Goal: Task Accomplishment & Management: Manage account settings

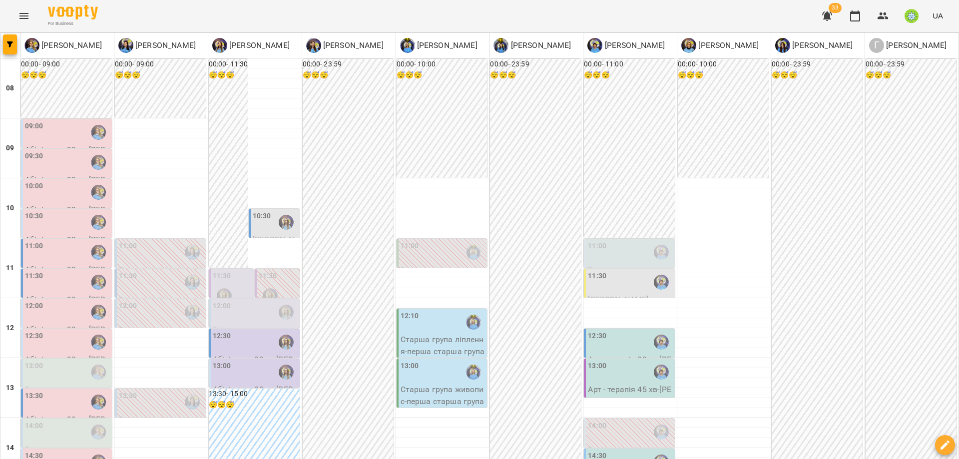
scroll to position [190, 0]
click at [235, 361] on div "13:00" at bounding box center [255, 372] width 85 height 23
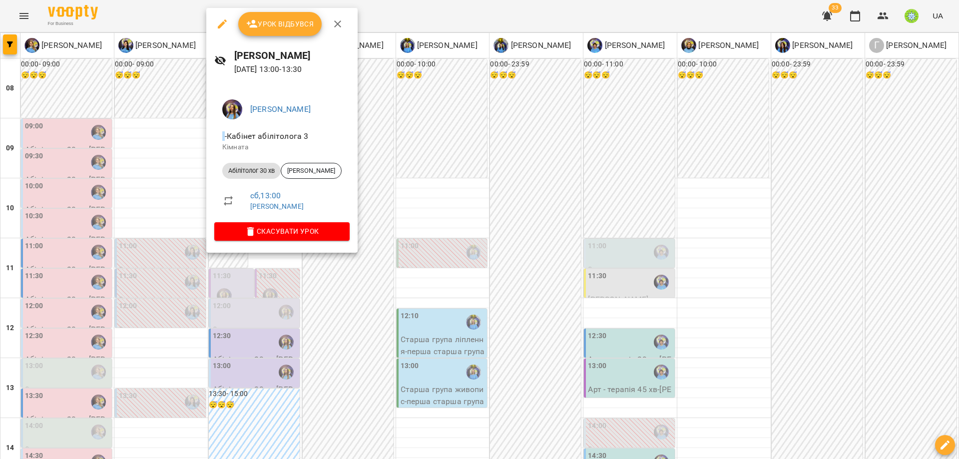
drag, startPoint x: 368, startPoint y: 291, endPoint x: 437, endPoint y: 344, distance: 88.0
click at [368, 291] on div at bounding box center [479, 229] width 959 height 459
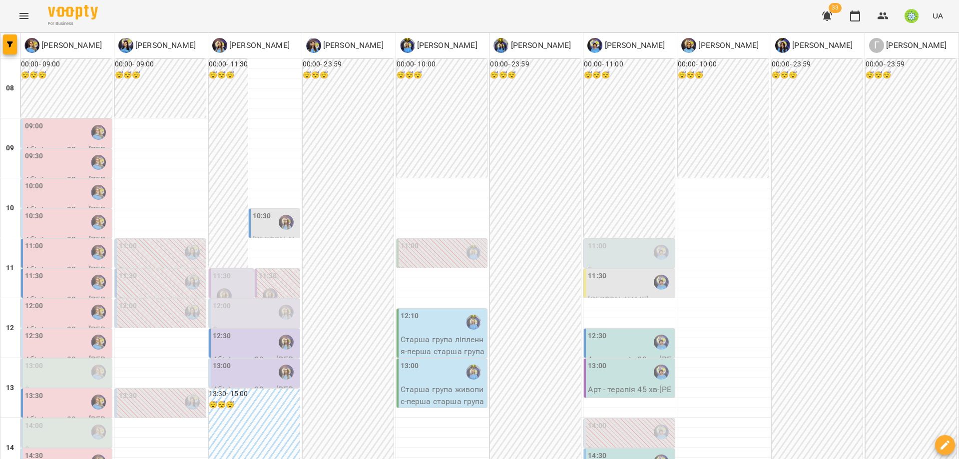
scroll to position [120, 0]
click at [880, 15] on icon "button" at bounding box center [883, 16] width 12 height 12
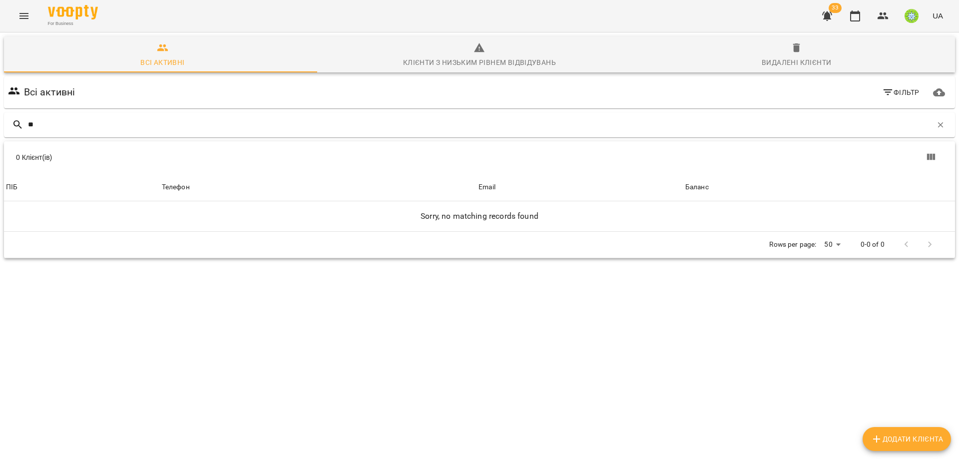
type input "*"
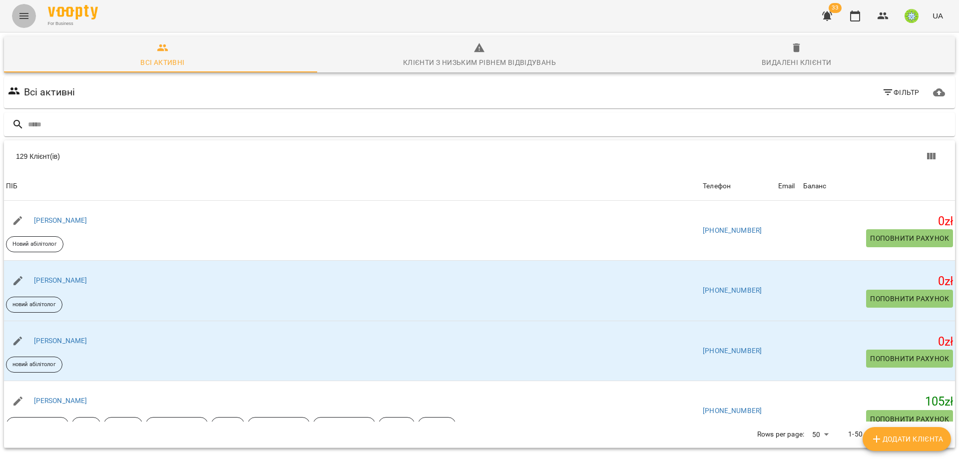
click at [17, 12] on button "Menu" at bounding box center [24, 16] width 24 height 24
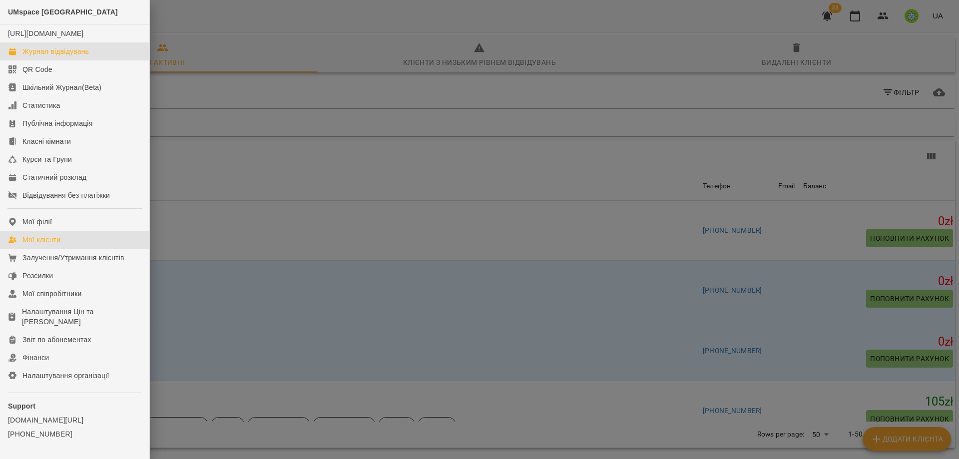
click at [81, 56] on div "Журнал відвідувань" at bounding box center [55, 51] width 66 height 10
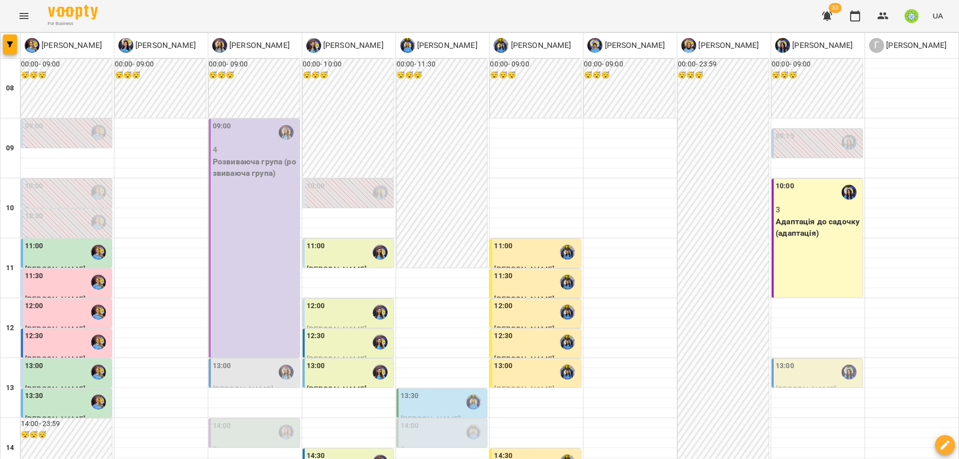
scroll to position [364, 0]
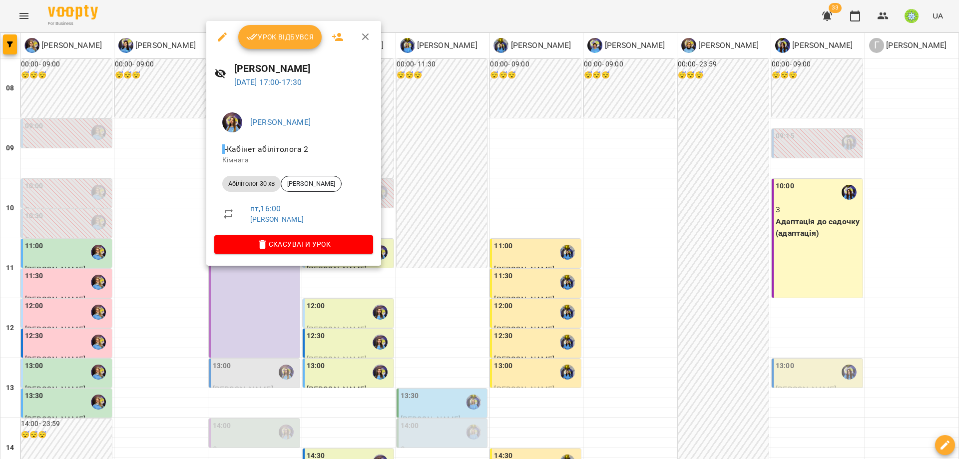
click at [421, 300] on div at bounding box center [479, 229] width 959 height 459
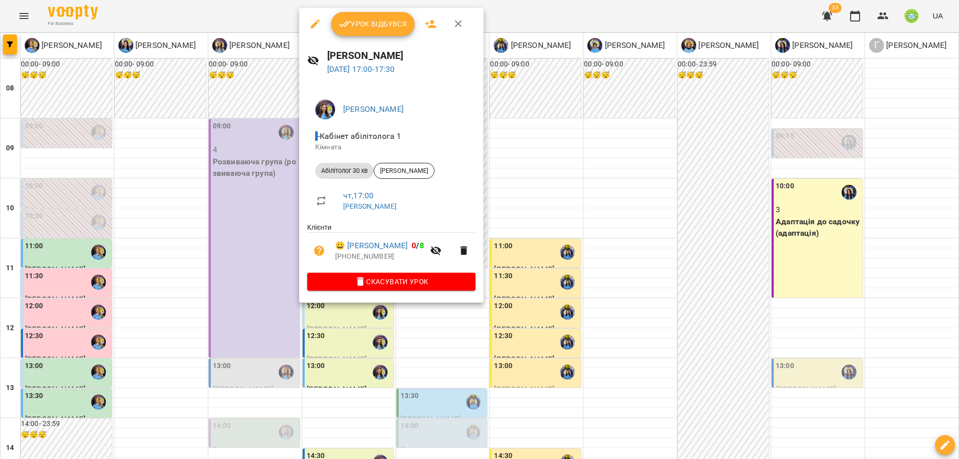
drag, startPoint x: 328, startPoint y: 359, endPoint x: 298, endPoint y: 309, distance: 58.2
click at [328, 356] on div at bounding box center [479, 229] width 959 height 459
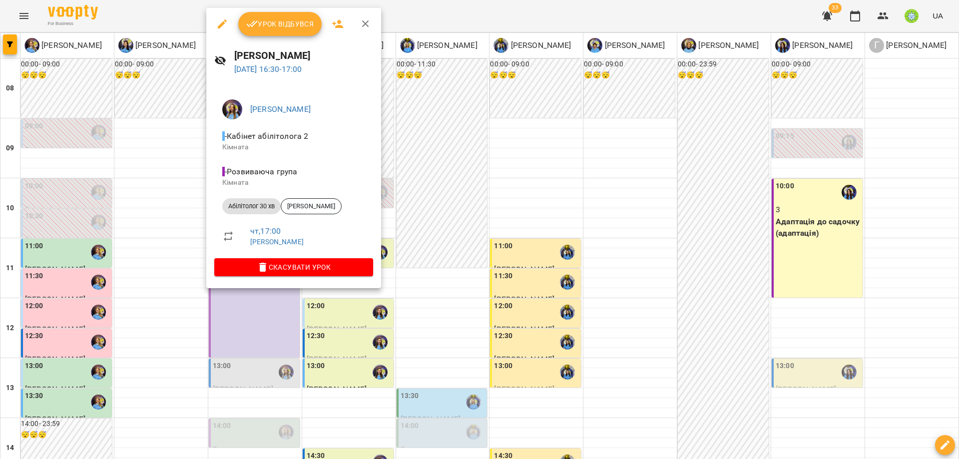
drag, startPoint x: 314, startPoint y: 333, endPoint x: 311, endPoint y: 301, distance: 32.1
click at [314, 333] on div at bounding box center [479, 229] width 959 height 459
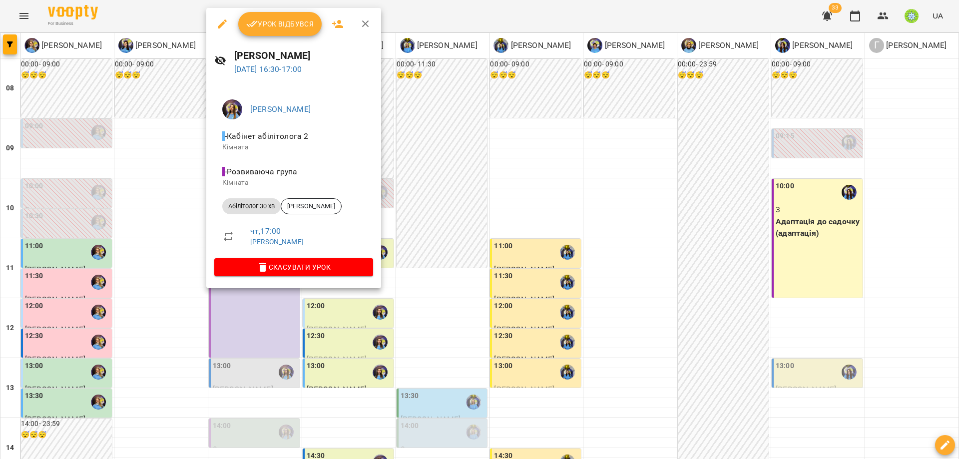
click at [349, 336] on div at bounding box center [479, 229] width 959 height 459
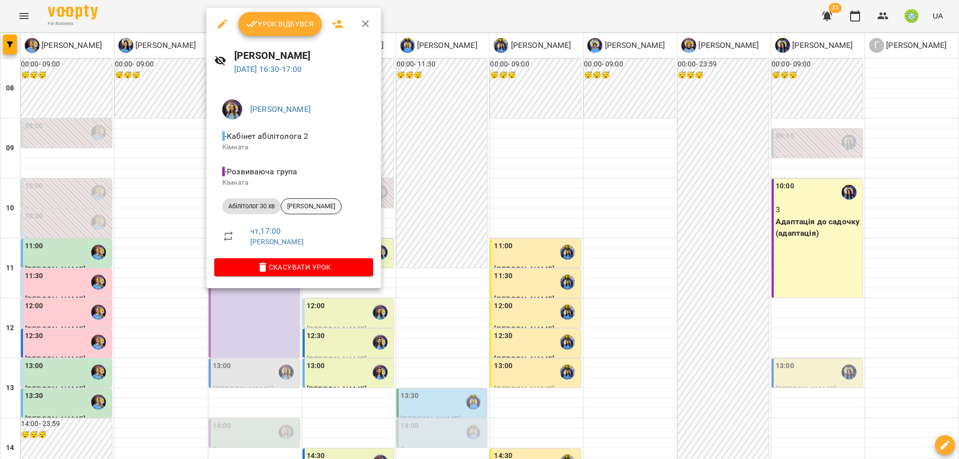
click at [314, 206] on span "[PERSON_NAME]" at bounding box center [311, 206] width 60 height 9
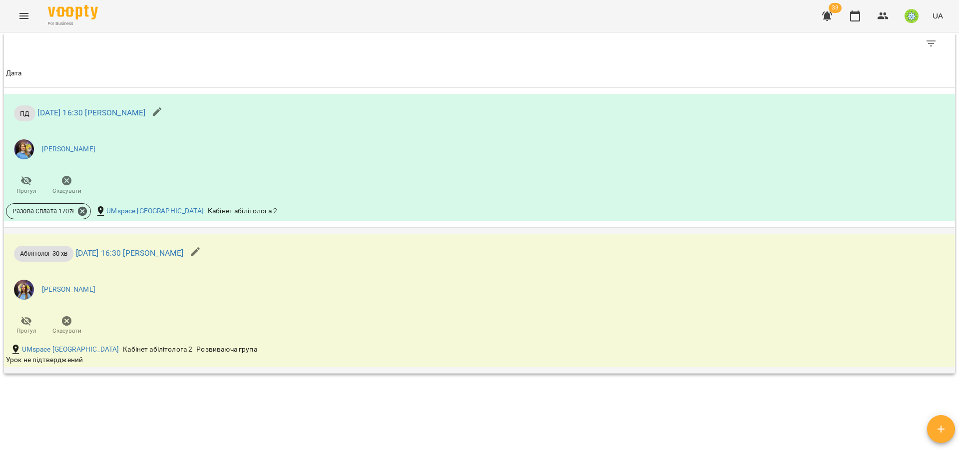
scroll to position [692, 0]
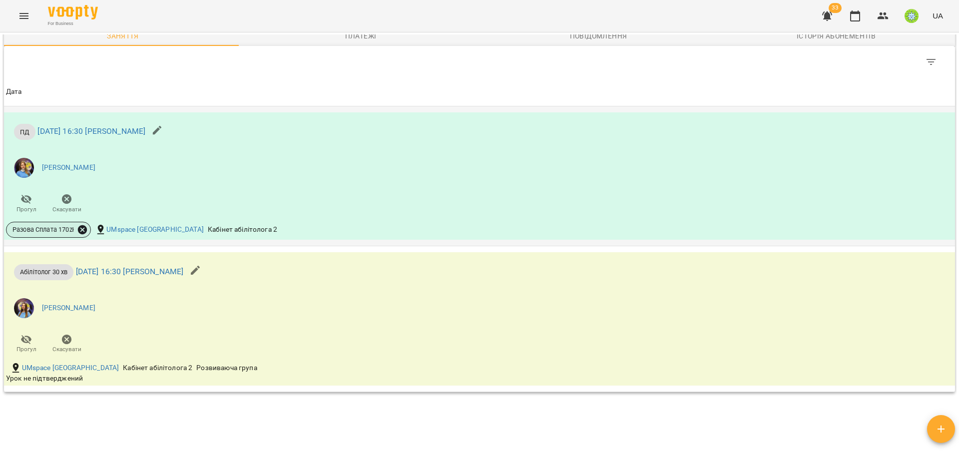
click at [85, 226] on icon at bounding box center [82, 229] width 9 height 9
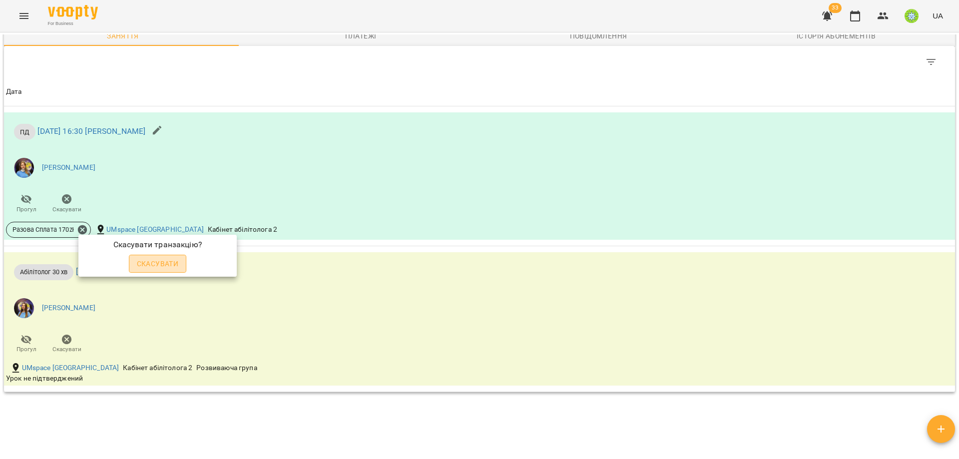
click at [179, 255] on button "Скасувати" at bounding box center [158, 264] width 58 height 18
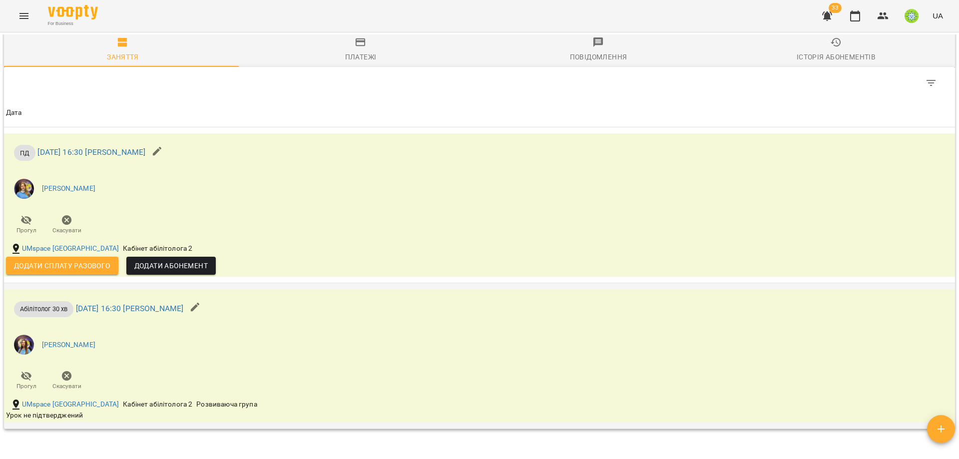
scroll to position [692, 0]
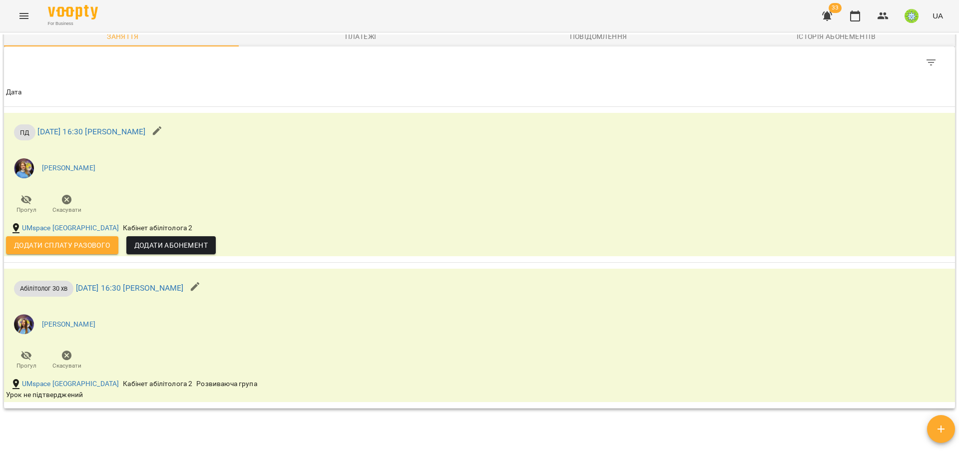
drag, startPoint x: 49, startPoint y: 241, endPoint x: 65, endPoint y: 236, distance: 16.3
click at [49, 241] on span "Додати сплату разового" at bounding box center [62, 245] width 96 height 12
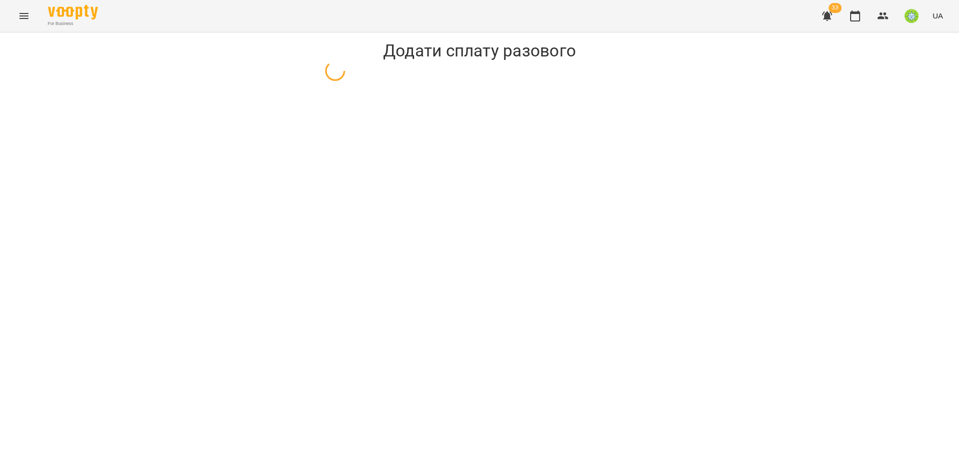
select select "**"
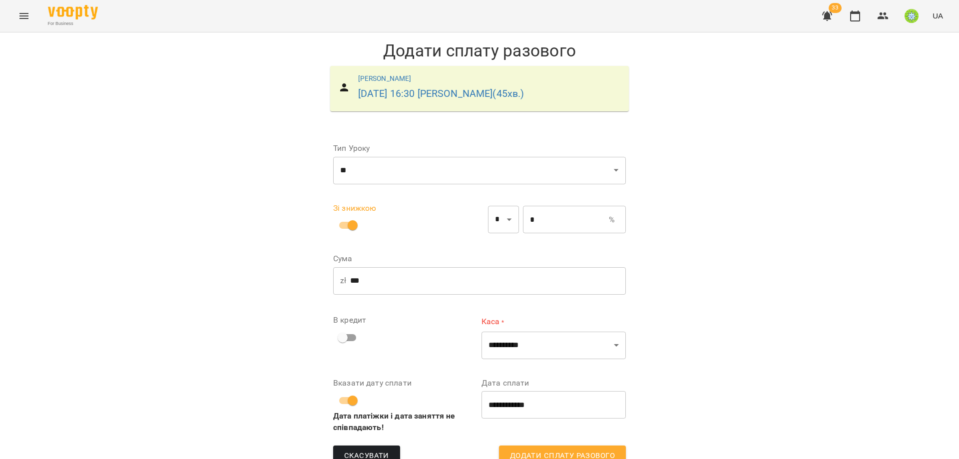
click at [545, 219] on input "*" at bounding box center [566, 220] width 86 height 28
type input "*****"
type input "*"
type input "***"
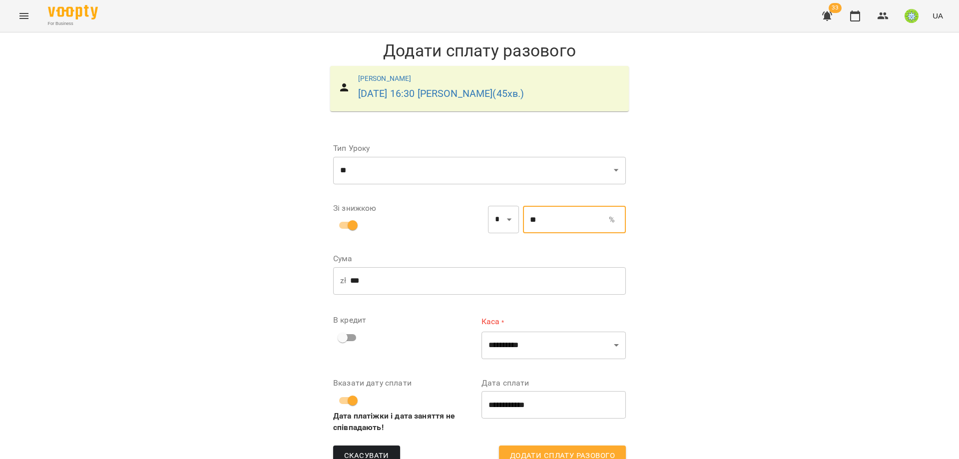
type input "**"
drag, startPoint x: 798, startPoint y: 292, endPoint x: 575, endPoint y: 375, distance: 238.4
click at [794, 293] on div "**********" at bounding box center [479, 257] width 959 height 450
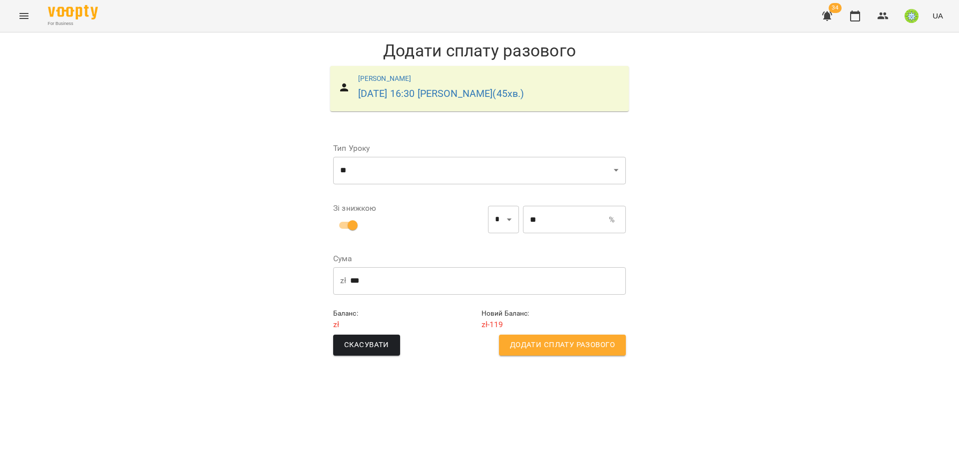
click at [565, 347] on span "Додати сплату разового" at bounding box center [562, 345] width 105 height 13
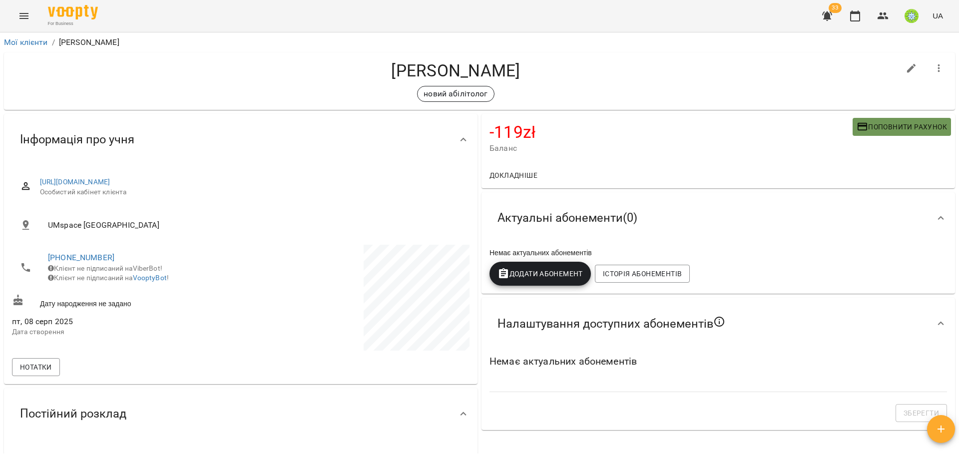
click at [903, 127] on span "Поповнити рахунок" at bounding box center [901, 127] width 90 height 12
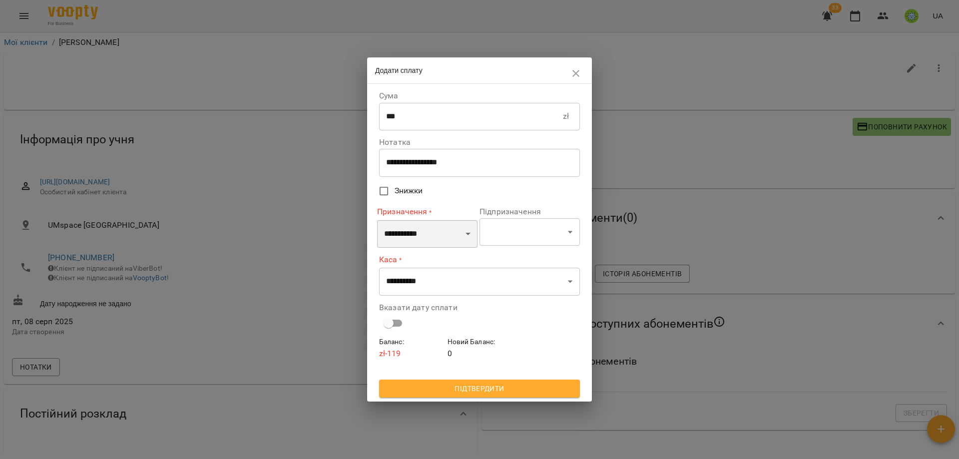
click at [433, 228] on select "**********" at bounding box center [427, 234] width 100 height 28
select select "**********"
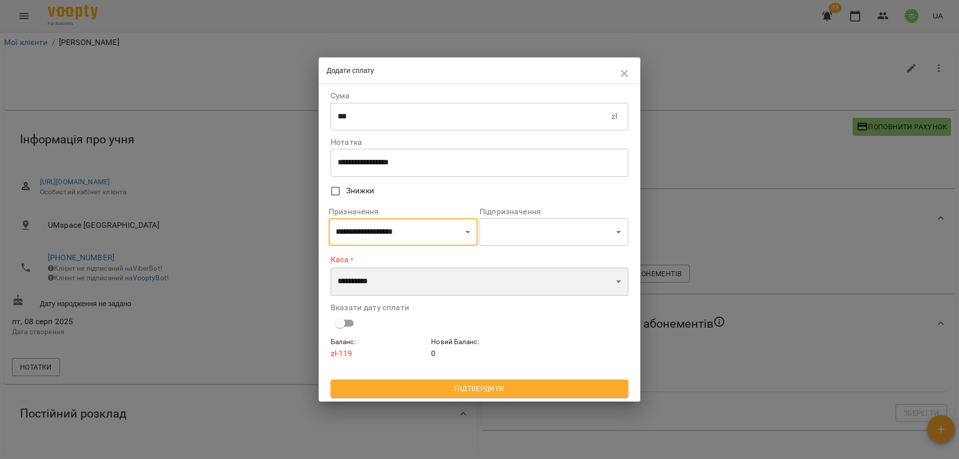
click at [391, 283] on select "**********" at bounding box center [480, 282] width 298 height 28
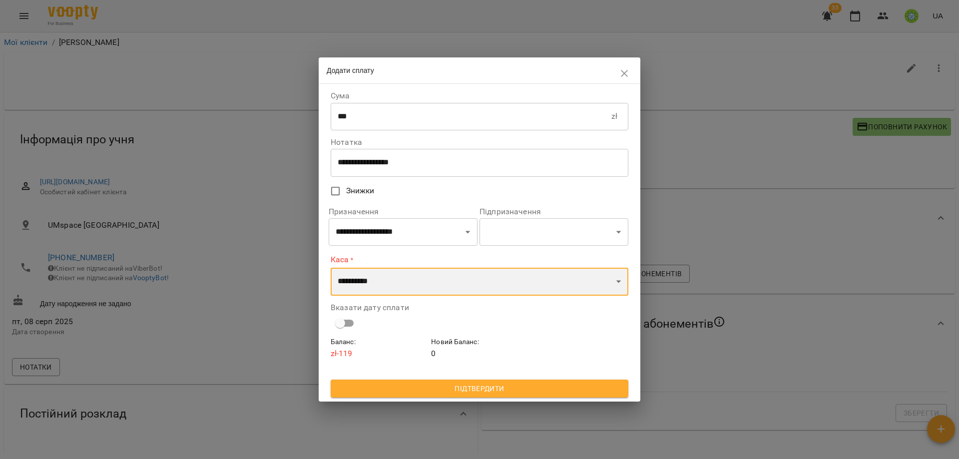
select select "****"
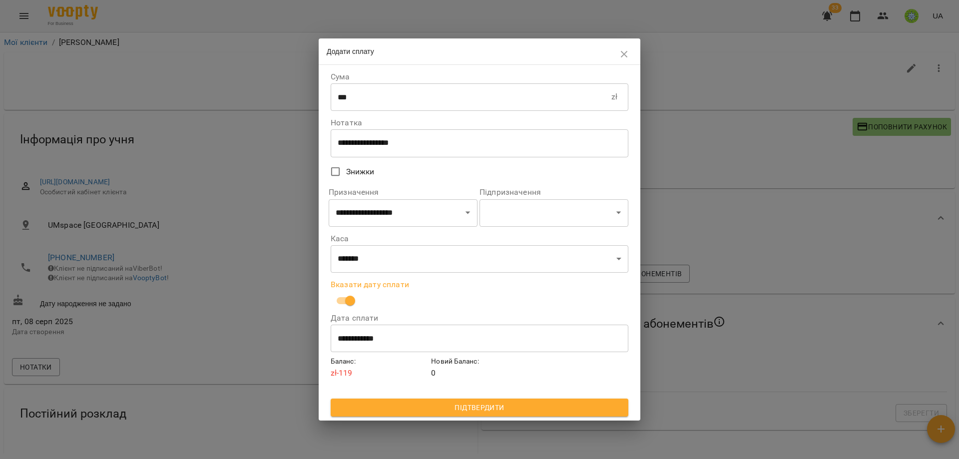
click at [402, 335] on input "**********" at bounding box center [480, 338] width 298 height 28
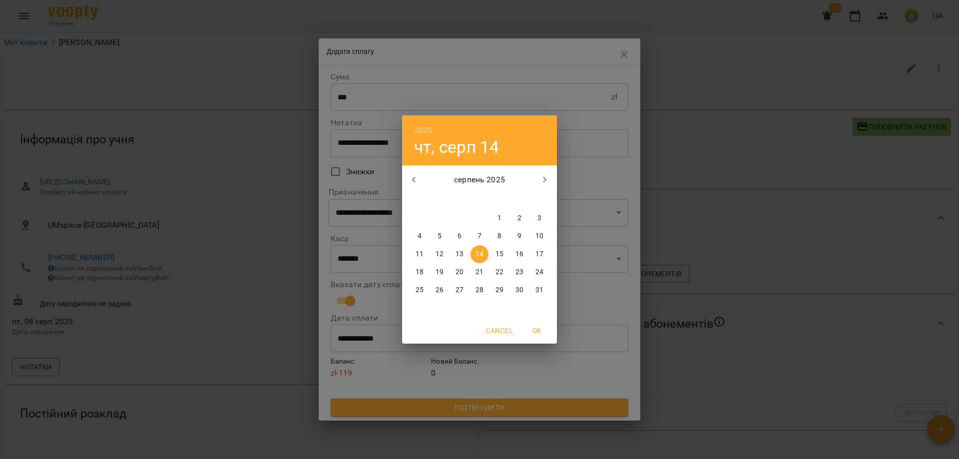
click at [418, 253] on p "11" at bounding box center [419, 254] width 8 height 10
type input "**********"
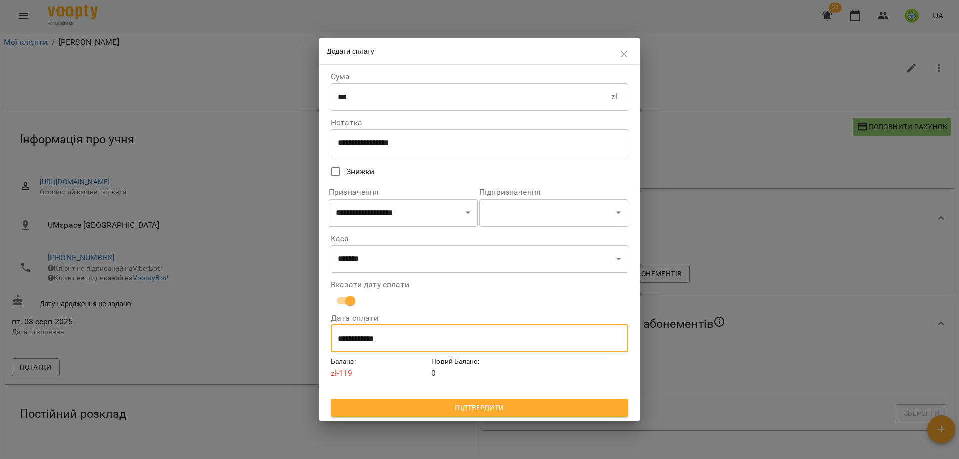
click at [507, 414] on button "Підтвердити" at bounding box center [480, 407] width 298 height 18
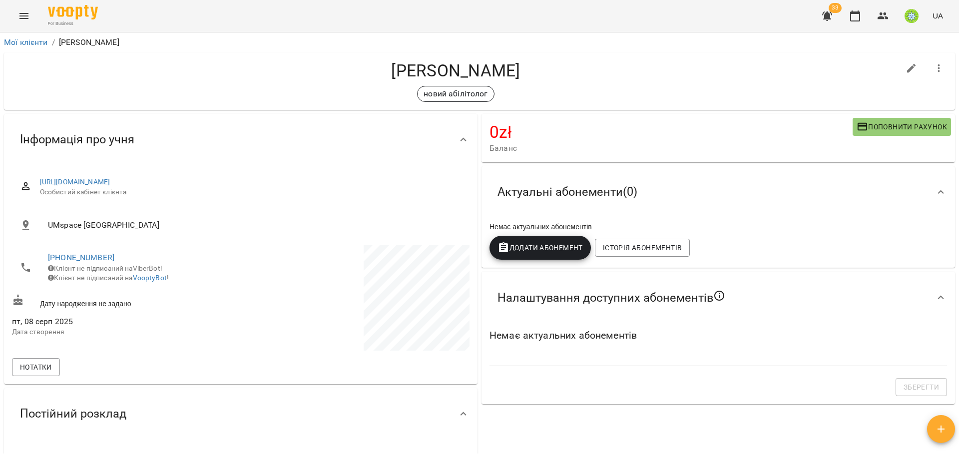
click at [875, 122] on span "Поповнити рахунок" at bounding box center [901, 127] width 90 height 12
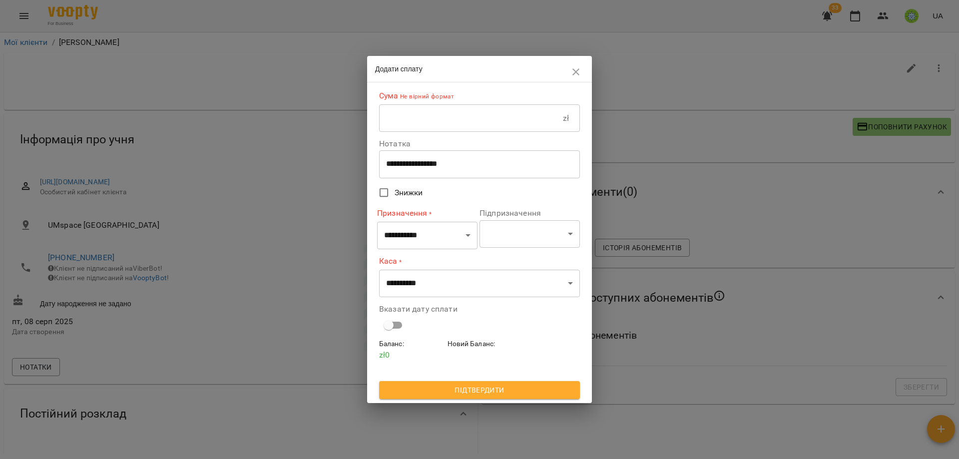
click at [424, 115] on input "text" at bounding box center [471, 118] width 184 height 28
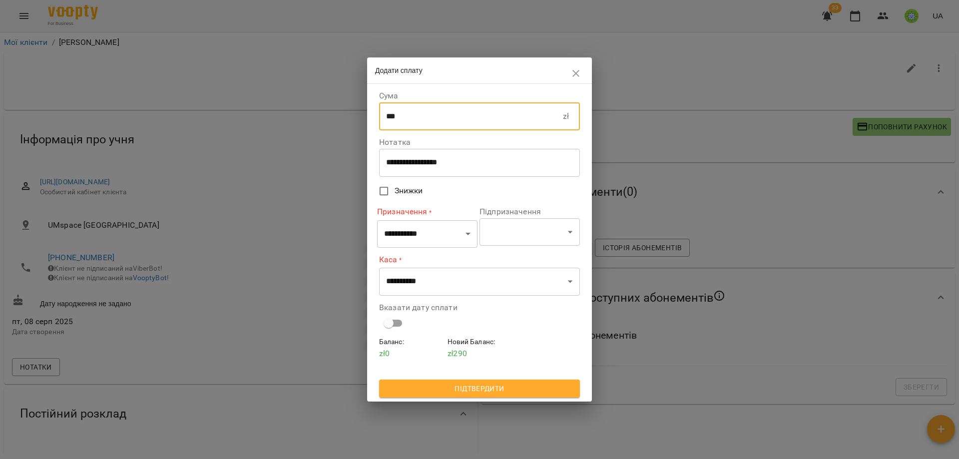
type input "***"
click at [421, 239] on select "**********" at bounding box center [427, 234] width 100 height 28
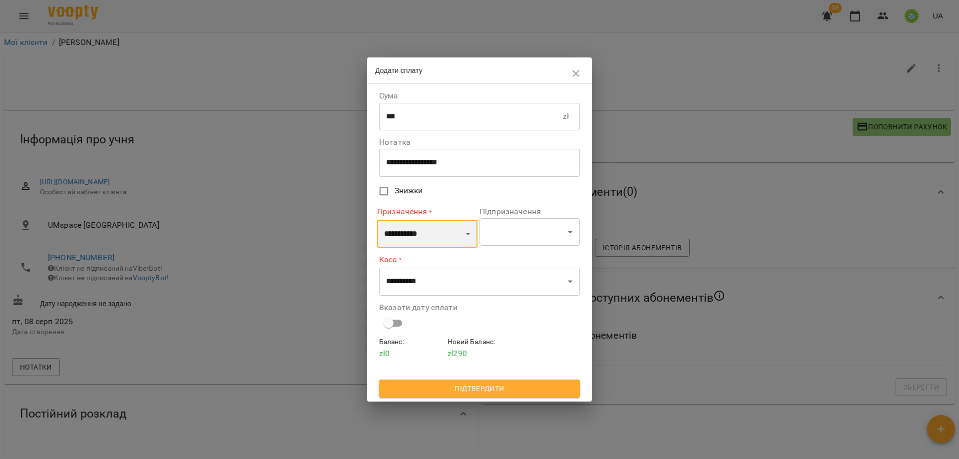
select select "**********"
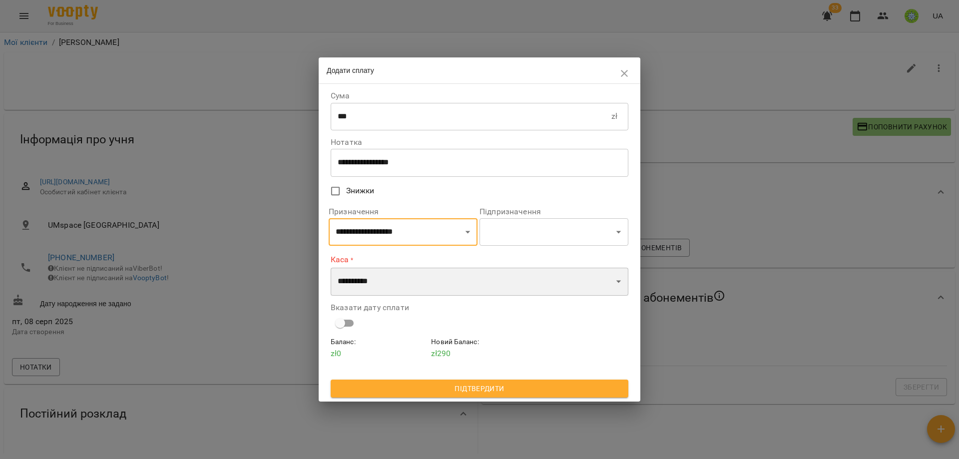
click at [402, 285] on select "**********" at bounding box center [480, 282] width 298 height 28
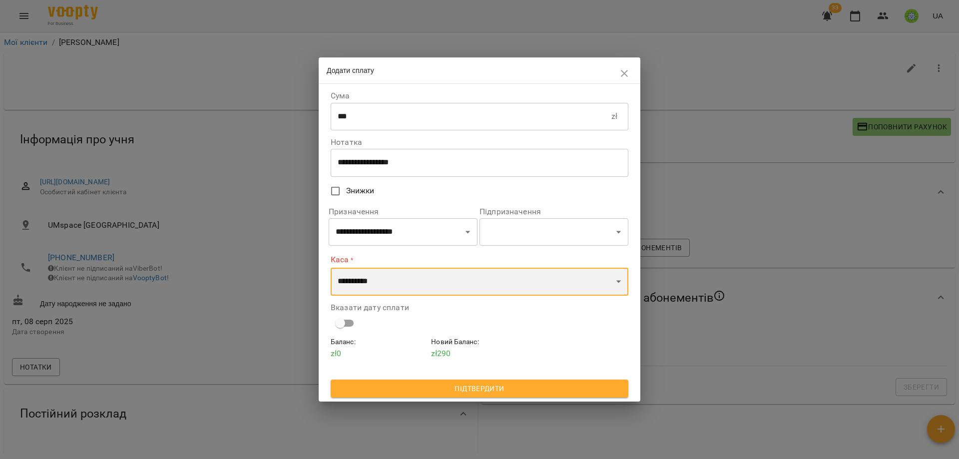
select select "****"
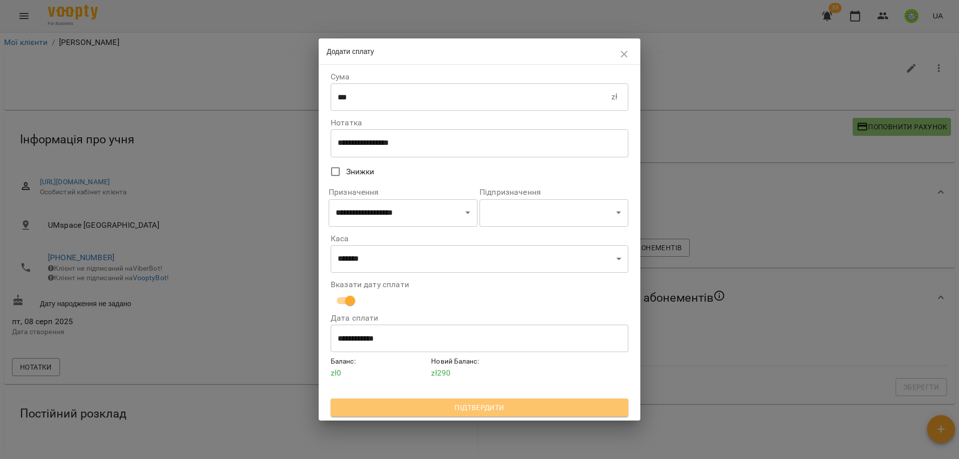
drag, startPoint x: 493, startPoint y: 407, endPoint x: 516, endPoint y: 375, distance: 40.5
click at [493, 408] on span "Підтвердити" at bounding box center [480, 407] width 282 height 12
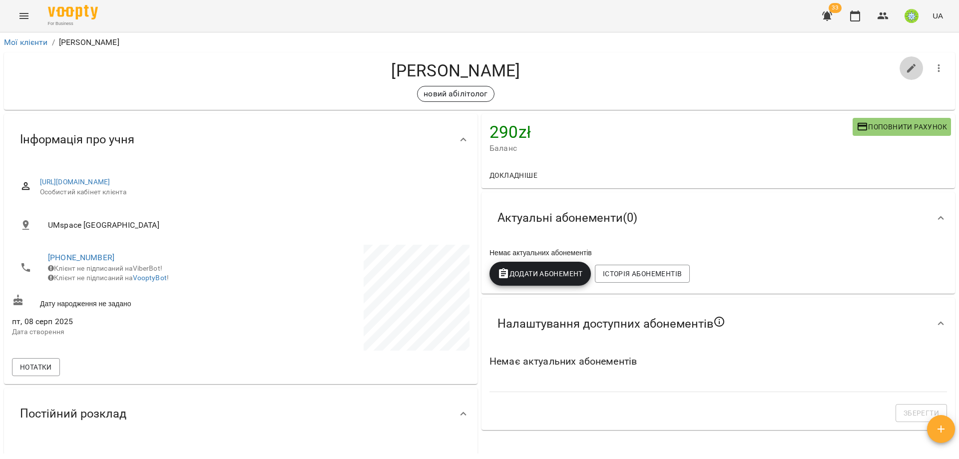
click at [905, 67] on icon "button" at bounding box center [911, 68] width 12 height 12
select select "**"
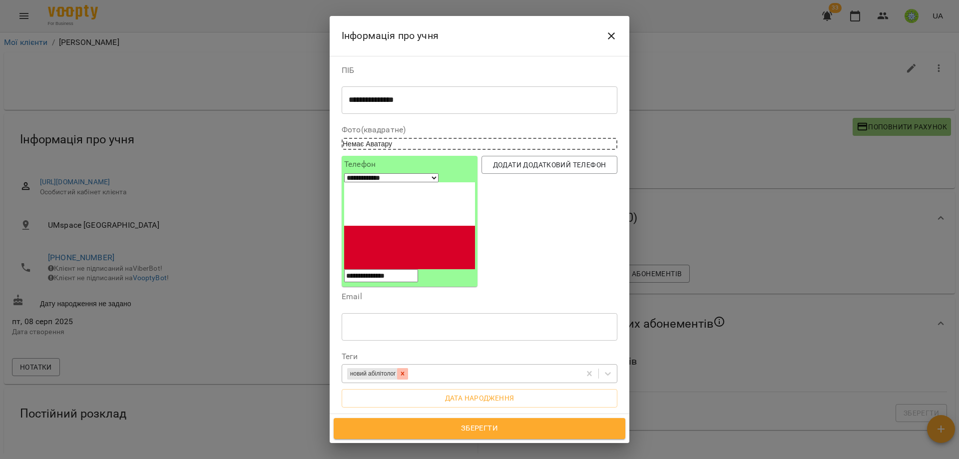
click at [406, 370] on icon at bounding box center [402, 373] width 7 height 7
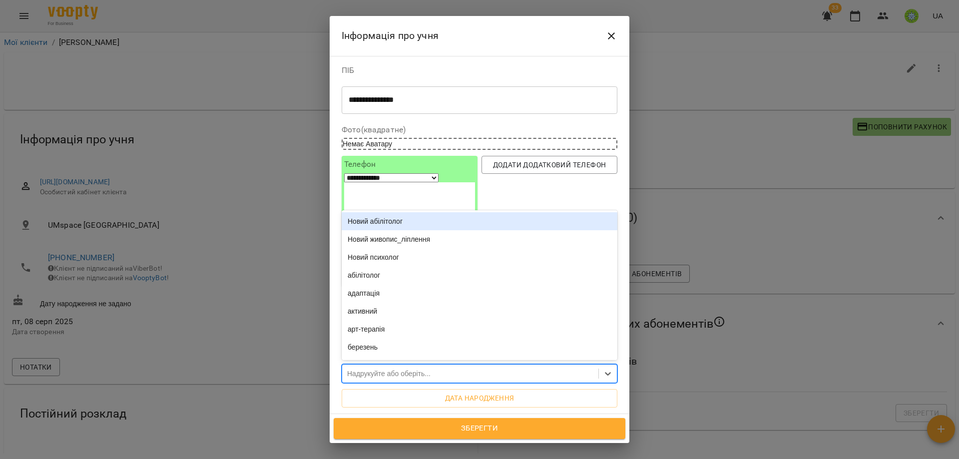
click at [373, 369] on div "Надрукуйте або оберіть..." at bounding box center [388, 374] width 83 height 10
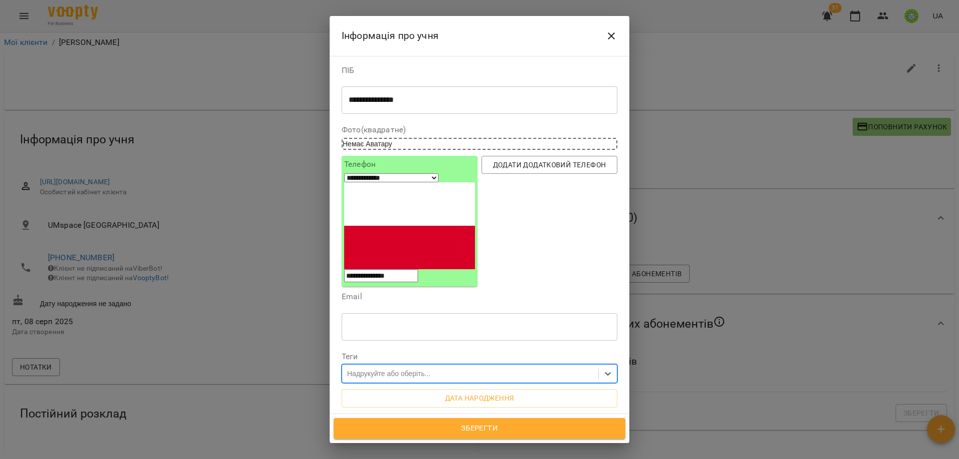
click at [390, 369] on div "Надрукуйте або оберіть..." at bounding box center [388, 374] width 83 height 10
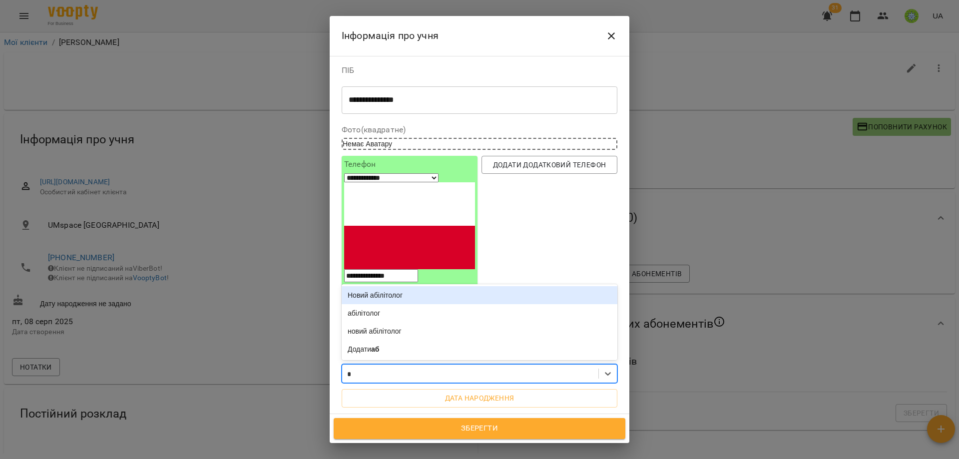
type input "**"
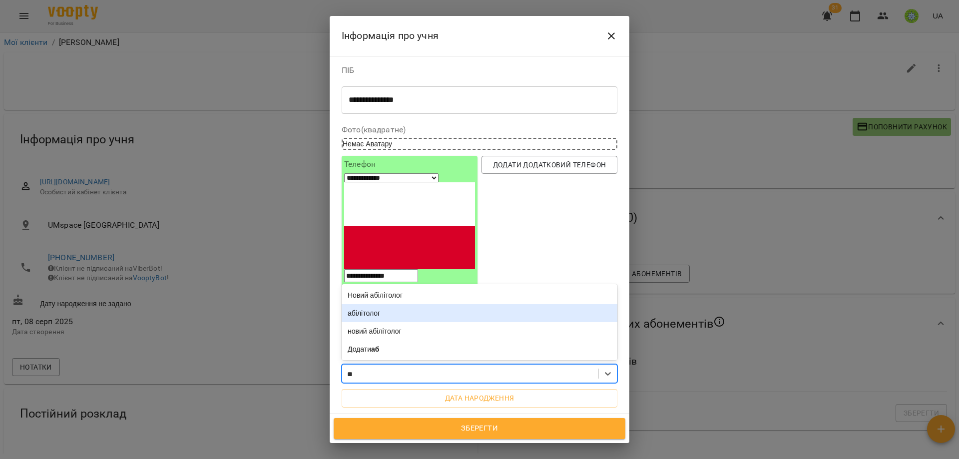
click at [402, 304] on div "абілітолог" at bounding box center [480, 313] width 276 height 18
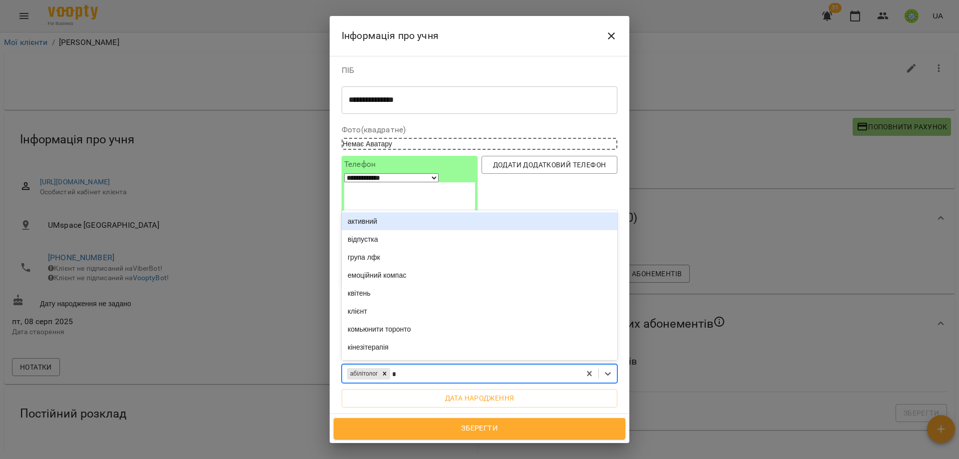
type input "**"
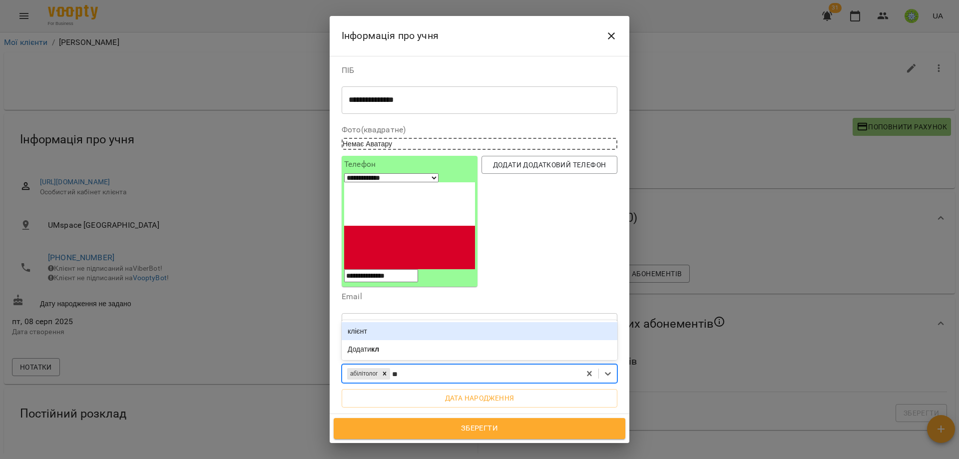
drag, startPoint x: 389, startPoint y: 247, endPoint x: 384, endPoint y: 251, distance: 6.4
click at [389, 322] on div "клієнт" at bounding box center [480, 331] width 276 height 18
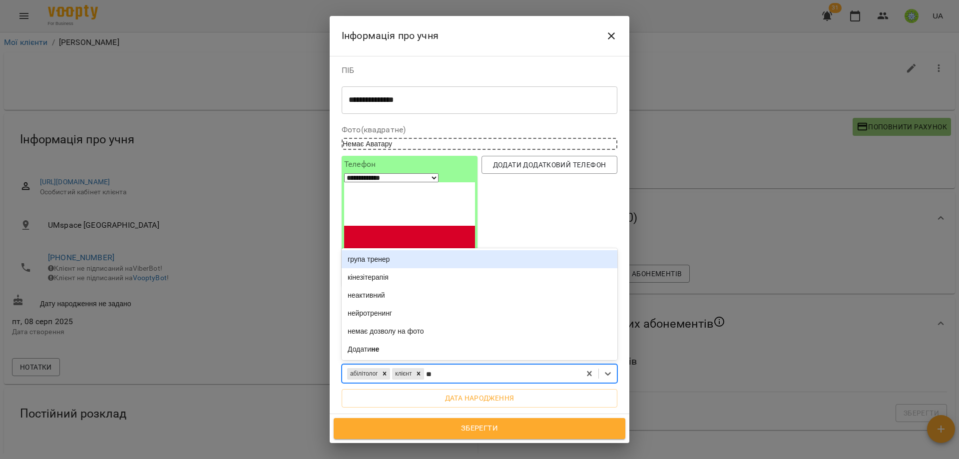
type input "***"
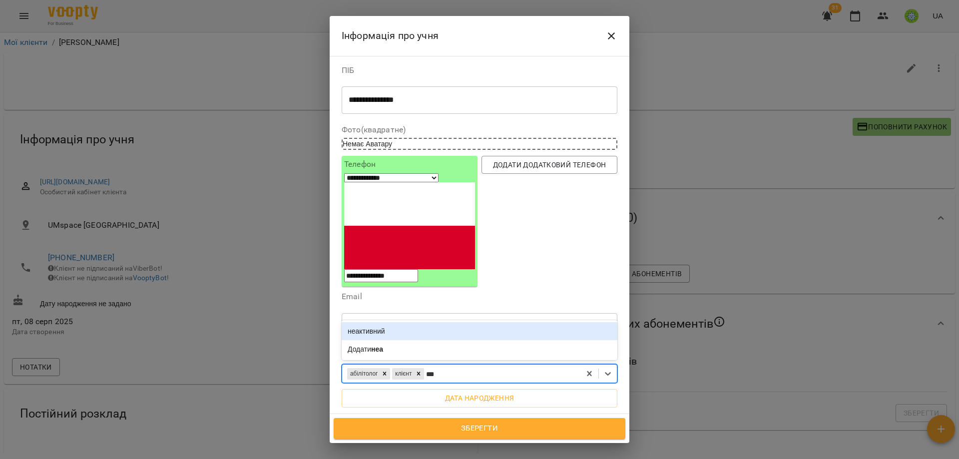
click at [378, 322] on div "неактивний" at bounding box center [480, 331] width 276 height 18
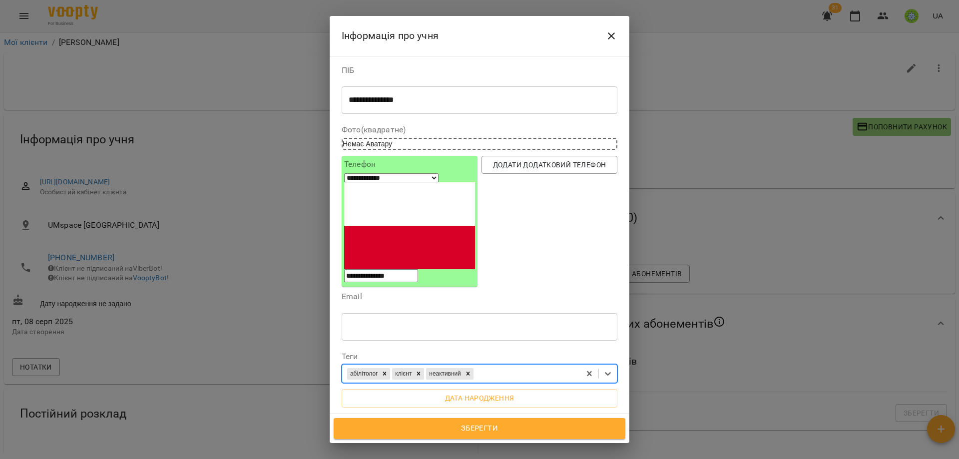
type input "*"
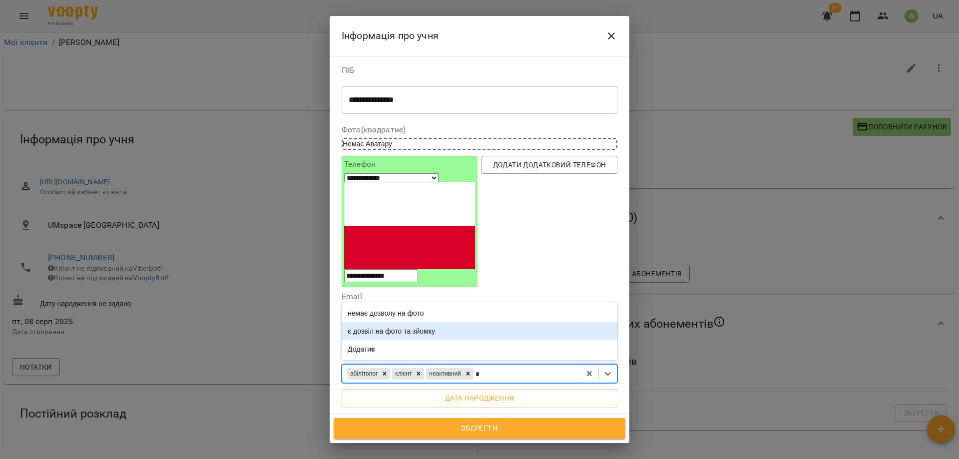
click at [426, 322] on div "є дозвіл на фото та зйомку" at bounding box center [480, 331] width 276 height 18
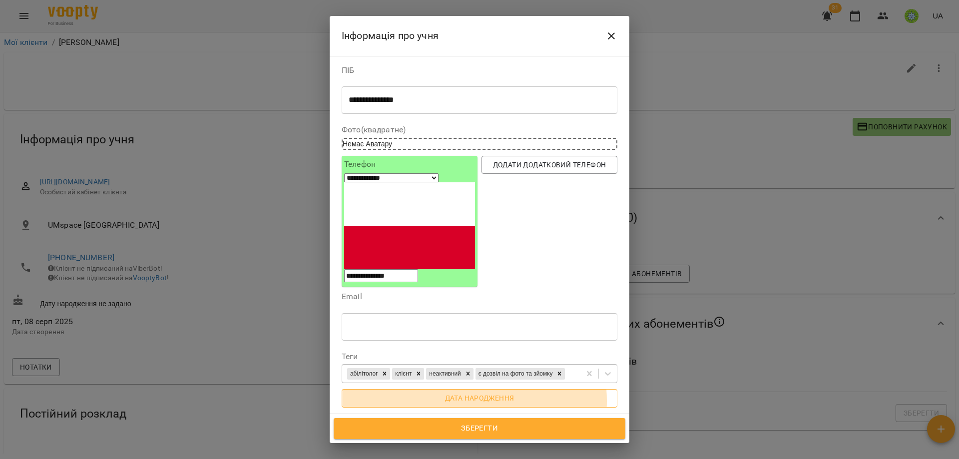
click at [465, 392] on span "Дата народження" at bounding box center [480, 398] width 260 height 12
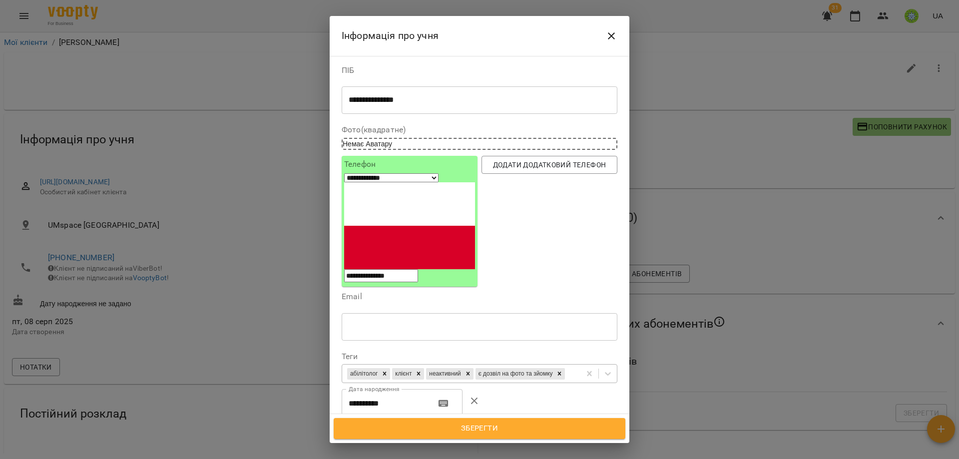
click at [478, 366] on div "абілітолог клієнт неактивний є дозвіл на фото та зйомку" at bounding box center [461, 374] width 238 height 16
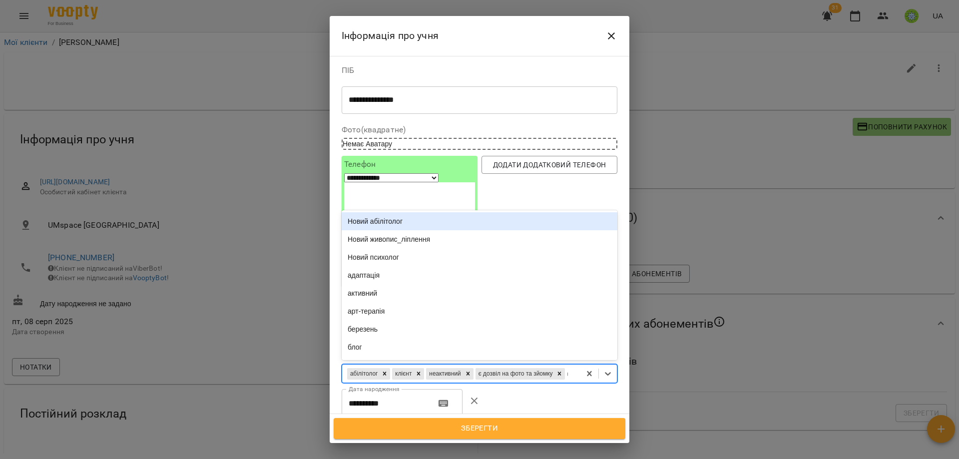
type input "**"
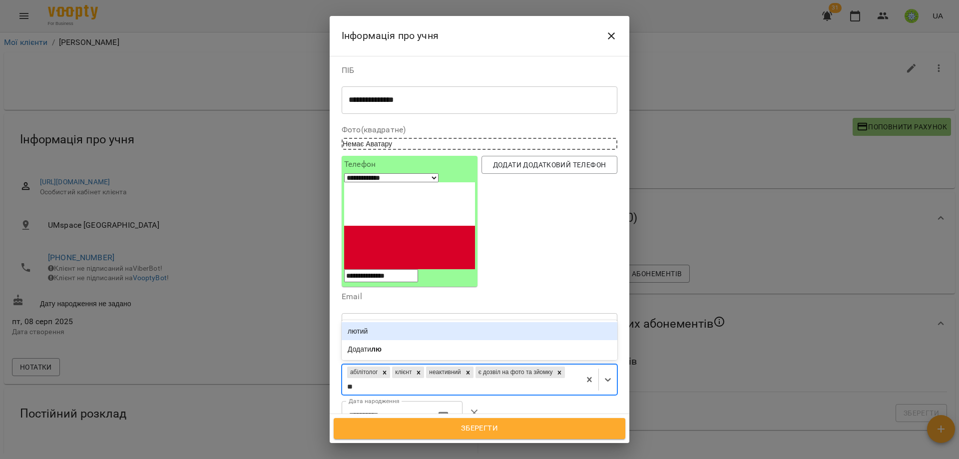
click at [363, 322] on div "лютий" at bounding box center [480, 331] width 276 height 18
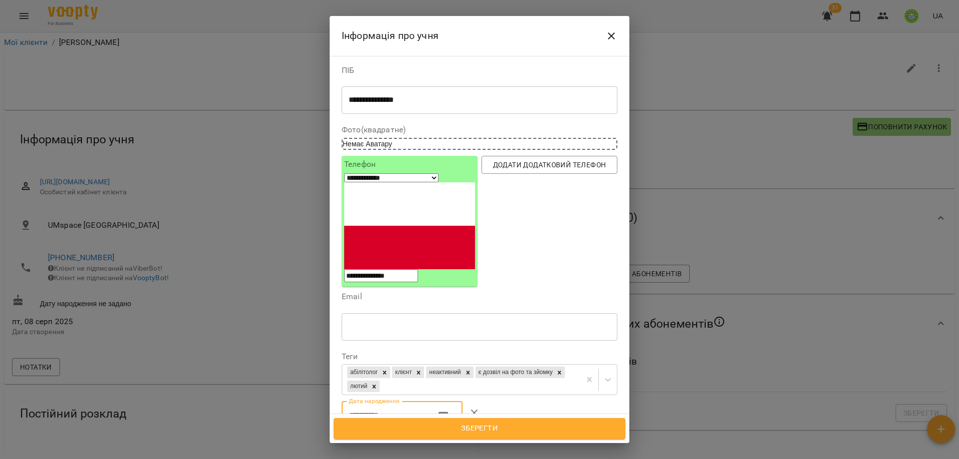
drag, startPoint x: 400, startPoint y: 331, endPoint x: 309, endPoint y: 326, distance: 91.5
click at [308, 327] on div "**********" at bounding box center [479, 229] width 959 height 459
type input "**********"
click at [487, 430] on span "Зберегти" at bounding box center [480, 428] width 270 height 13
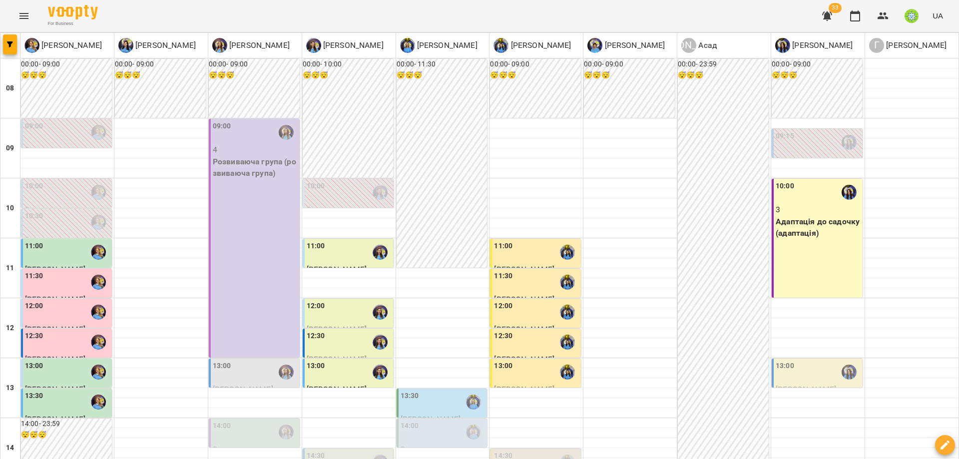
scroll to position [303, 0]
click at [882, 14] on icon "button" at bounding box center [883, 16] width 12 height 12
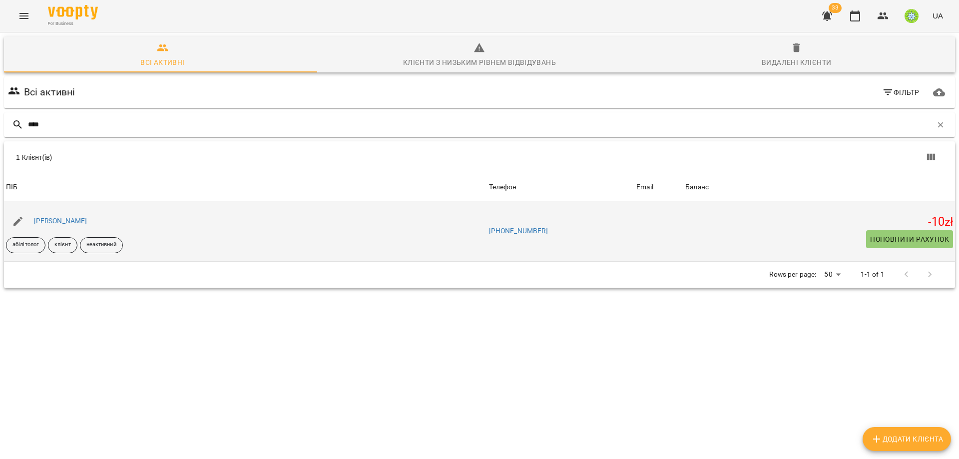
type input "****"
click at [73, 214] on div "[PERSON_NAME]" at bounding box center [60, 221] width 57 height 14
click at [73, 219] on link "[PERSON_NAME]" at bounding box center [60, 221] width 53 height 8
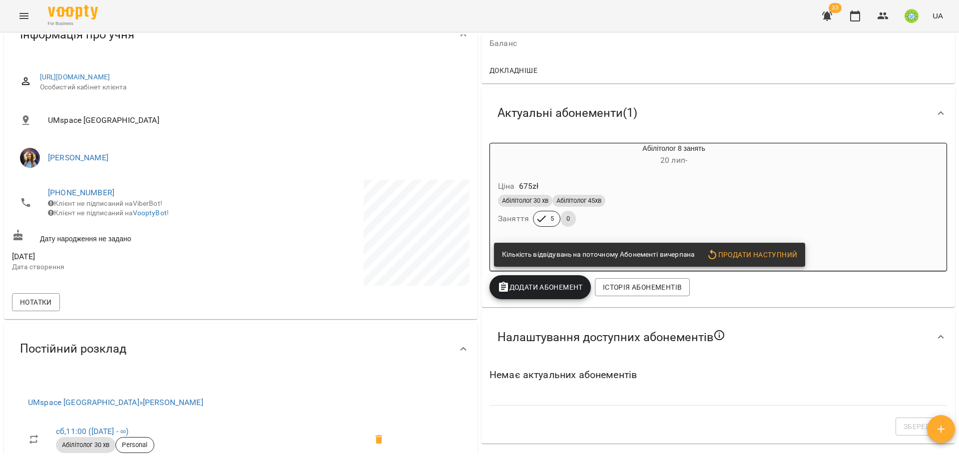
scroll to position [105, 0]
click at [735, 203] on div "Абілітолог 30 хв Абілітолог 45хв" at bounding box center [650, 201] width 304 height 12
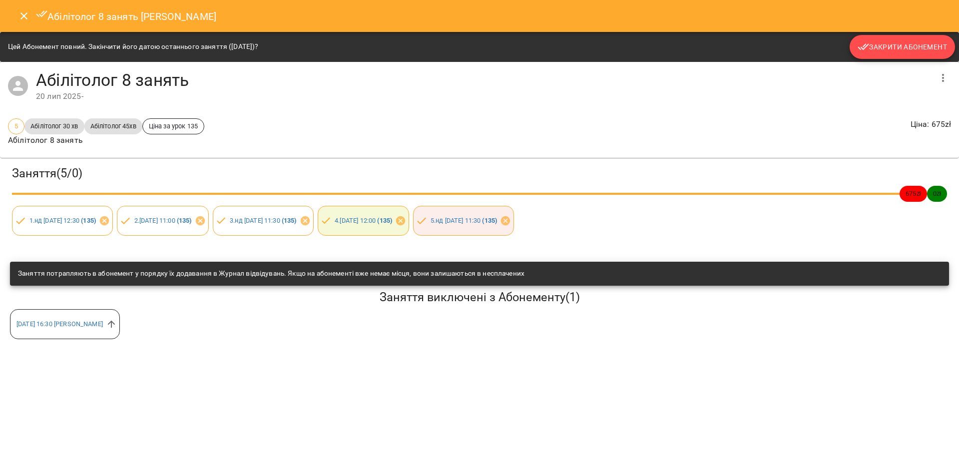
click at [856, 52] on button "Закрити Абонемент" at bounding box center [901, 47] width 105 height 24
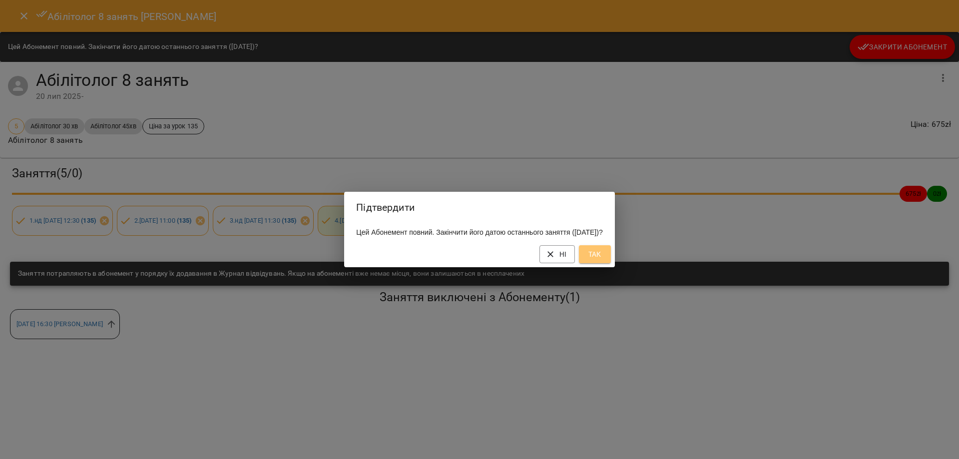
drag, startPoint x: 616, startPoint y: 265, endPoint x: 663, endPoint y: 243, distance: 52.0
click at [603, 260] on span "Так" at bounding box center [595, 254] width 16 height 12
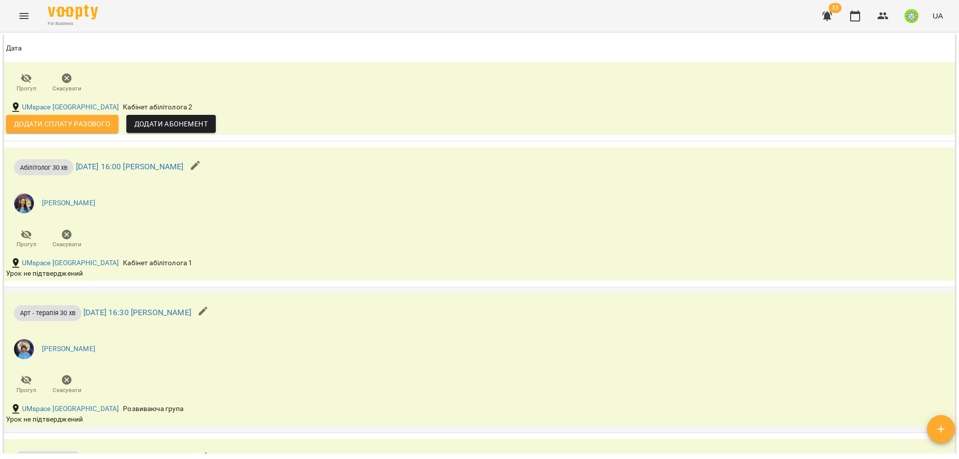
scroll to position [1160, 0]
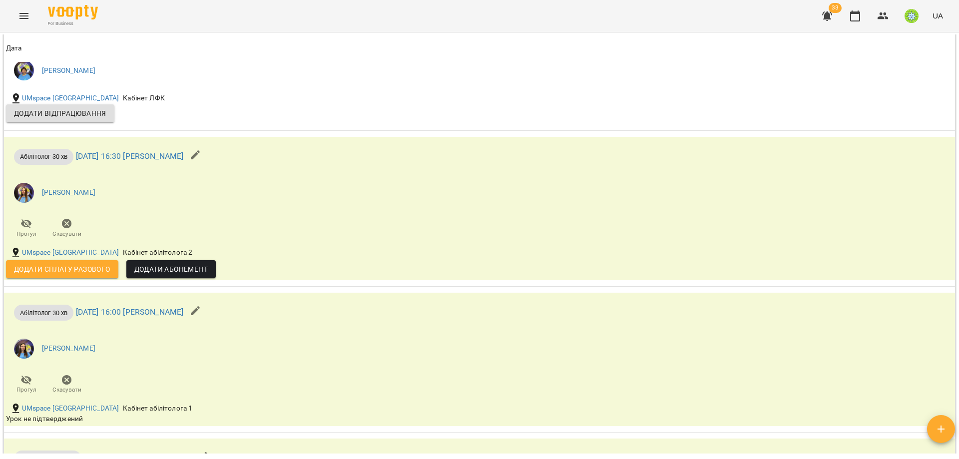
click at [21, 23] on button "Menu" at bounding box center [24, 16] width 24 height 24
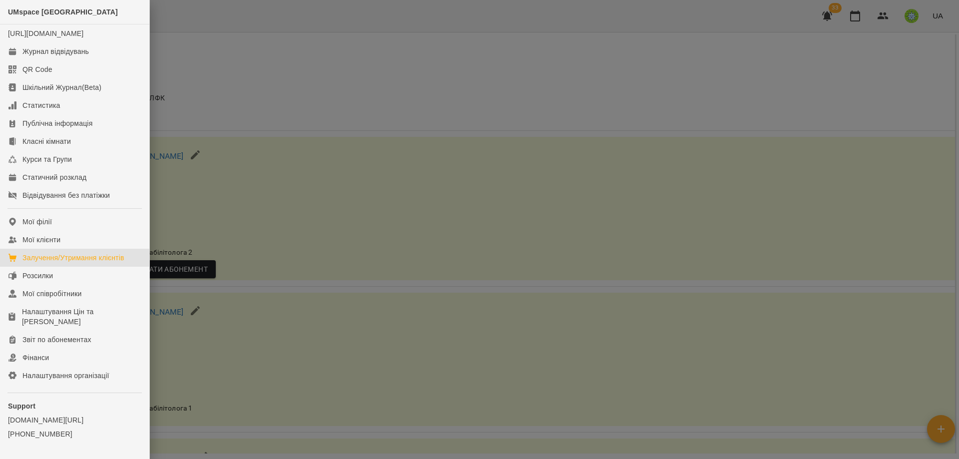
click at [88, 263] on div "Залучення/Утримання клієнтів" at bounding box center [73, 258] width 102 height 10
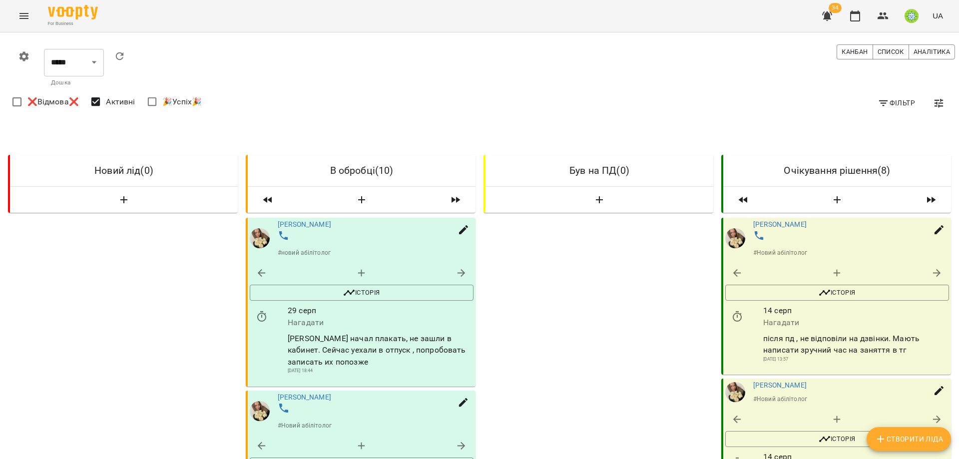
click at [26, 12] on icon "Menu" at bounding box center [24, 16] width 12 height 12
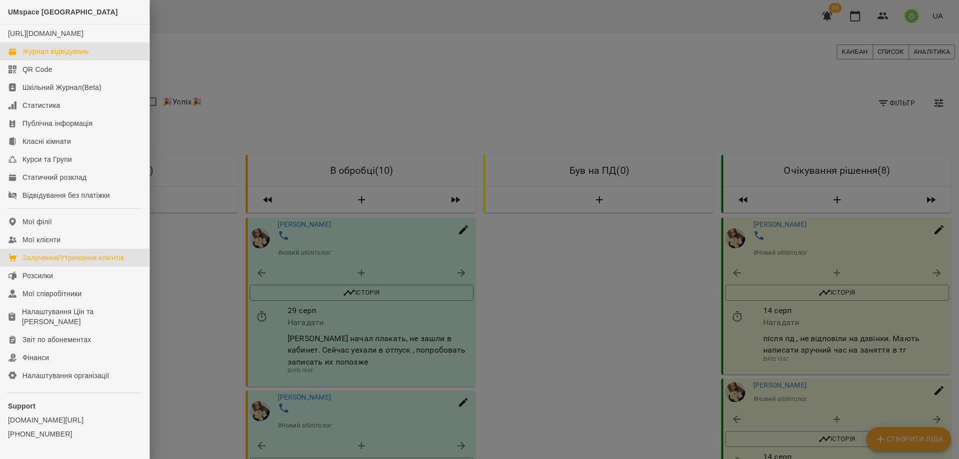
click at [85, 54] on link "Журнал відвідувань" at bounding box center [74, 51] width 149 height 18
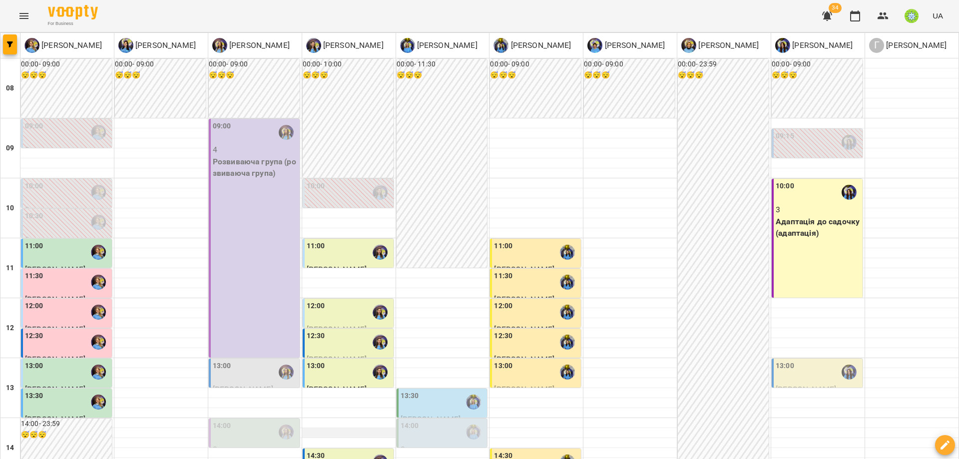
scroll to position [396, 0]
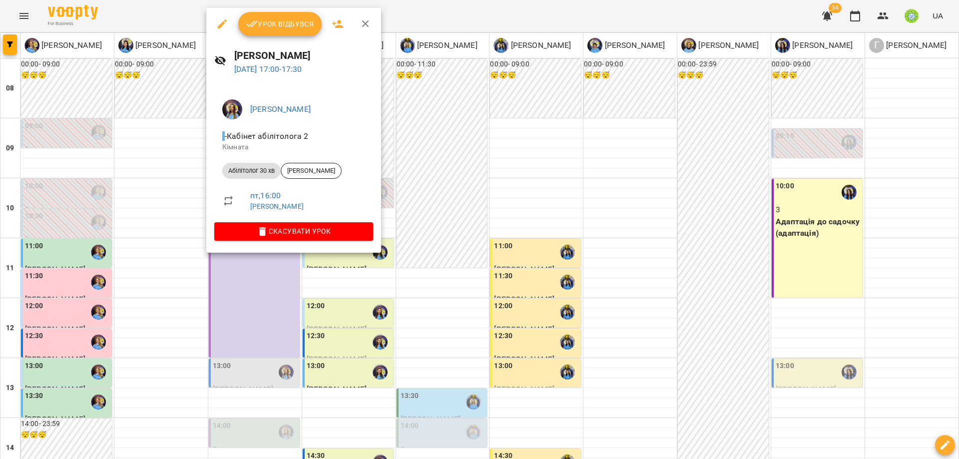
drag, startPoint x: 421, startPoint y: 312, endPoint x: 364, endPoint y: 249, distance: 85.2
click at [421, 311] on div at bounding box center [479, 229] width 959 height 459
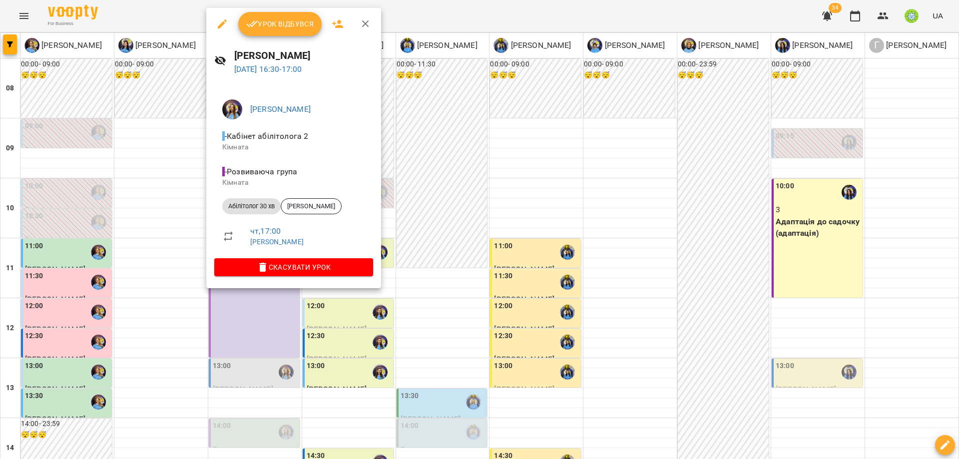
drag, startPoint x: 458, startPoint y: 254, endPoint x: 381, endPoint y: 207, distance: 90.3
click at [457, 253] on div at bounding box center [479, 229] width 959 height 459
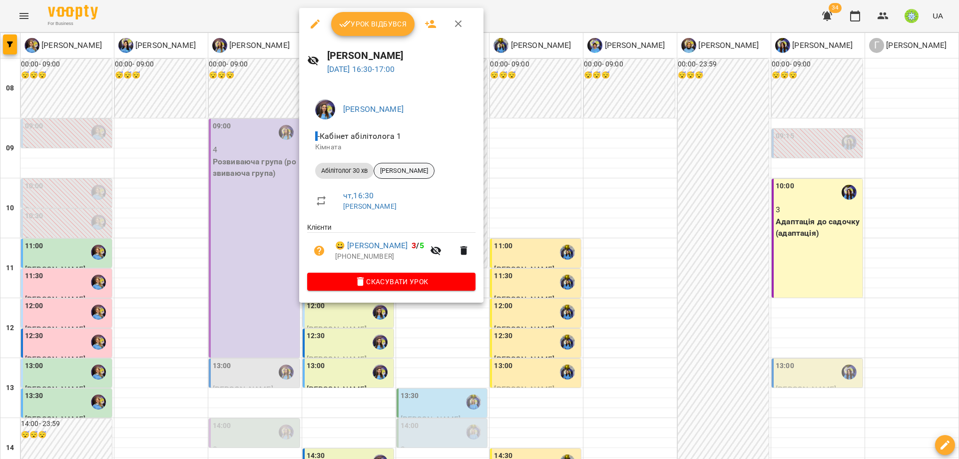
click at [411, 168] on span "[PERSON_NAME]" at bounding box center [404, 170] width 60 height 9
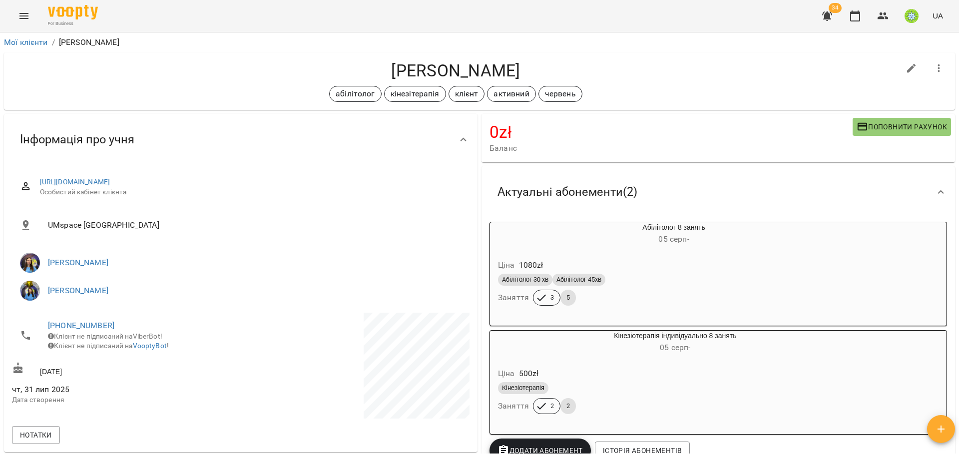
click at [13, 15] on button "Menu" at bounding box center [24, 16] width 24 height 24
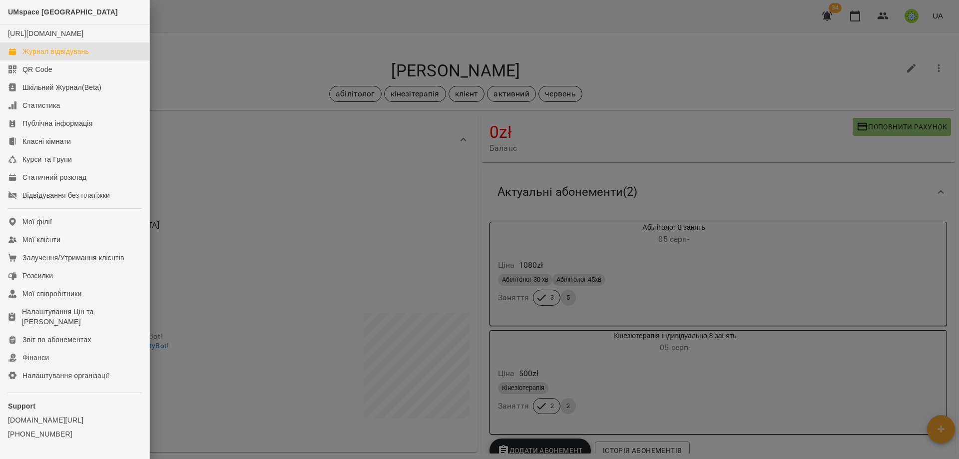
click at [40, 56] on div "Журнал відвідувань" at bounding box center [55, 51] width 66 height 10
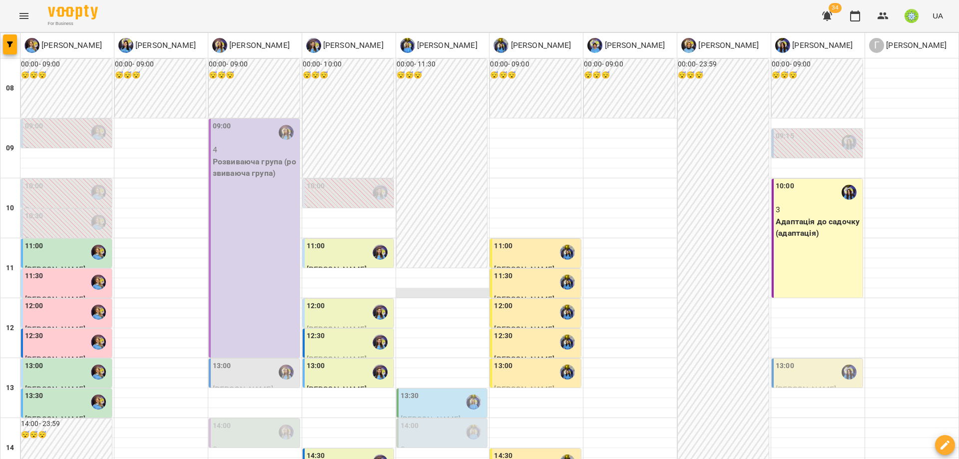
scroll to position [143, 0]
drag, startPoint x: 797, startPoint y: 415, endPoint x: 545, endPoint y: 280, distance: 286.2
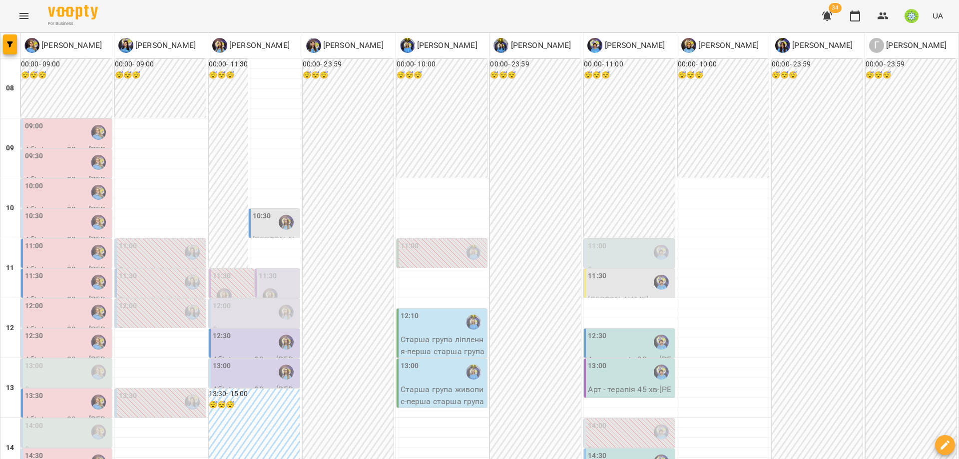
scroll to position [288, 0]
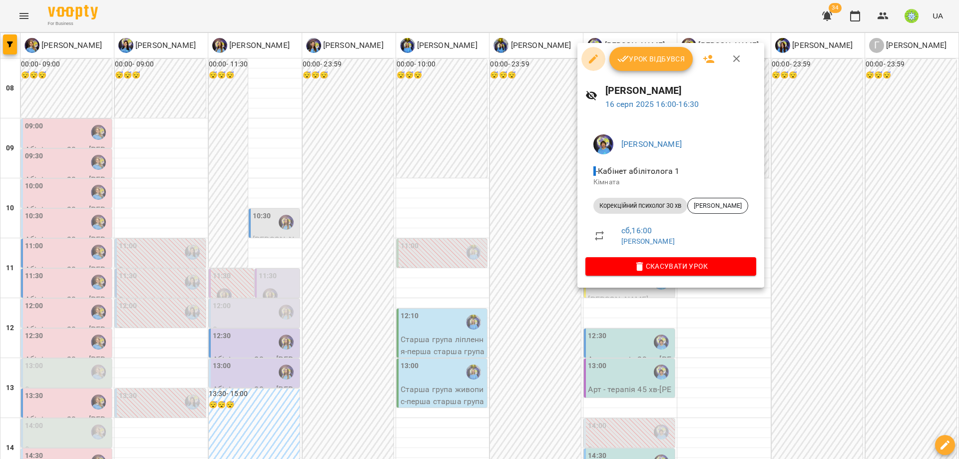
click at [596, 61] on icon "button" at bounding box center [593, 59] width 12 height 12
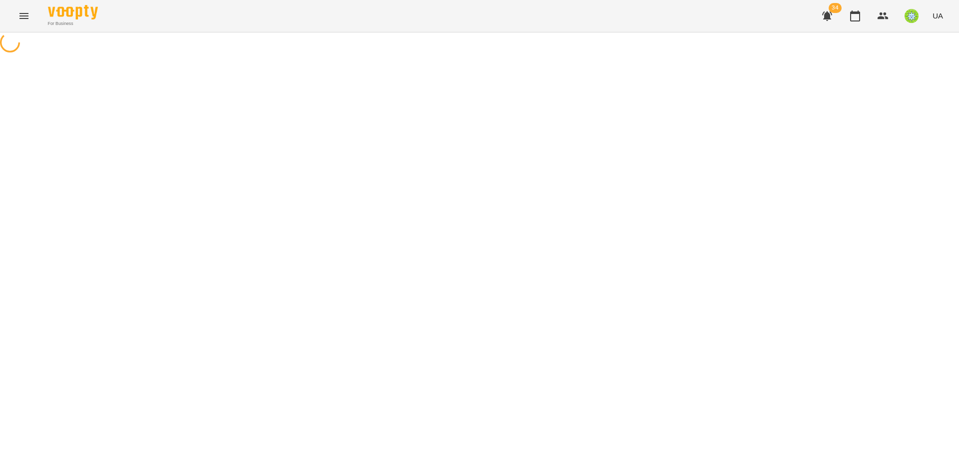
select select "**********"
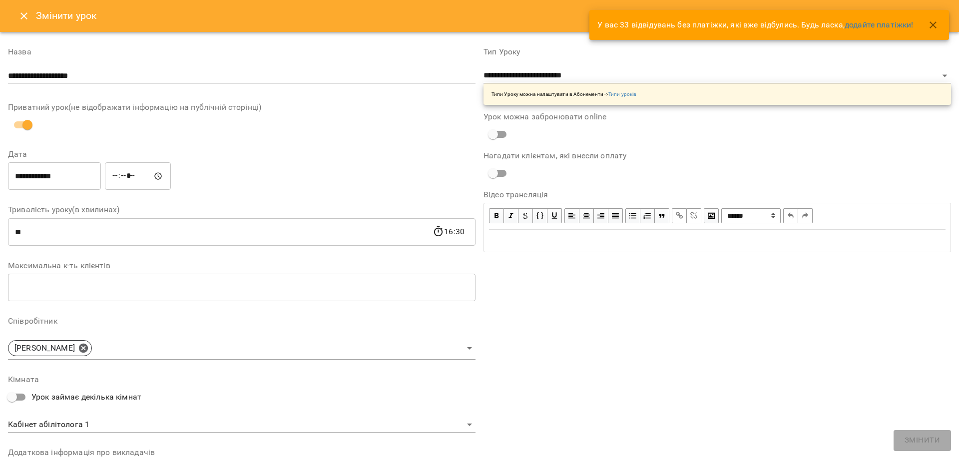
drag, startPoint x: 130, startPoint y: 179, endPoint x: 125, endPoint y: 180, distance: 5.5
click at [129, 179] on input "*****" at bounding box center [138, 176] width 66 height 28
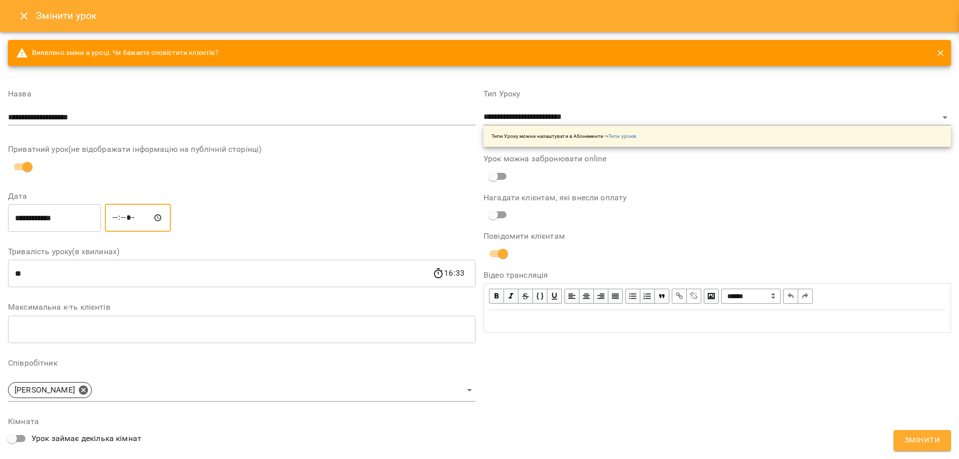
type input "*****"
click at [926, 440] on span "Змінити" at bounding box center [921, 440] width 35 height 13
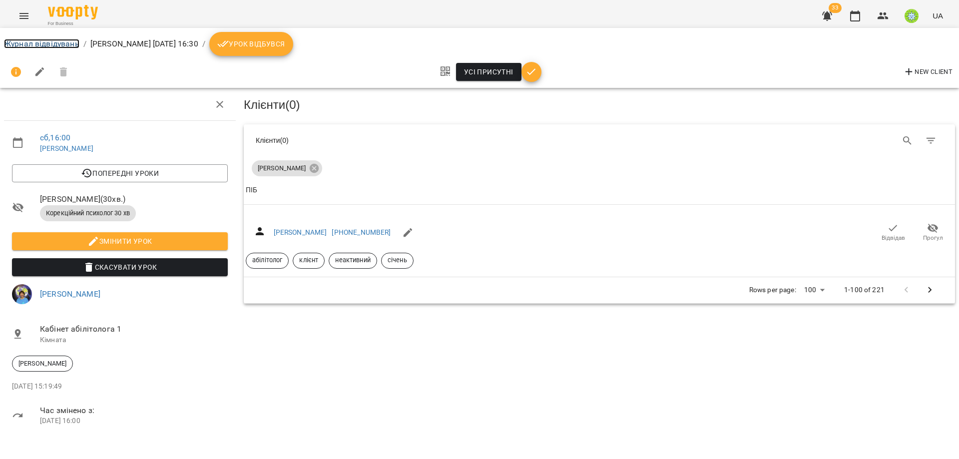
click at [63, 42] on link "Журнал відвідувань" at bounding box center [41, 43] width 75 height 9
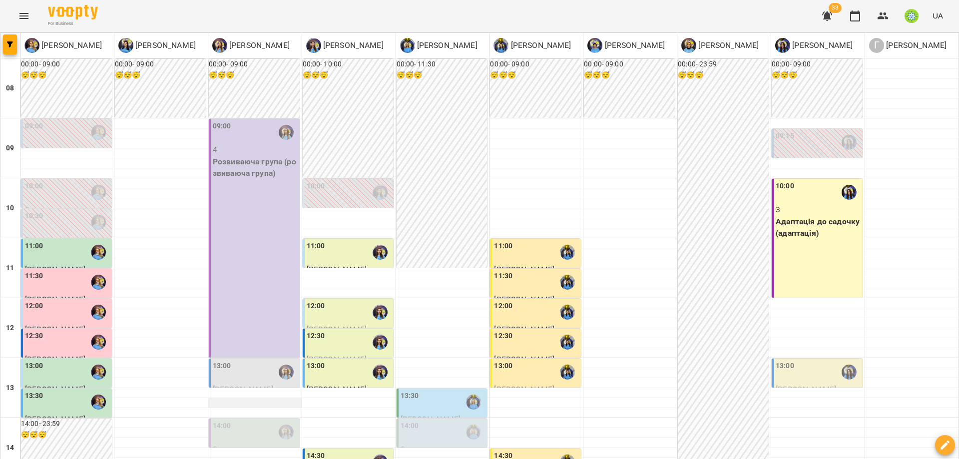
scroll to position [371, 0]
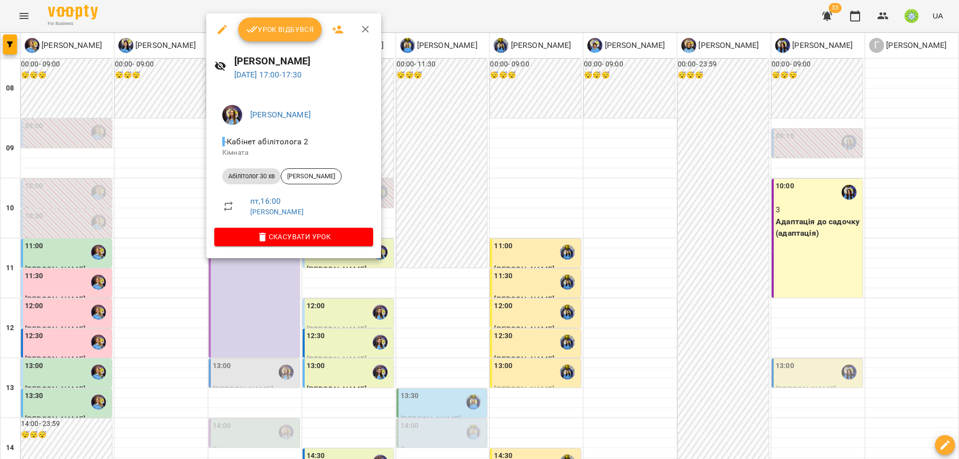
click at [401, 309] on div at bounding box center [479, 229] width 959 height 459
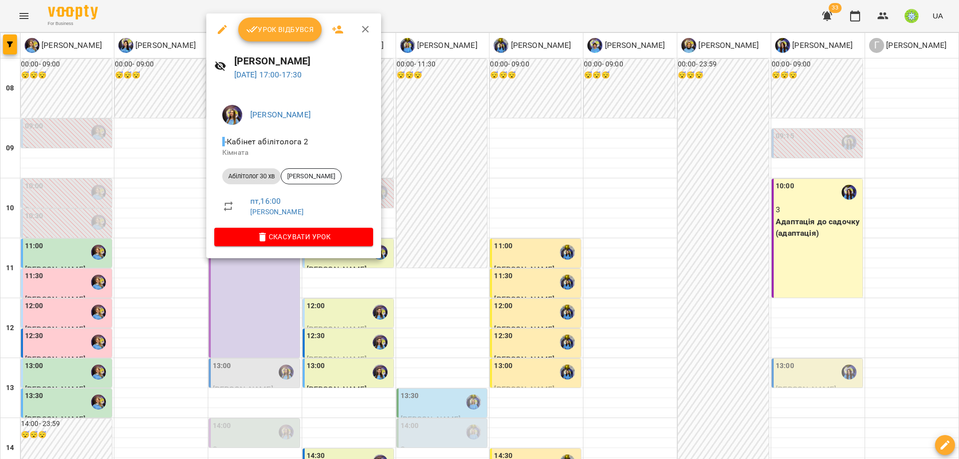
click at [335, 312] on div at bounding box center [479, 229] width 959 height 459
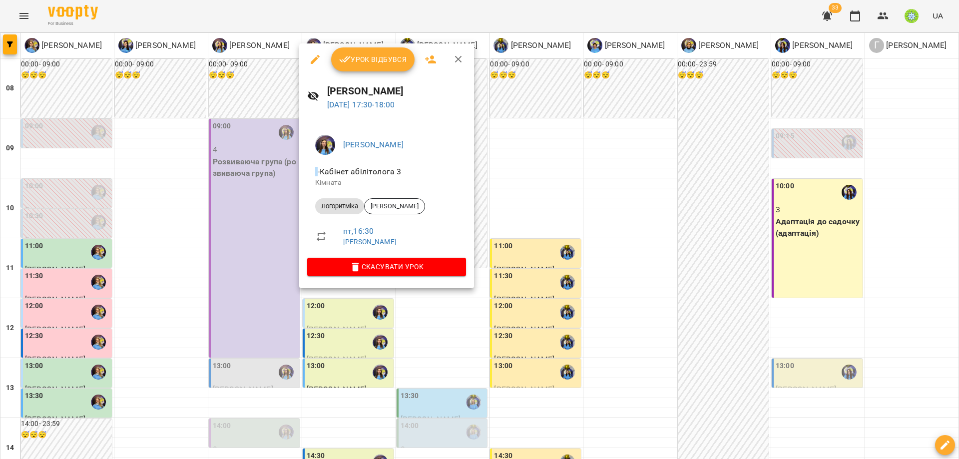
click at [576, 285] on div at bounding box center [479, 229] width 959 height 459
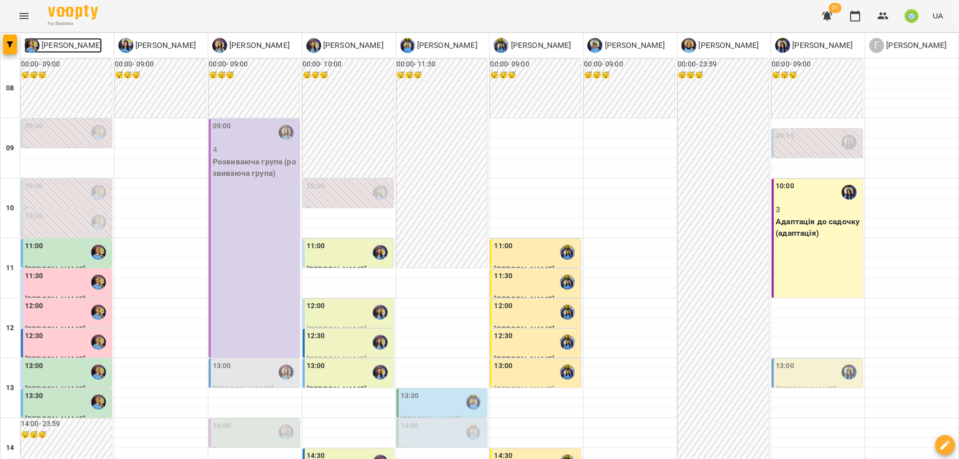
click at [34, 38] on img at bounding box center [31, 45] width 15 height 15
click at [46, 46] on div "[PERSON_NAME] [PERSON_NAME] [PERSON_NAME] [PERSON_NAME] [PERSON_NAME] [PERSON_N…" at bounding box center [479, 467] width 959 height 871
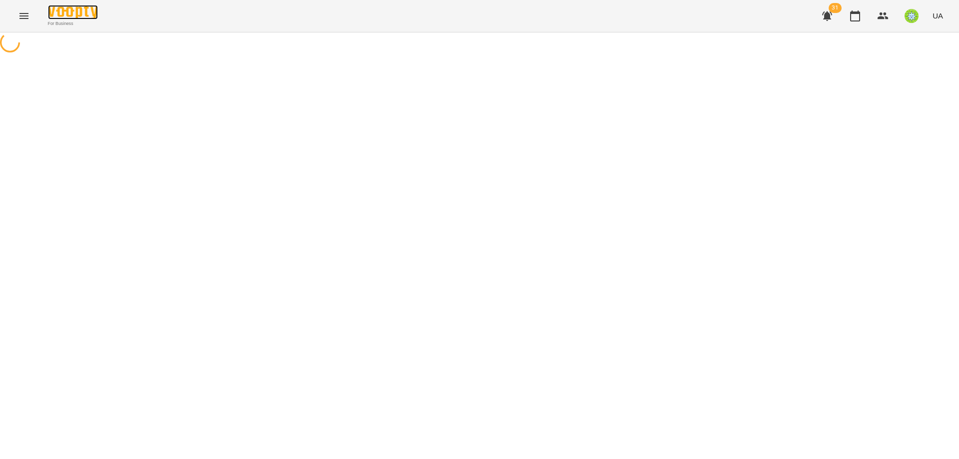
click at [54, 17] on img at bounding box center [73, 12] width 50 height 14
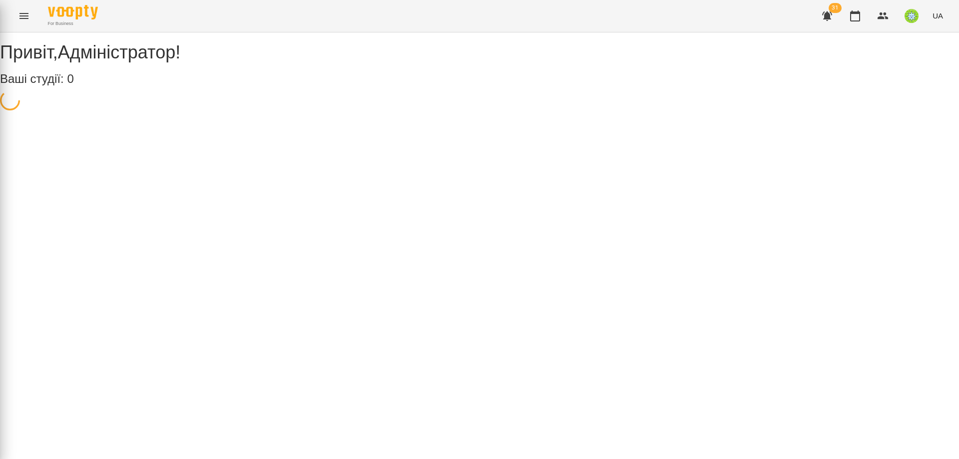
click at [47, 24] on div at bounding box center [479, 229] width 959 height 459
click at [61, 25] on span "For Business" at bounding box center [73, 23] width 50 height 6
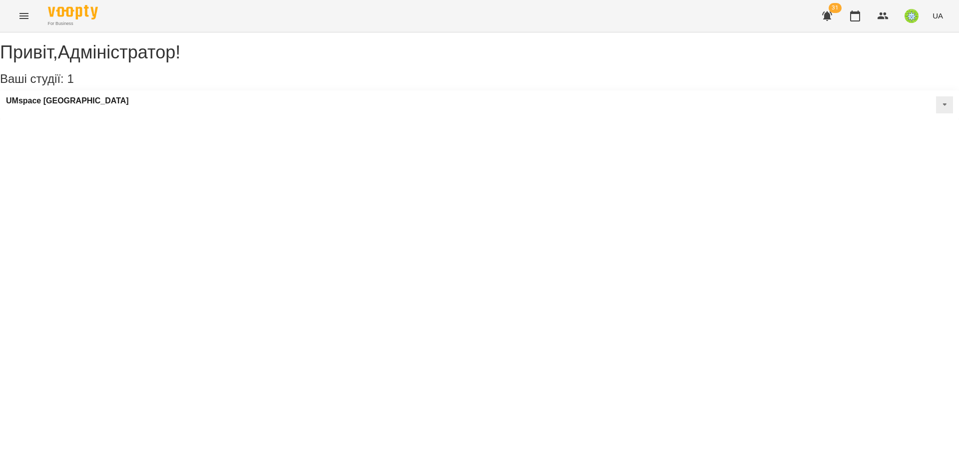
click at [87, 106] on div "UMspace [GEOGRAPHIC_DATA]" at bounding box center [479, 104] width 959 height 29
click at [35, 4] on div "For Business 31 UA" at bounding box center [479, 16] width 959 height 32
click at [29, 18] on icon "Menu" at bounding box center [24, 16] width 12 height 12
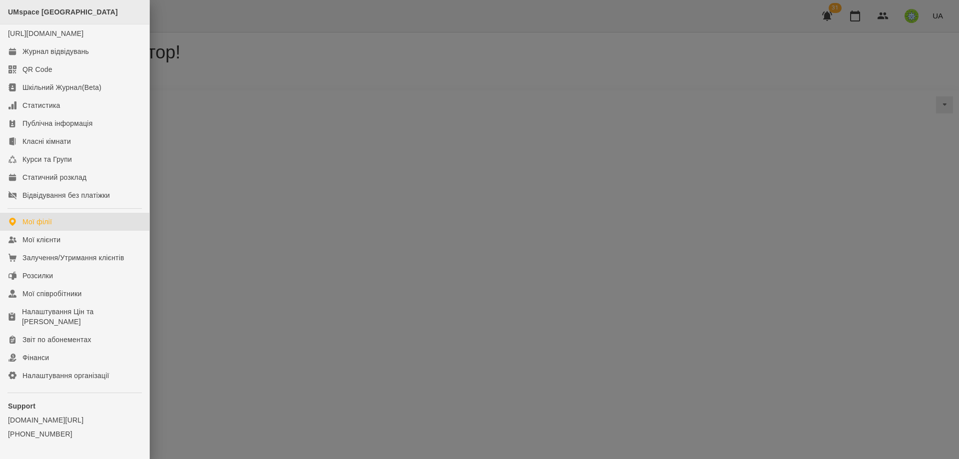
click at [37, 21] on div "UMspace [GEOGRAPHIC_DATA]" at bounding box center [74, 12] width 149 height 24
click at [84, 56] on div "Журнал відвідувань" at bounding box center [55, 51] width 66 height 10
click at [84, 64] on div "UMspace [GEOGRAPHIC_DATA] [URL][DOMAIN_NAME] Журнал відвідувань QR Code Шкільни…" at bounding box center [479, 229] width 959 height 459
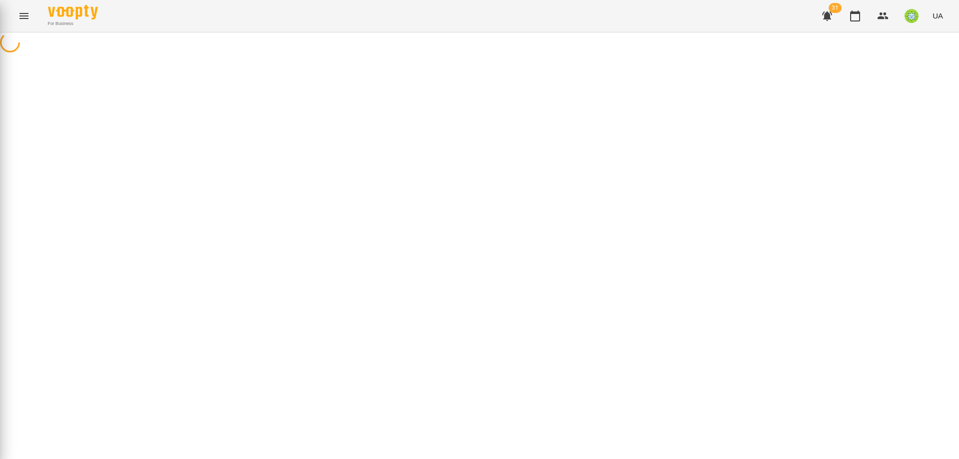
click at [84, 55] on div at bounding box center [479, 43] width 959 height 22
click at [84, 32] on div at bounding box center [479, 32] width 959 height 0
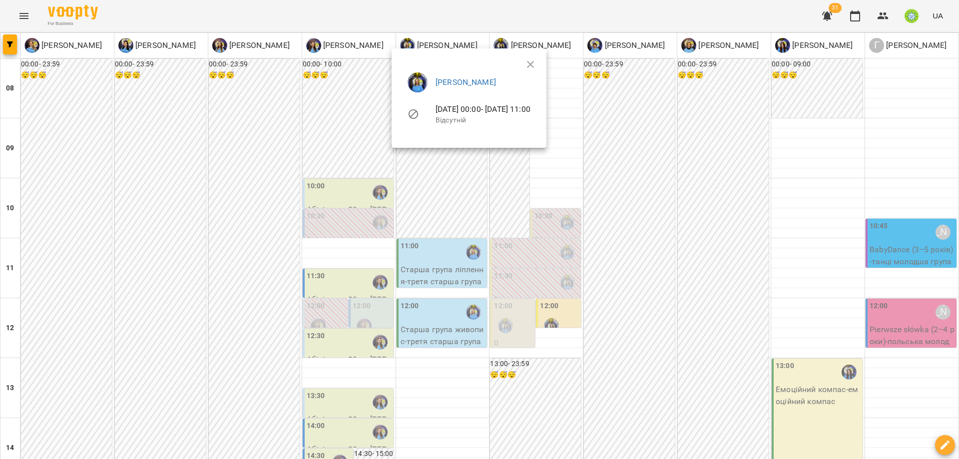
click at [421, 120] on div at bounding box center [421, 114] width 28 height 12
click at [418, 155] on div at bounding box center [479, 229] width 959 height 459
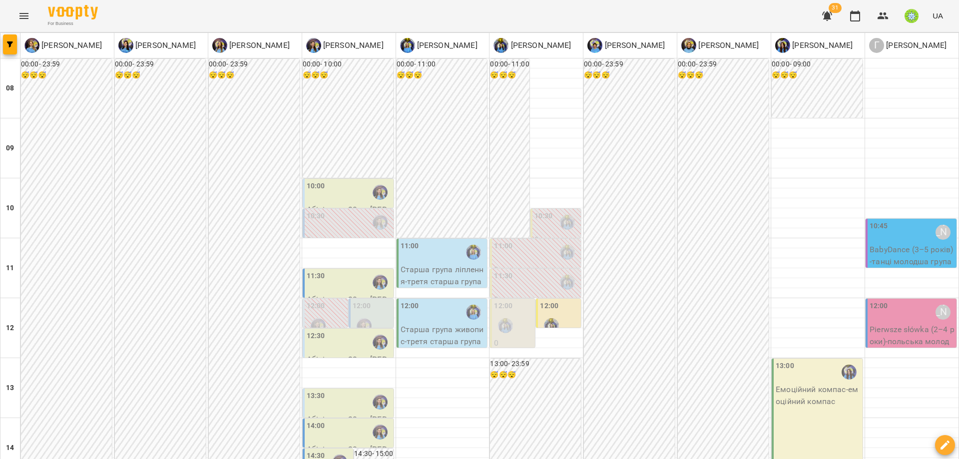
click at [401, 244] on label "11:00" at bounding box center [409, 246] width 18 height 11
click at [584, 413] on div "[PERSON_NAME] [PERSON_NAME] [PERSON_NAME] [PERSON_NAME] [PERSON_NAME] [PERSON_N…" at bounding box center [479, 467] width 959 height 871
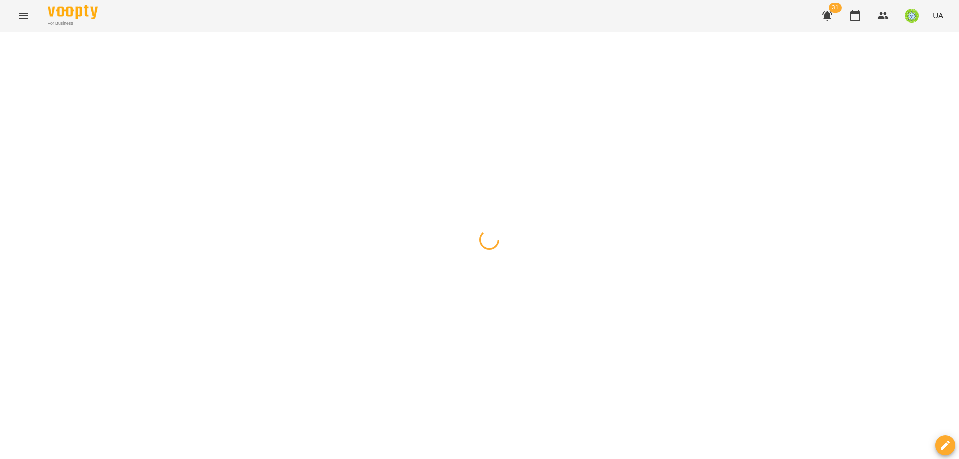
click at [552, 32] on div at bounding box center [479, 32] width 959 height 0
click at [518, 32] on div at bounding box center [479, 32] width 959 height 0
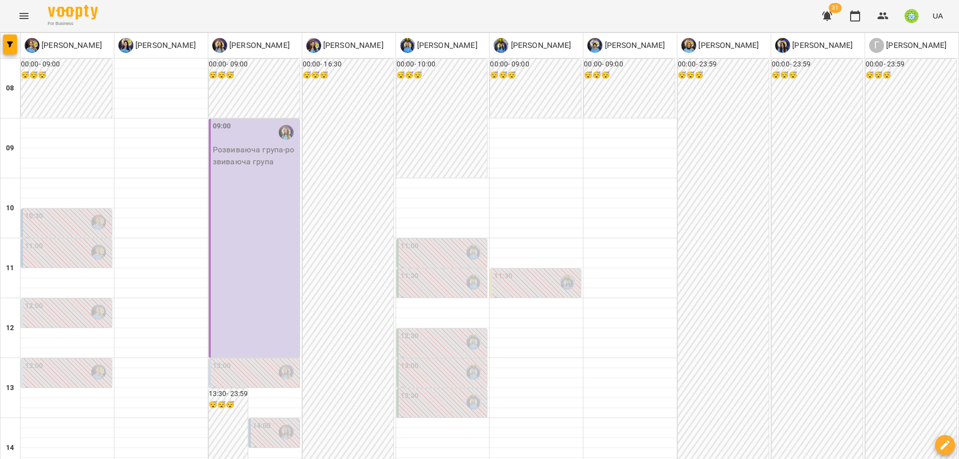
click at [125, 35] on div "2025 пн, серп [DATE] вт ср чт пт сб нд 28 29 30 31 1 2 3 4 5 6 7 8 9 10 11 12 1…" at bounding box center [479, 229] width 959 height 459
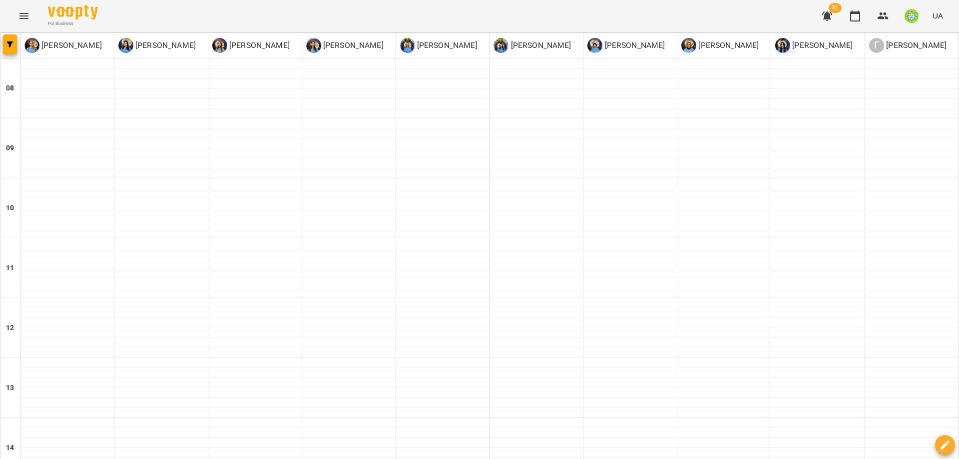
type input "**********"
click at [445, 438] on div "**********" at bounding box center [479, 467] width 959 height 871
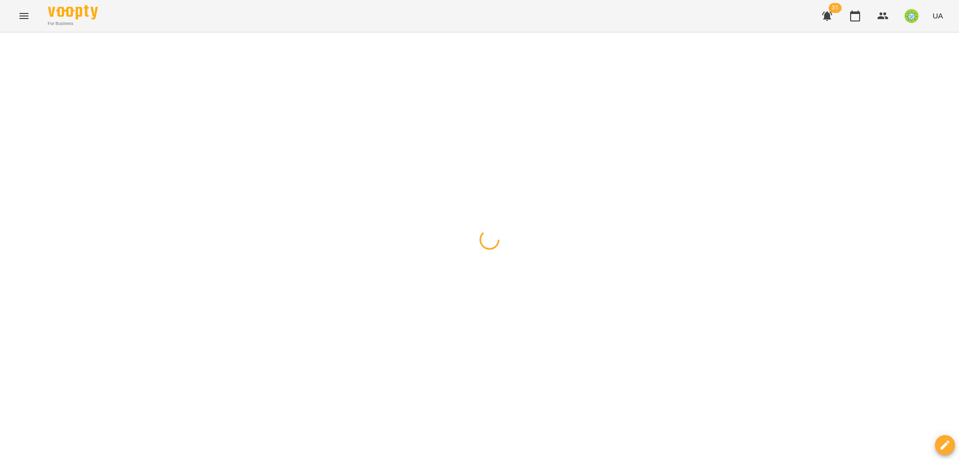
click at [449, 32] on div at bounding box center [479, 32] width 959 height 0
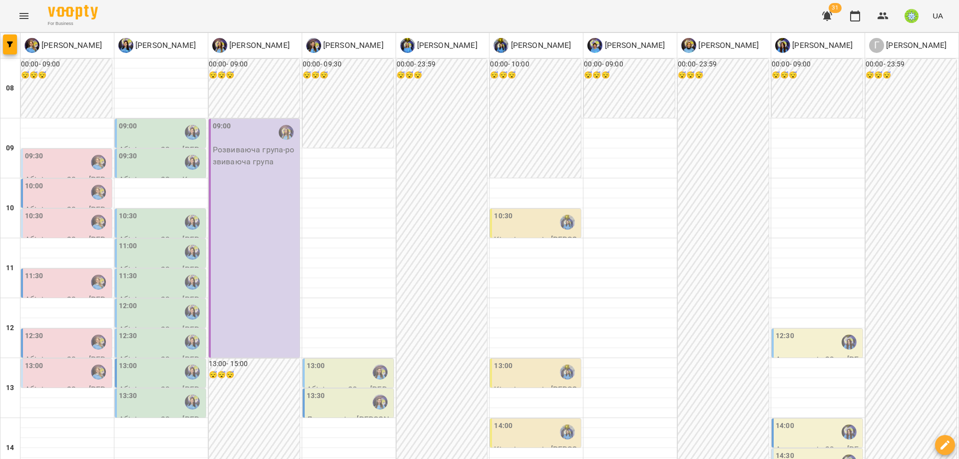
click at [98, 14] on div "2025 пн, вер [DATE] вт ср чт пт сб нд 1 2 3 4 5 6 7 8 9 10 11 12 13 14 15 16 17…" at bounding box center [479, 229] width 959 height 459
click at [99, 10] on div "For Business 31 UA" at bounding box center [479, 16] width 959 height 32
click at [103, 9] on div "For Business 31 UA" at bounding box center [479, 16] width 959 height 32
click at [200, 76] on div at bounding box center [160, 73] width 93 height 10
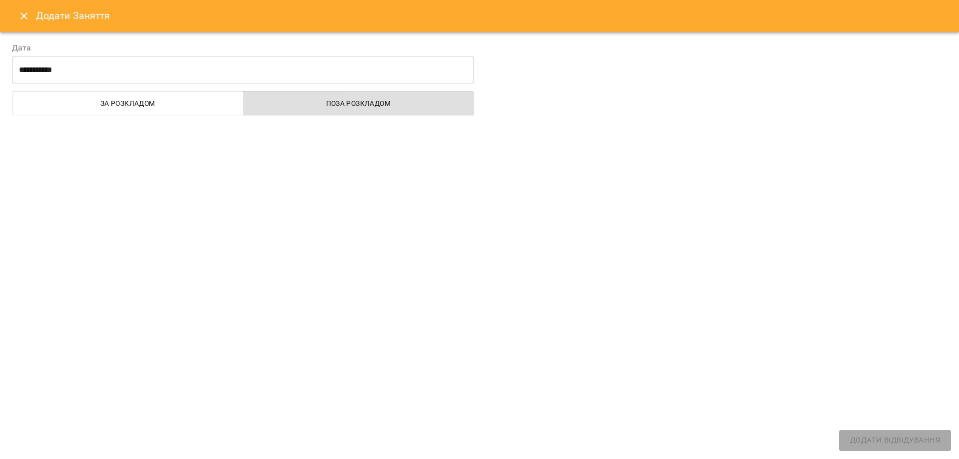
select select
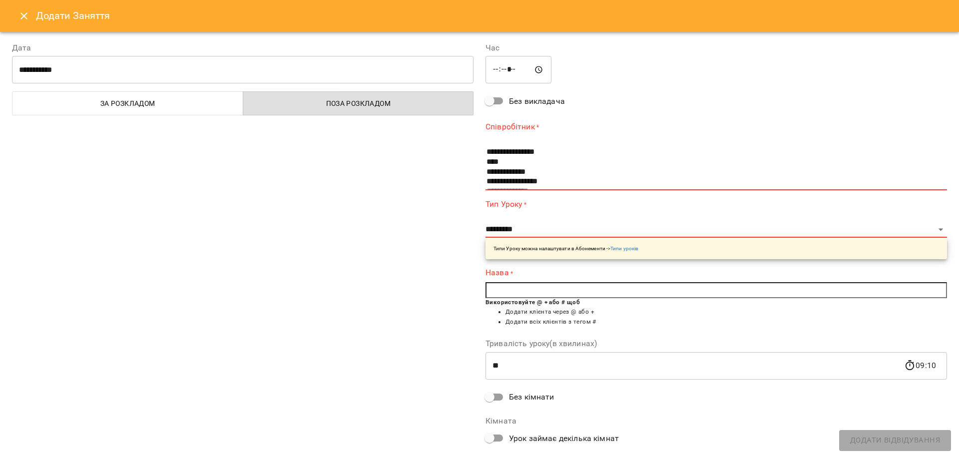
click at [416, 199] on div "**********" at bounding box center [242, 259] width 473 height 458
click at [413, 207] on div "**********" at bounding box center [242, 259] width 473 height 458
click at [410, 267] on div "**********" at bounding box center [242, 259] width 473 height 458
click at [416, 251] on div "**********" at bounding box center [242, 259] width 473 height 458
click at [417, 250] on div "**********" at bounding box center [242, 259] width 473 height 458
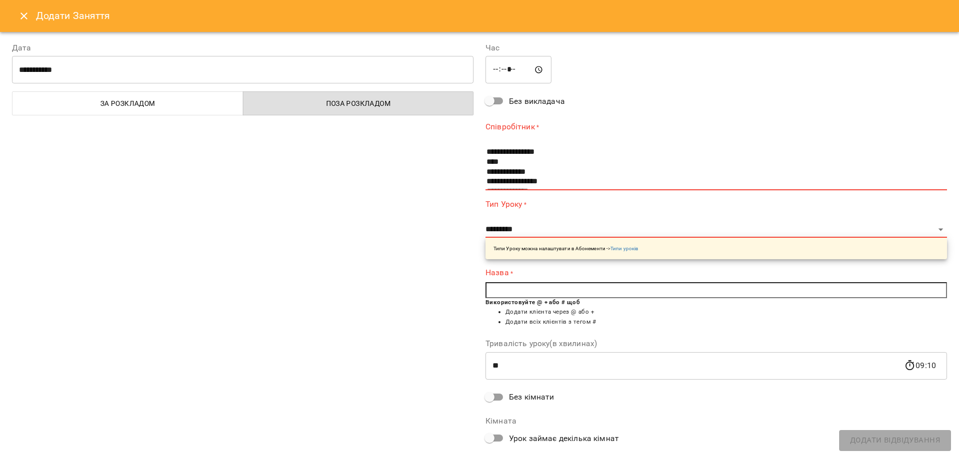
click at [417, 250] on div "**********" at bounding box center [242, 259] width 473 height 458
click at [422, 249] on div "**********" at bounding box center [242, 259] width 473 height 458
click at [414, 240] on div "**********" at bounding box center [242, 259] width 473 height 458
click at [405, 343] on div "**********" at bounding box center [242, 259] width 473 height 458
click at [110, 28] on div "Додати Заняття" at bounding box center [479, 16] width 959 height 32
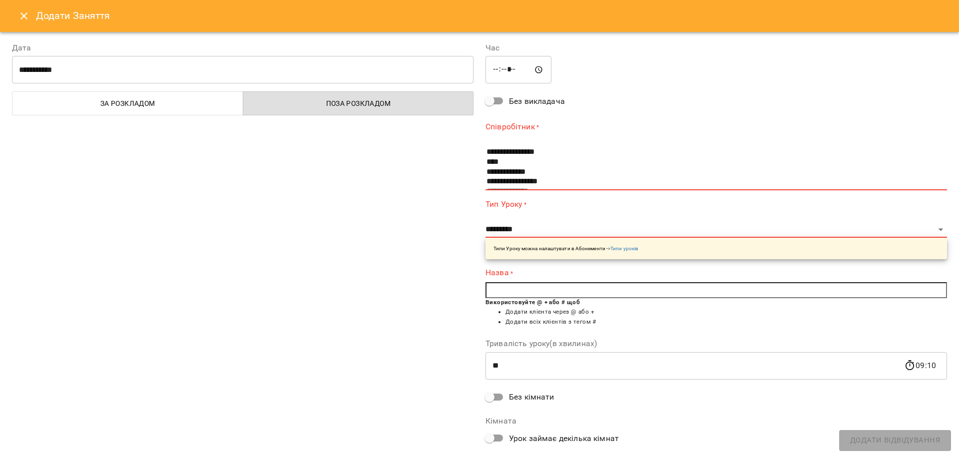
click at [30, 17] on button "Close" at bounding box center [24, 16] width 24 height 24
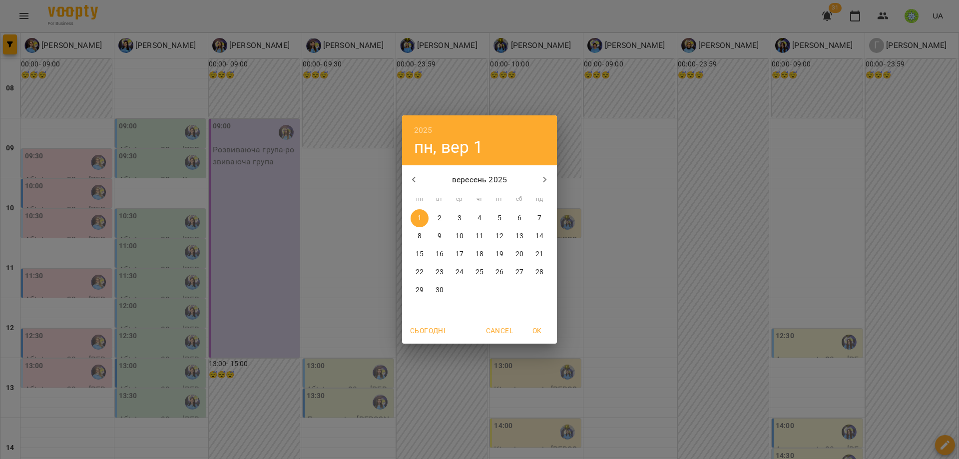
click at [460, 436] on div "2025 пн, вер [DATE] вт ср чт пт сб нд 1 2 3 4 5 6 7 8 9 10 11 12 13 14 15 16 17…" at bounding box center [479, 229] width 959 height 459
click at [461, 431] on div "2025 пн, вер [DATE] вт ср чт пт сб нд 1 2 3 4 5 6 7 8 9 10 11 12 13 14 15 16 17…" at bounding box center [479, 229] width 959 height 459
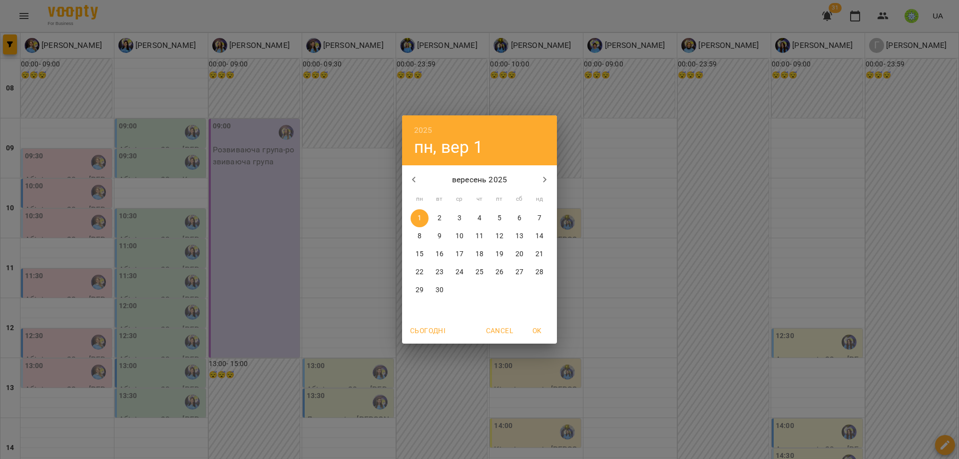
click at [414, 173] on button "button" at bounding box center [414, 180] width 24 height 24
click at [424, 267] on span "18" at bounding box center [419, 272] width 18 height 10
type input "**********"
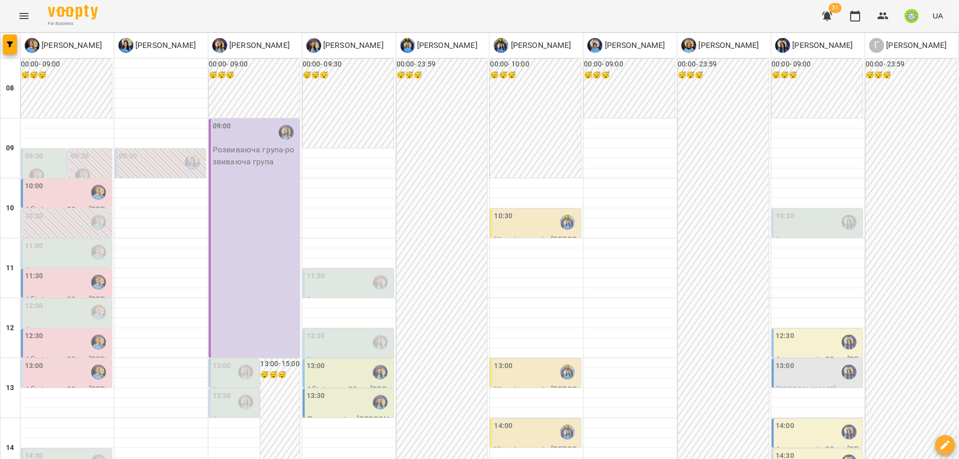
click at [53, 334] on div "12:30" at bounding box center [67, 342] width 85 height 23
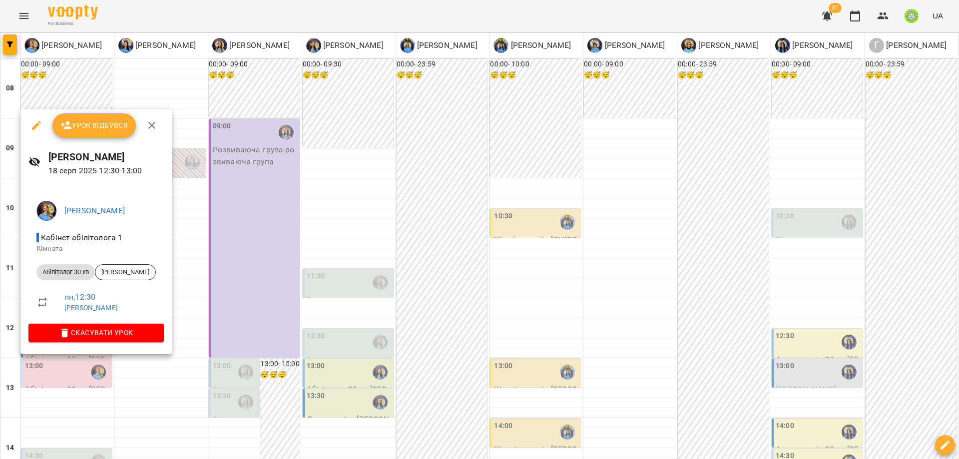
click at [323, 345] on div at bounding box center [479, 229] width 959 height 459
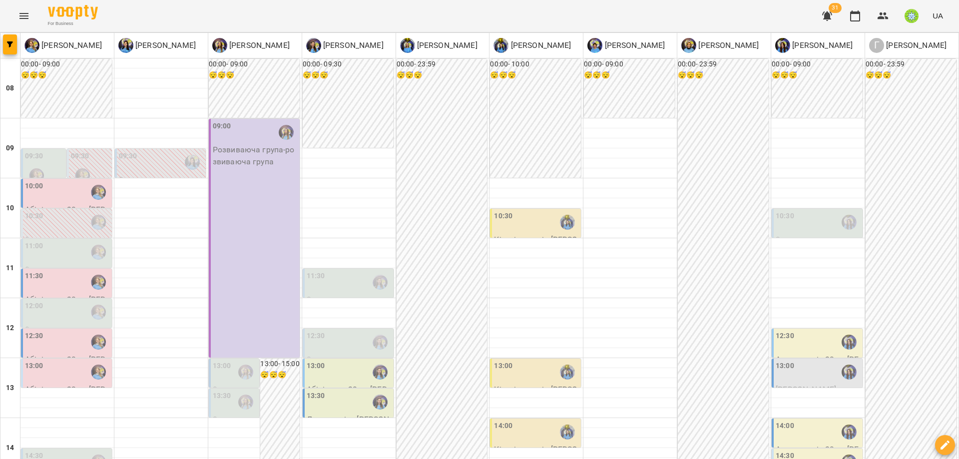
click at [329, 342] on div "12:30" at bounding box center [349, 342] width 85 height 23
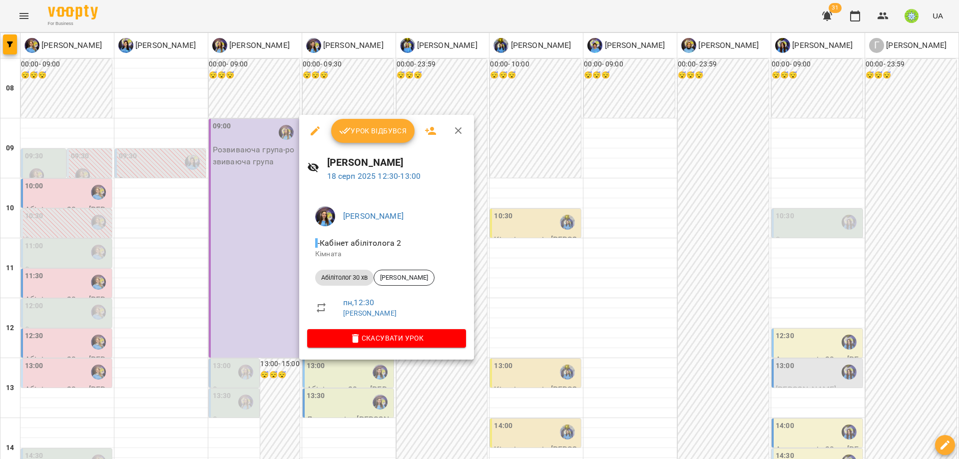
click at [331, 343] on span "Скасувати Урок" at bounding box center [386, 338] width 143 height 12
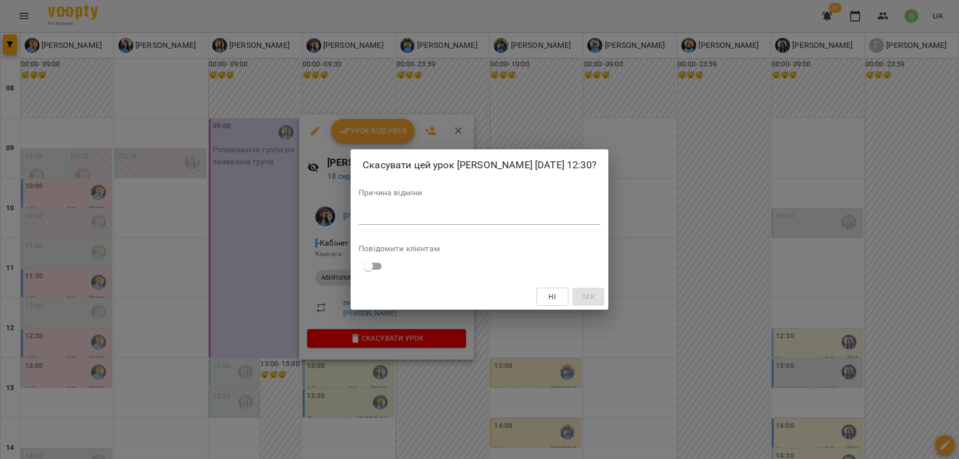
click at [503, 271] on div "Повідомити клієнтам" at bounding box center [480, 260] width 242 height 31
drag, startPoint x: 567, startPoint y: 297, endPoint x: 662, endPoint y: 268, distance: 99.2
click at [567, 297] on button "Ні" at bounding box center [552, 297] width 32 height 18
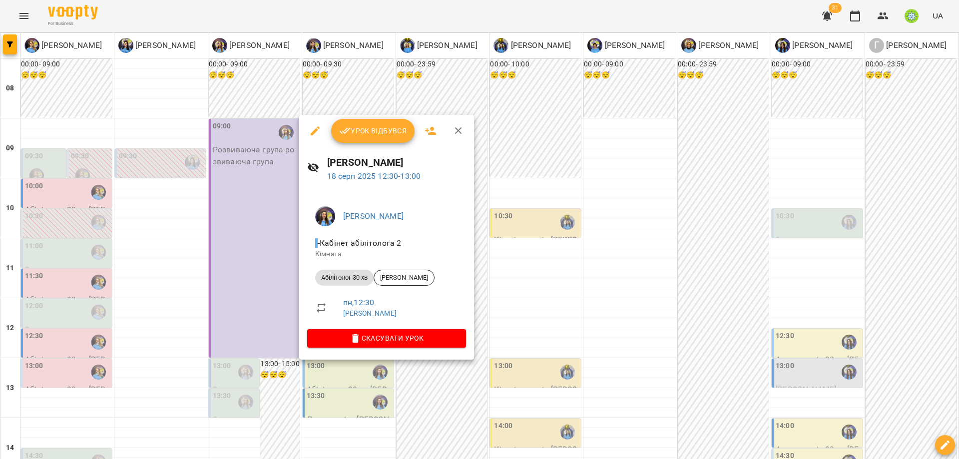
click at [571, 286] on div at bounding box center [479, 229] width 959 height 459
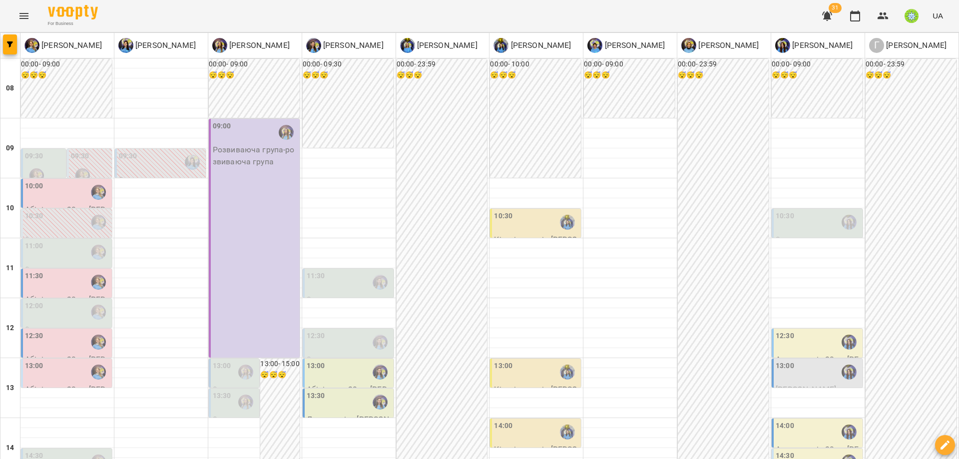
click at [532, 379] on div "13:00" at bounding box center [536, 372] width 85 height 23
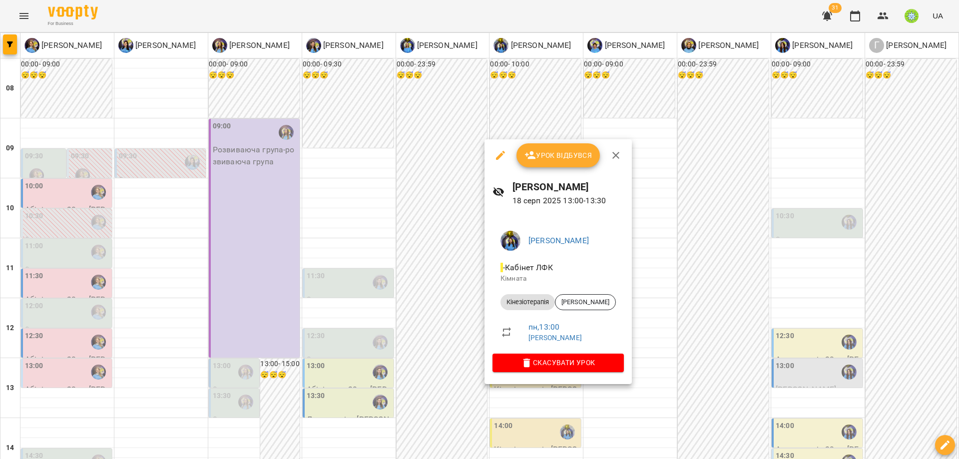
drag, startPoint x: 425, startPoint y: 291, endPoint x: 452, endPoint y: 323, distance: 42.2
click at [425, 291] on div at bounding box center [479, 229] width 959 height 459
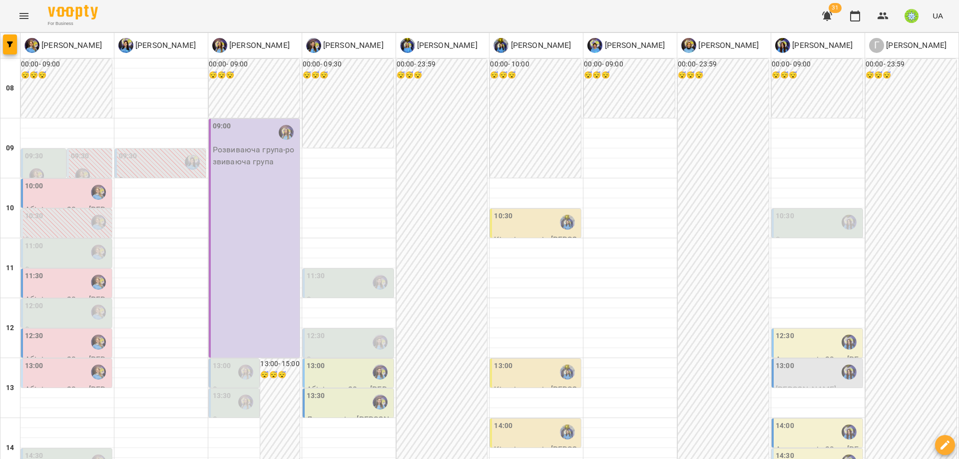
click at [500, 370] on label "13:00" at bounding box center [503, 366] width 18 height 11
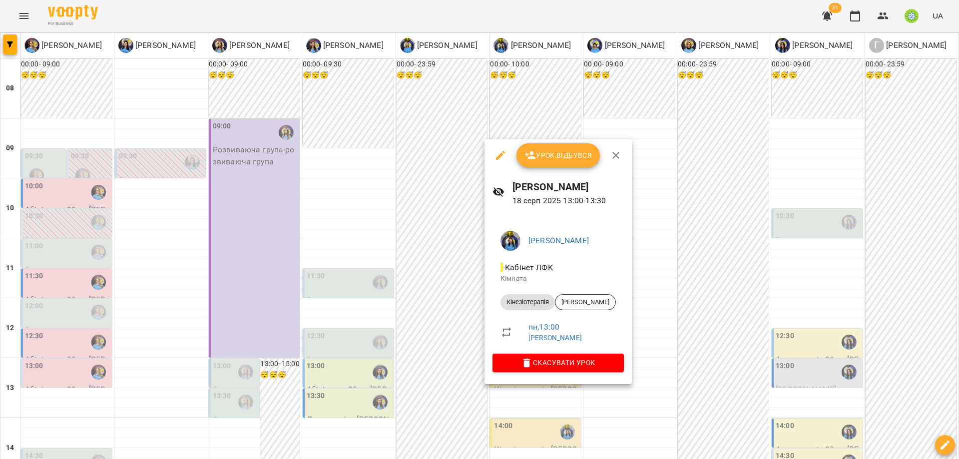
click at [691, 239] on div at bounding box center [479, 229] width 959 height 459
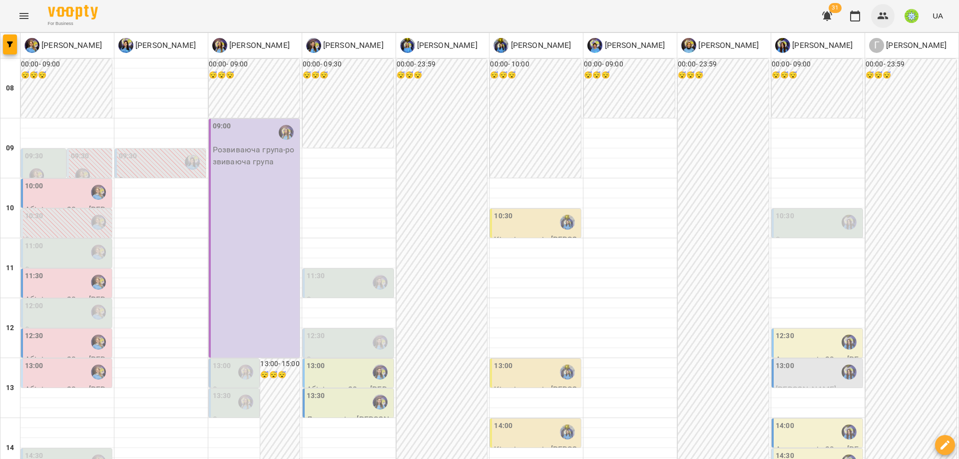
click at [881, 16] on icon "button" at bounding box center [882, 15] width 11 height 7
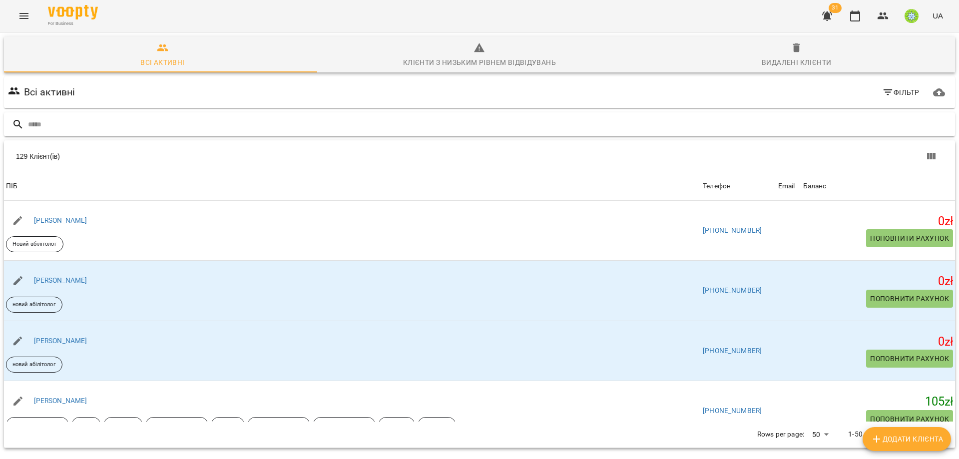
drag, startPoint x: 764, startPoint y: 113, endPoint x: 762, endPoint y: 119, distance: 6.3
click at [764, 113] on div at bounding box center [479, 124] width 951 height 24
click at [762, 119] on input "text" at bounding box center [489, 124] width 923 height 16
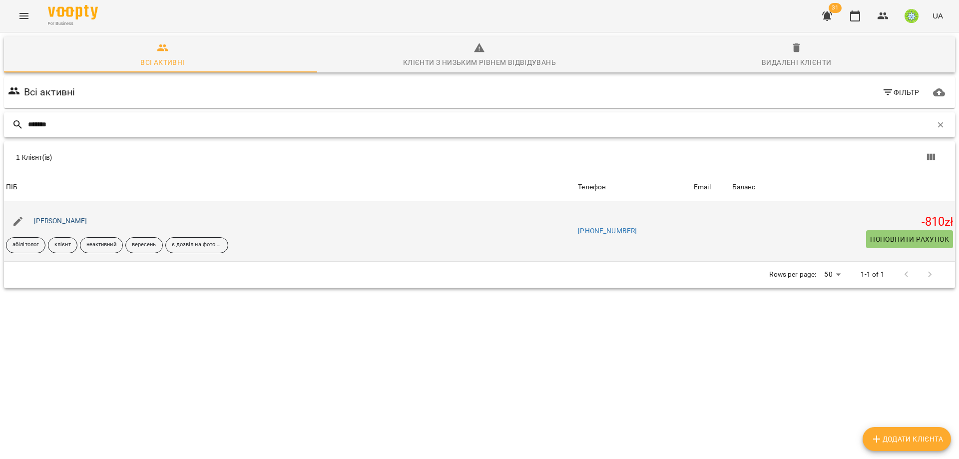
type input "*******"
click at [67, 218] on link "[PERSON_NAME]" at bounding box center [60, 221] width 53 height 8
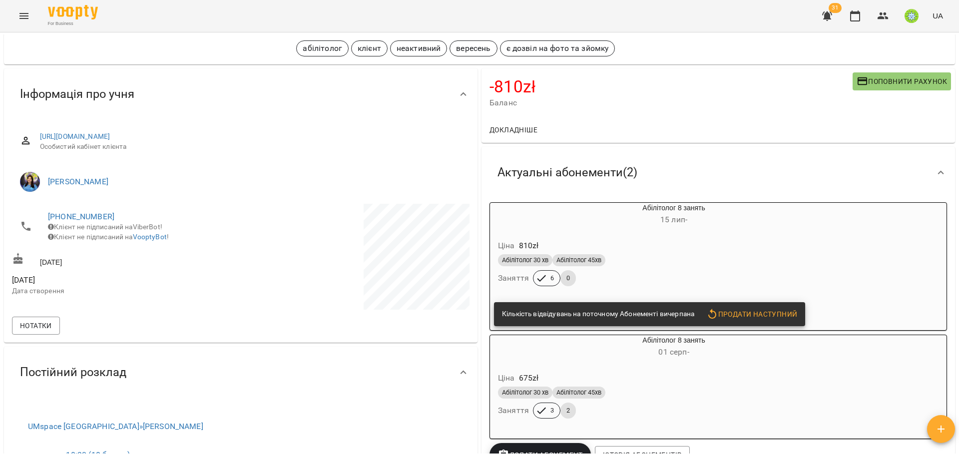
scroll to position [108, 0]
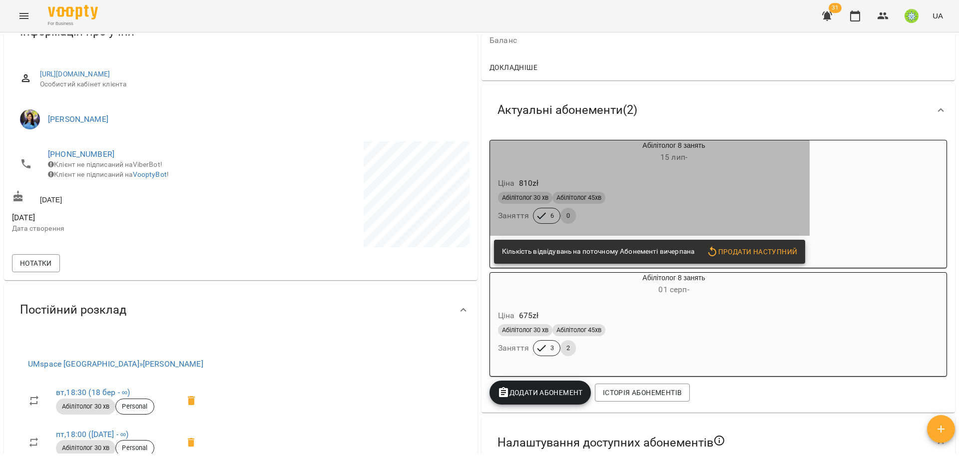
click at [650, 192] on div "Абілітолог 30 хв Абілітолог 45хв" at bounding box center [650, 198] width 308 height 16
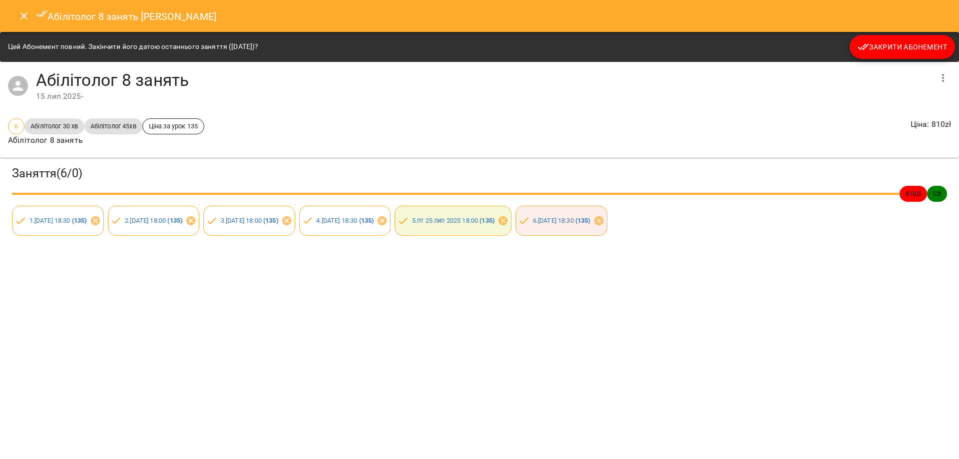
click at [904, 46] on span "Закрити Абонемент" at bounding box center [901, 47] width 89 height 12
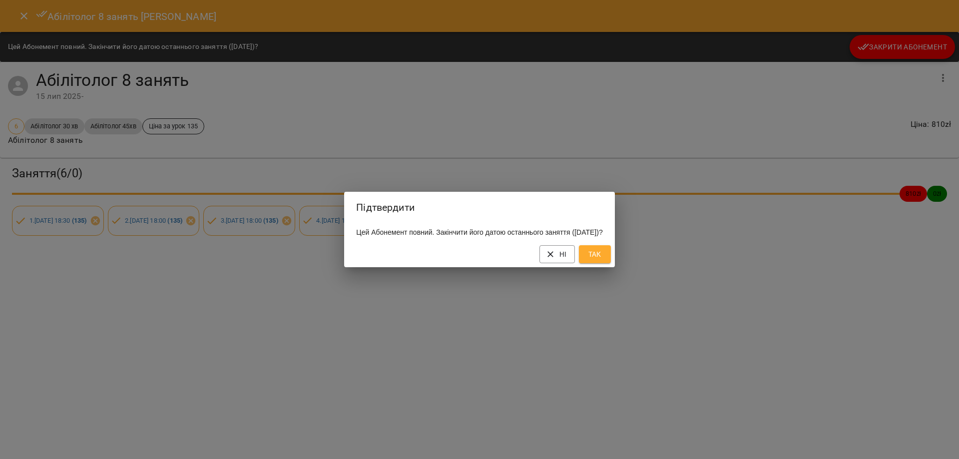
click at [603, 260] on span "Так" at bounding box center [595, 254] width 16 height 12
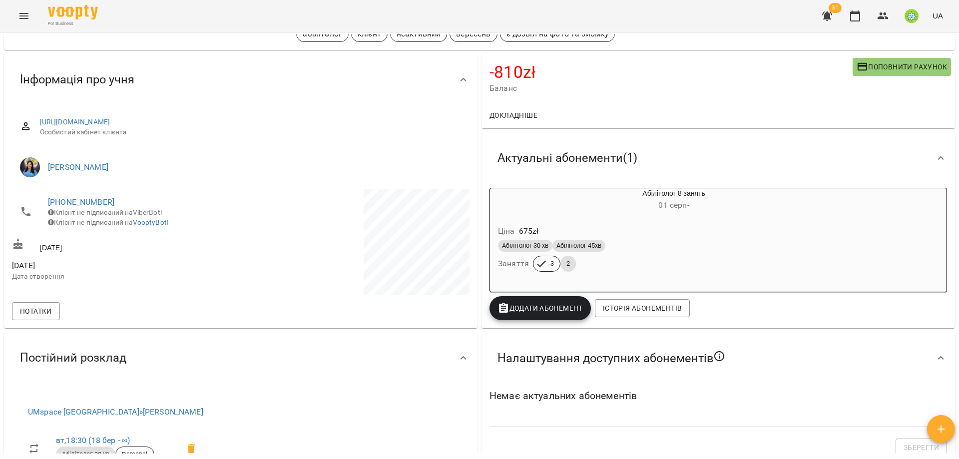
scroll to position [0, 0]
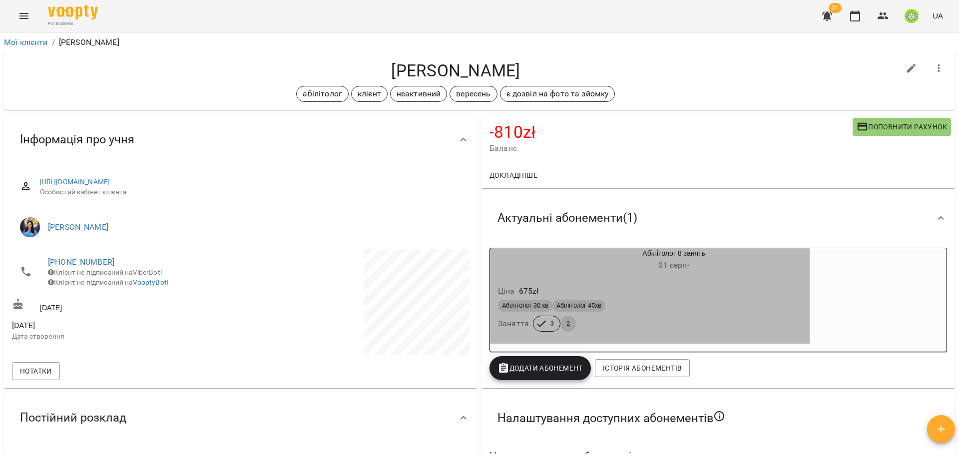
click at [679, 308] on div "Абілітолог 30 хв Абілітолог 45хв" at bounding box center [650, 306] width 304 height 12
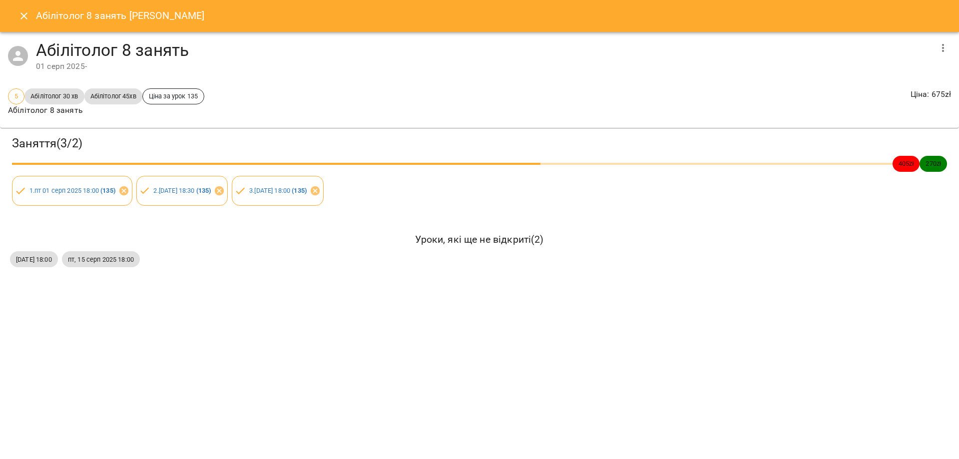
click at [941, 49] on icon "button" at bounding box center [943, 48] width 12 height 12
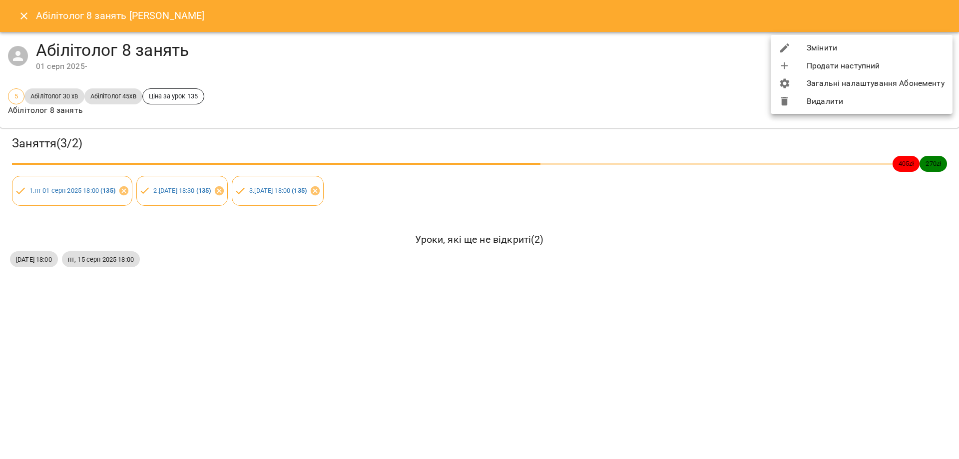
click at [818, 106] on li "Видалити" at bounding box center [862, 101] width 182 height 18
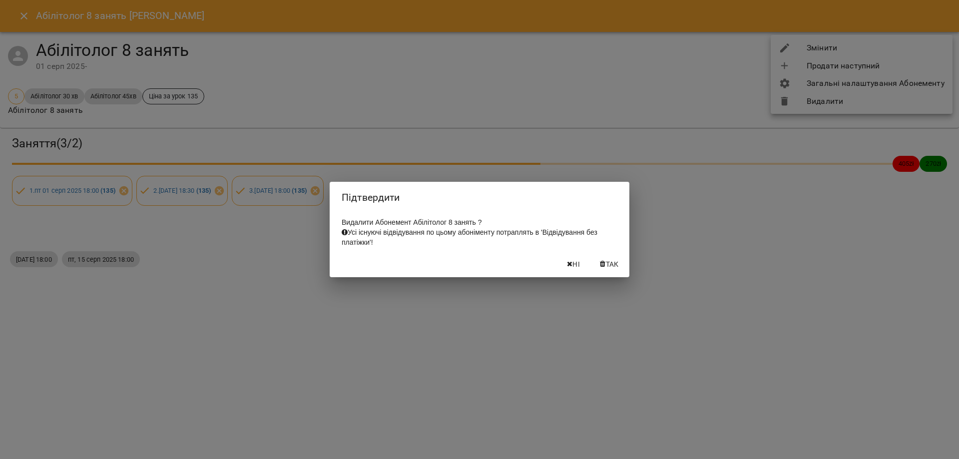
drag, startPoint x: 603, startPoint y: 278, endPoint x: 610, endPoint y: 270, distance: 10.3
click at [604, 277] on div "Ні Так" at bounding box center [480, 264] width 300 height 26
click at [611, 268] on span "Так" at bounding box center [612, 264] width 13 height 12
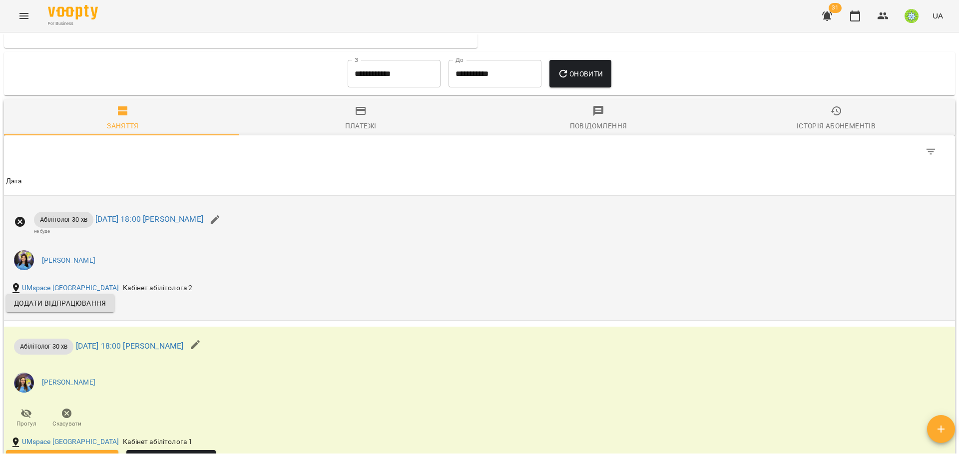
scroll to position [474, 0]
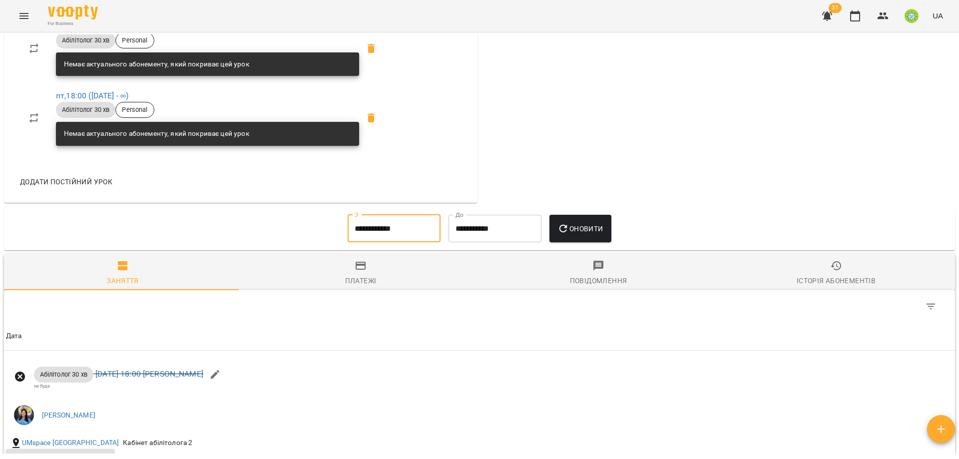
click at [366, 225] on input "**********" at bounding box center [394, 229] width 93 height 28
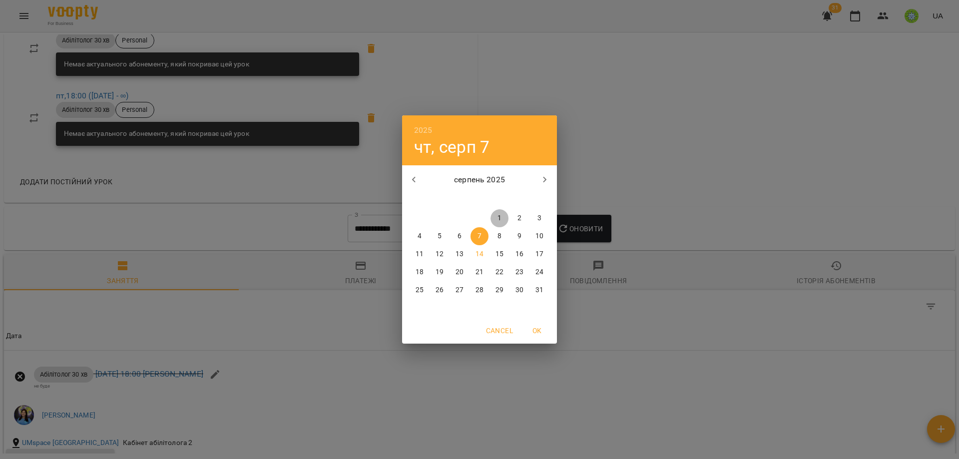
click at [493, 221] on span "1" at bounding box center [499, 218] width 18 height 10
type input "**********"
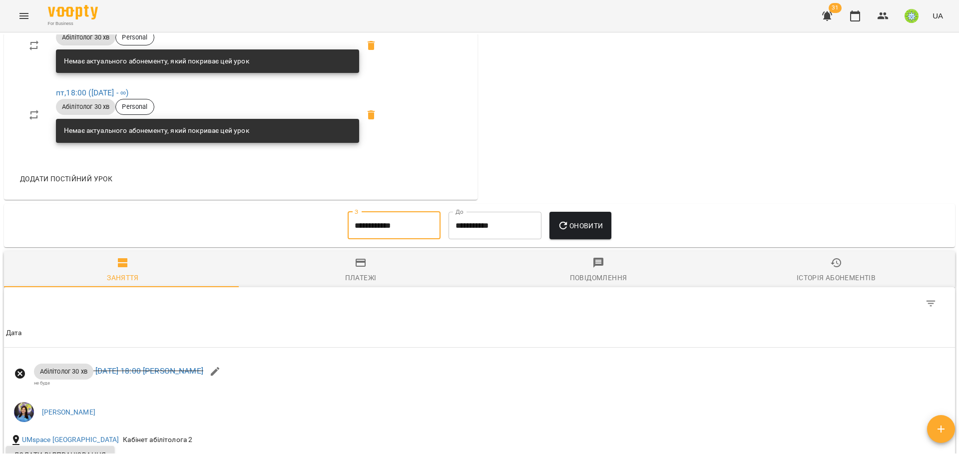
click at [587, 226] on span "Оновити" at bounding box center [579, 226] width 45 height 12
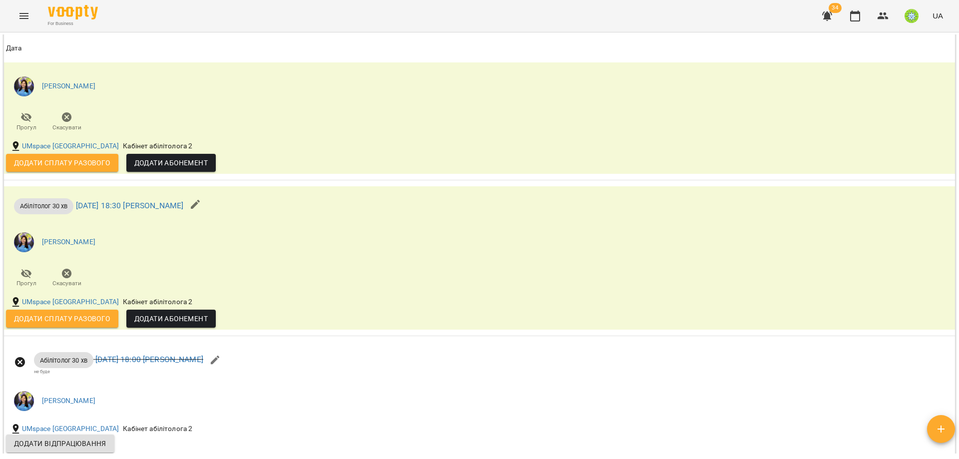
scroll to position [101, 0]
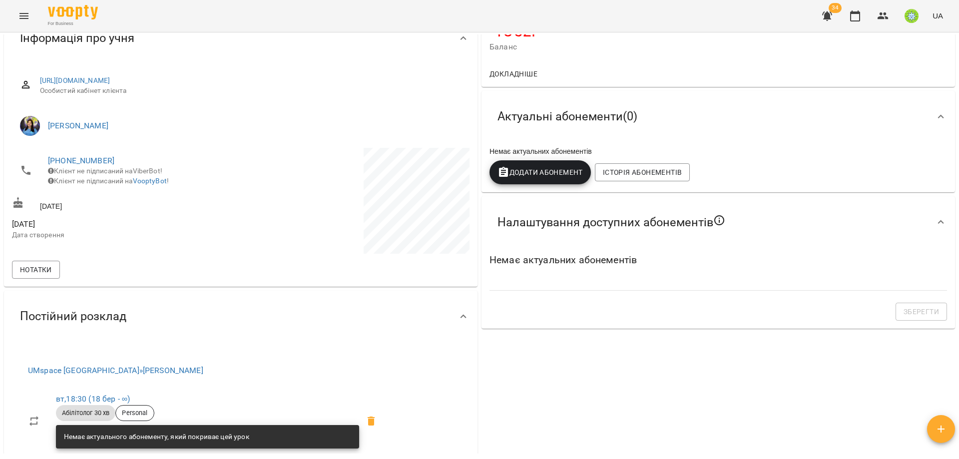
click at [550, 169] on span "Додати Абонемент" at bounding box center [539, 172] width 85 height 12
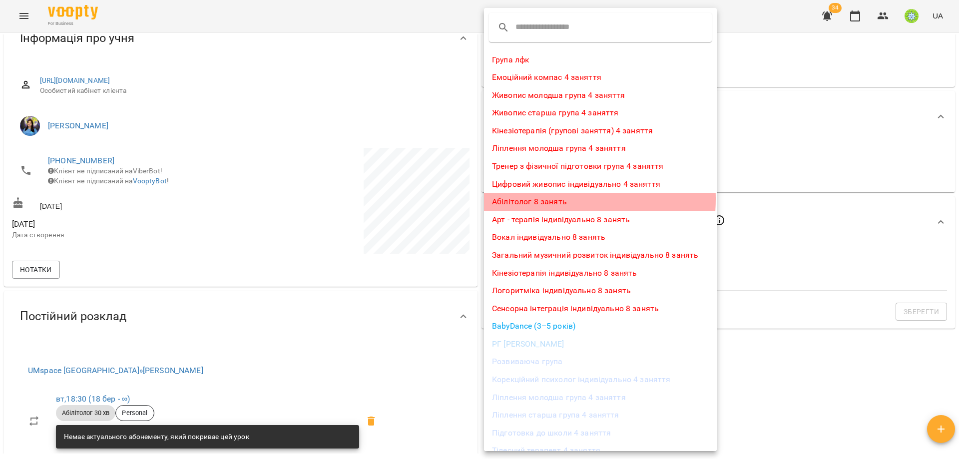
click at [538, 199] on li "Абілітолог 8 занять" at bounding box center [600, 202] width 233 height 18
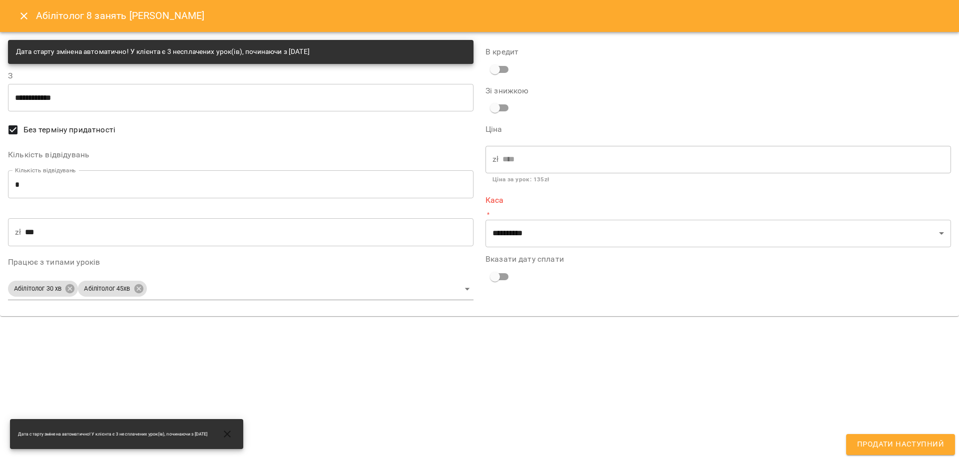
type input "**********"
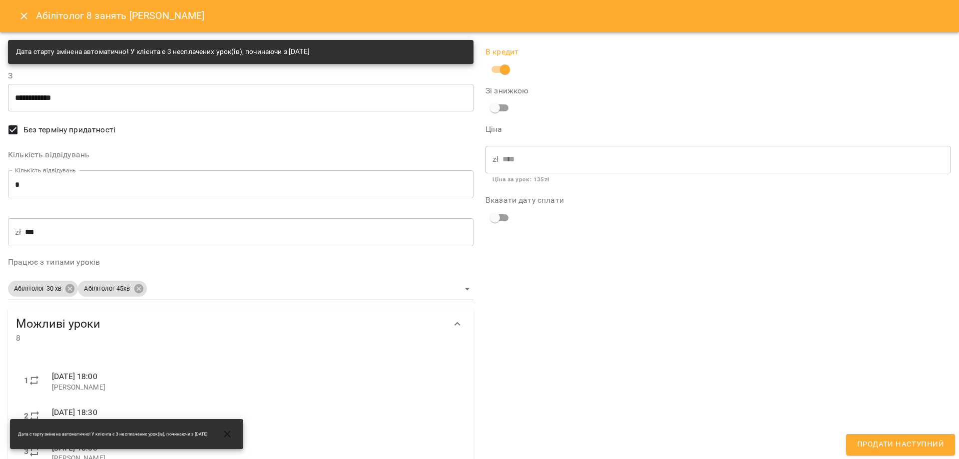
click at [924, 431] on div "В кредит Зі знижкою Ціна zł **** ​ Ціна за урок : 135 zł Вказати дату сплати" at bounding box center [717, 352] width 477 height 636
click at [926, 443] on span "Продати наступний" at bounding box center [900, 444] width 87 height 13
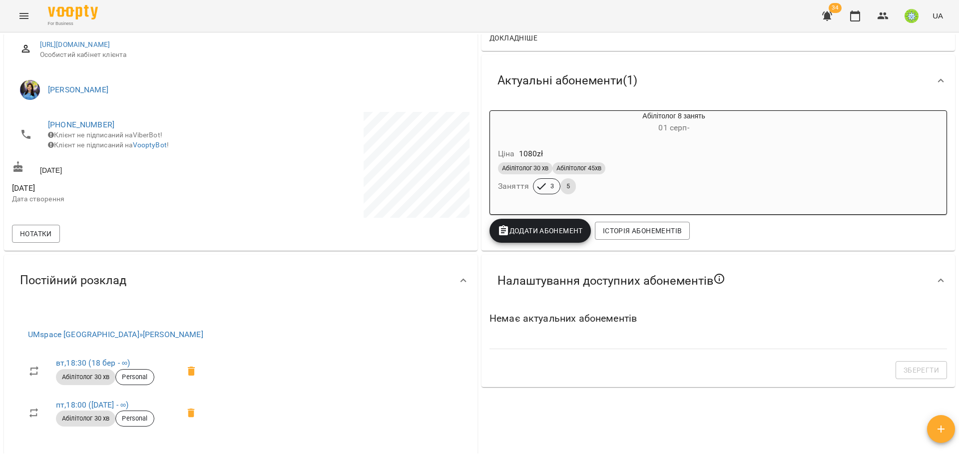
scroll to position [0, 0]
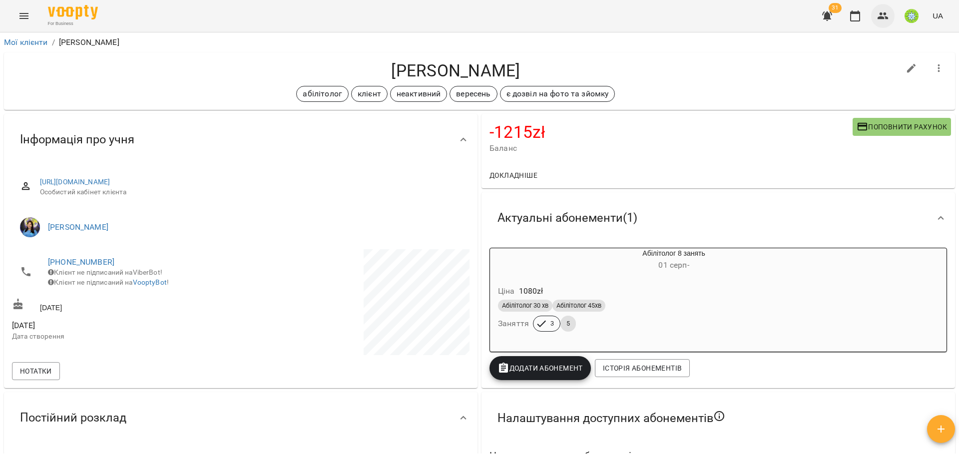
click at [889, 17] on button "button" at bounding box center [883, 16] width 24 height 24
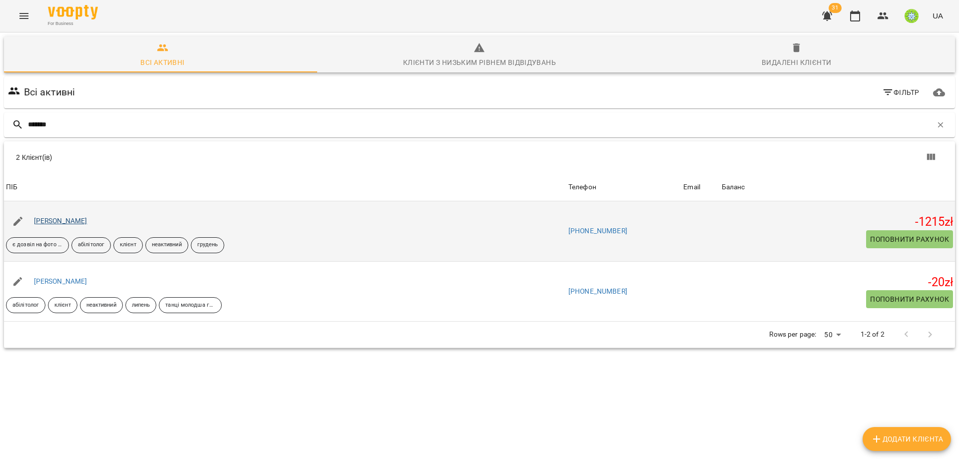
type input "*******"
click at [57, 217] on link "[PERSON_NAME]" at bounding box center [60, 221] width 53 height 8
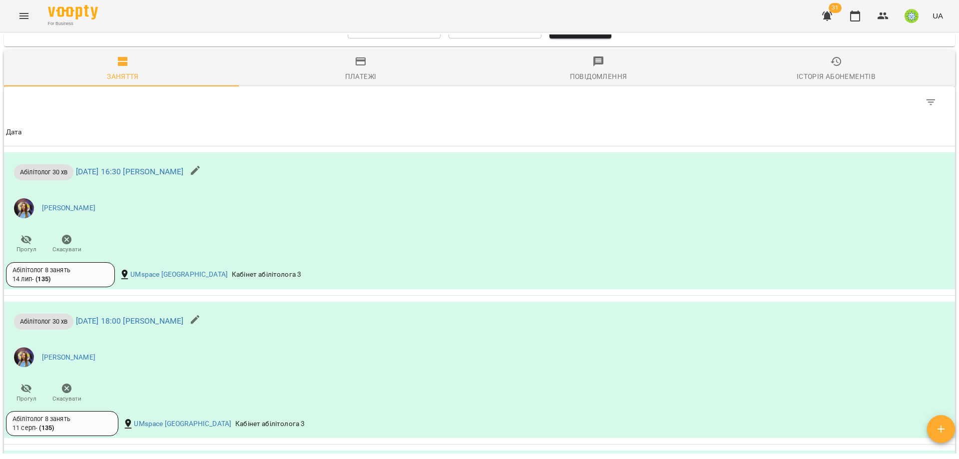
scroll to position [421, 0]
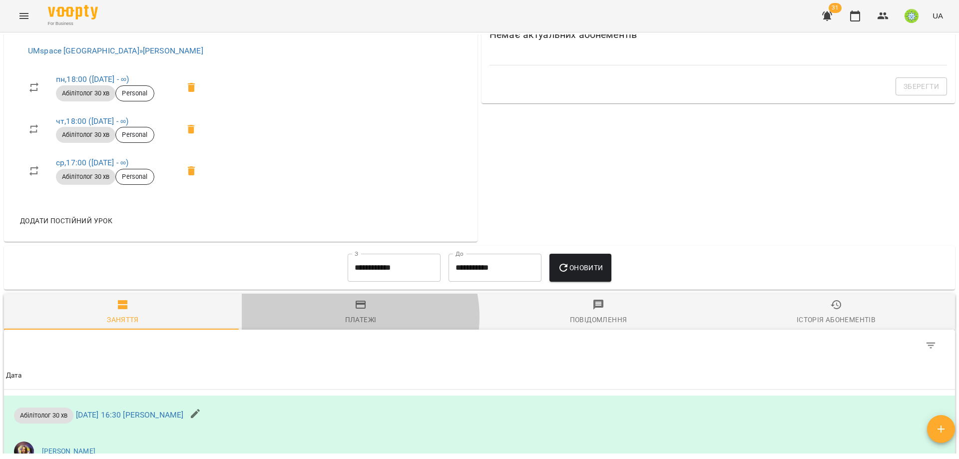
drag, startPoint x: 351, startPoint y: 317, endPoint x: 381, endPoint y: 310, distance: 31.3
click at [353, 315] on div "Платежі" at bounding box center [360, 320] width 31 height 12
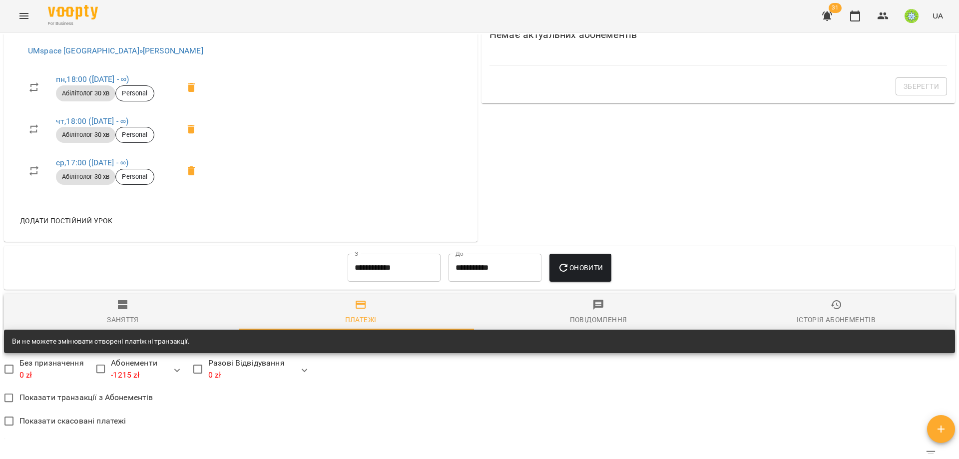
click at [370, 267] on input "**********" at bounding box center [394, 268] width 93 height 28
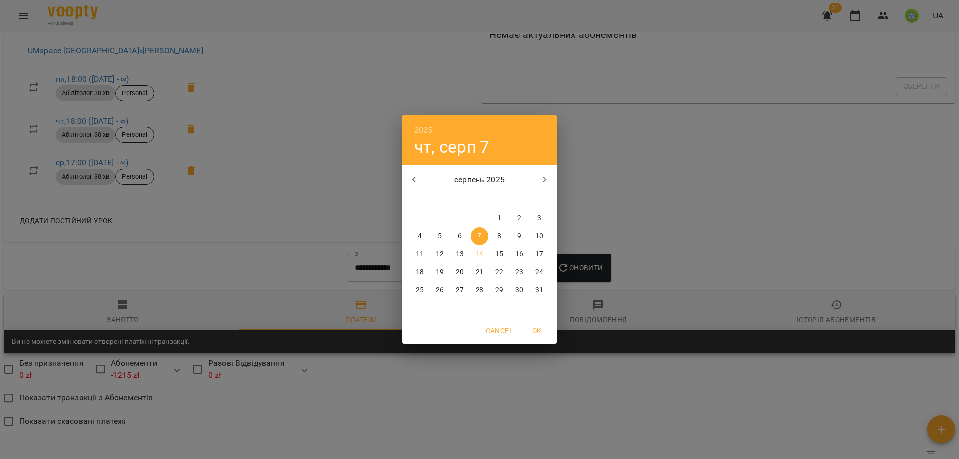
click at [413, 239] on span "4" at bounding box center [419, 236] width 18 height 10
type input "**********"
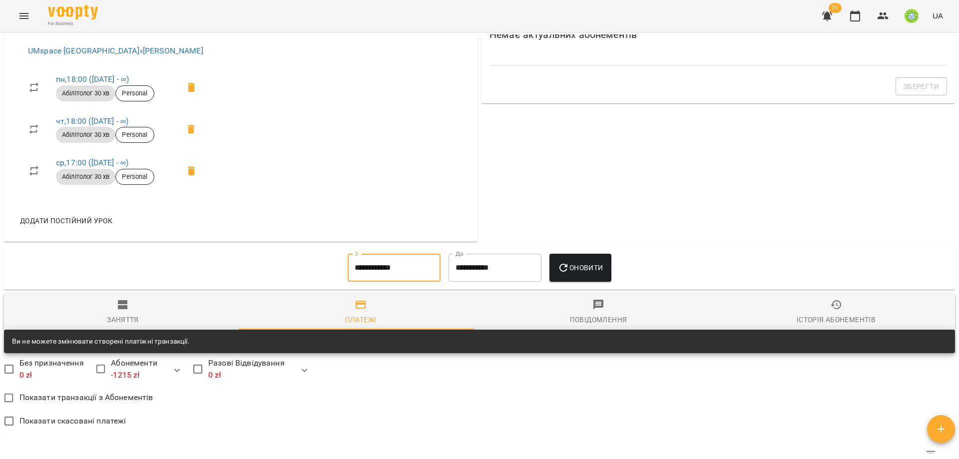
click at [591, 264] on span "Оновити" at bounding box center [579, 268] width 45 height 12
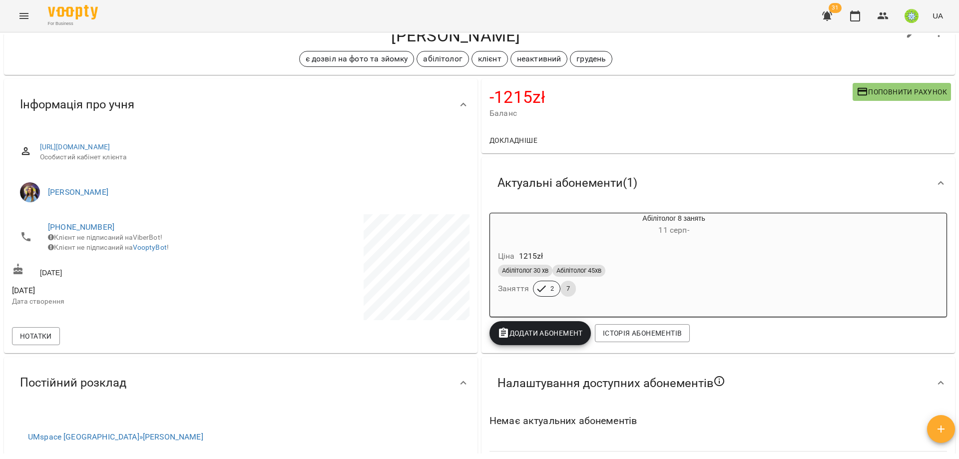
scroll to position [0, 0]
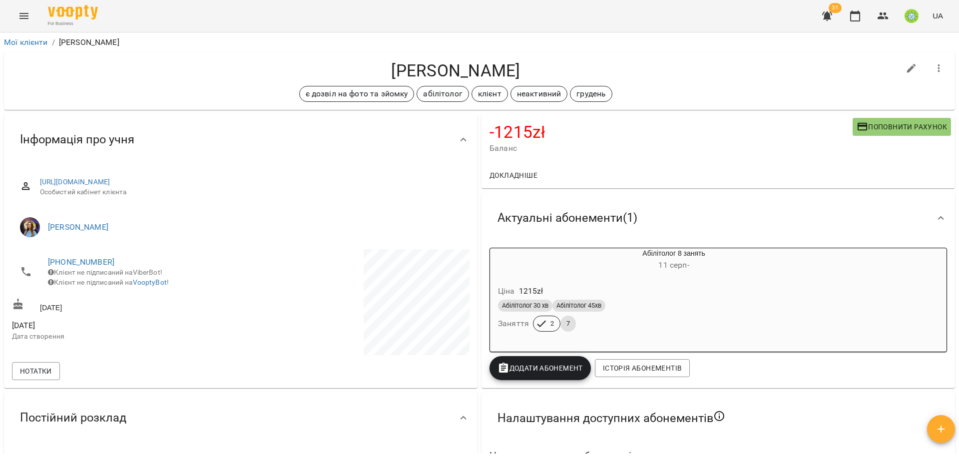
click at [880, 129] on span "Поповнити рахунок" at bounding box center [901, 127] width 90 height 12
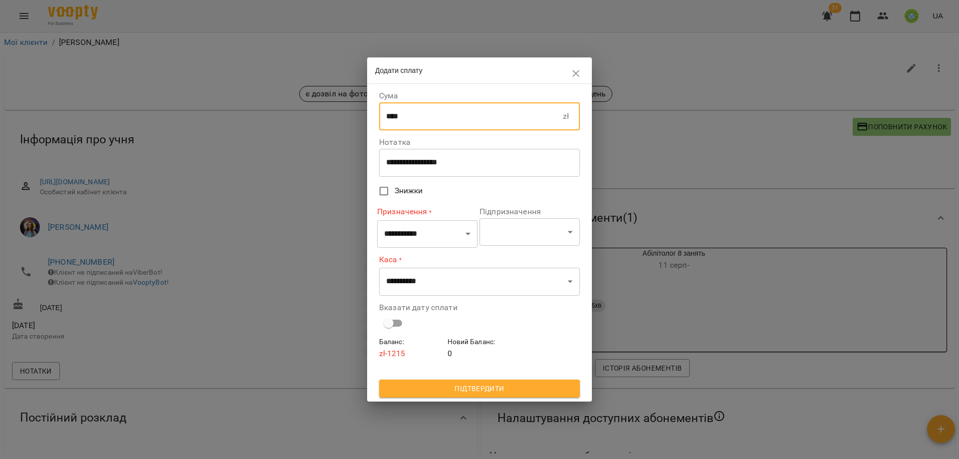
click at [420, 121] on input "****" at bounding box center [471, 116] width 184 height 28
type input "****"
click at [577, 74] on icon "button" at bounding box center [576, 73] width 12 height 12
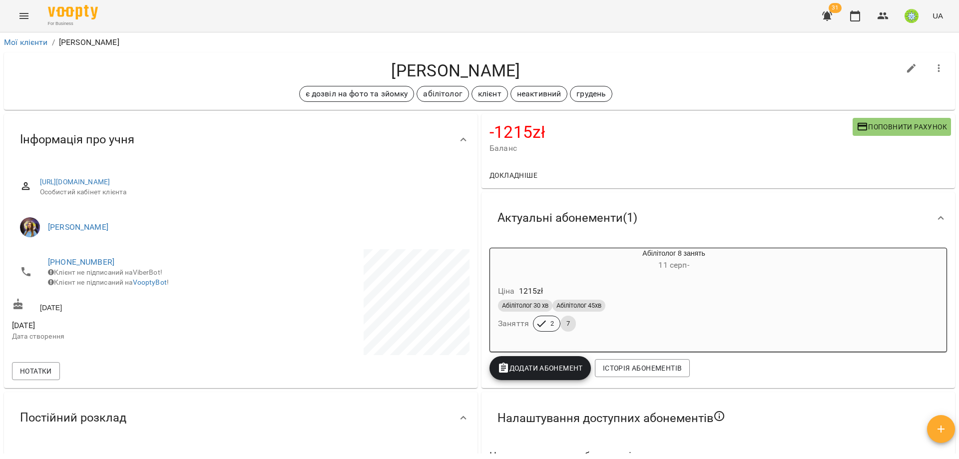
click at [880, 274] on div "Абілітолог 8 занять [DATE] - Ціна 1215 zł Абілітолог 30 хв Абілітолог 45хв Заня…" at bounding box center [717, 300] width 457 height 104
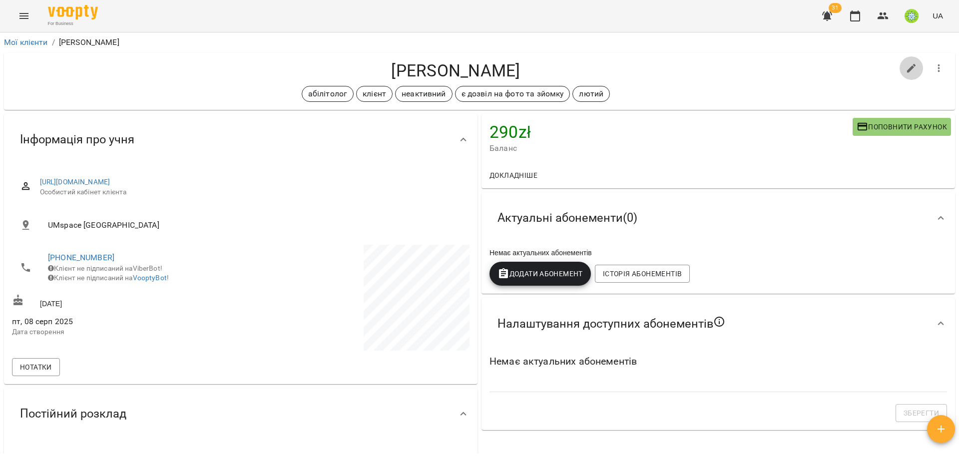
click at [905, 72] on icon "button" at bounding box center [911, 68] width 12 height 12
select select "**"
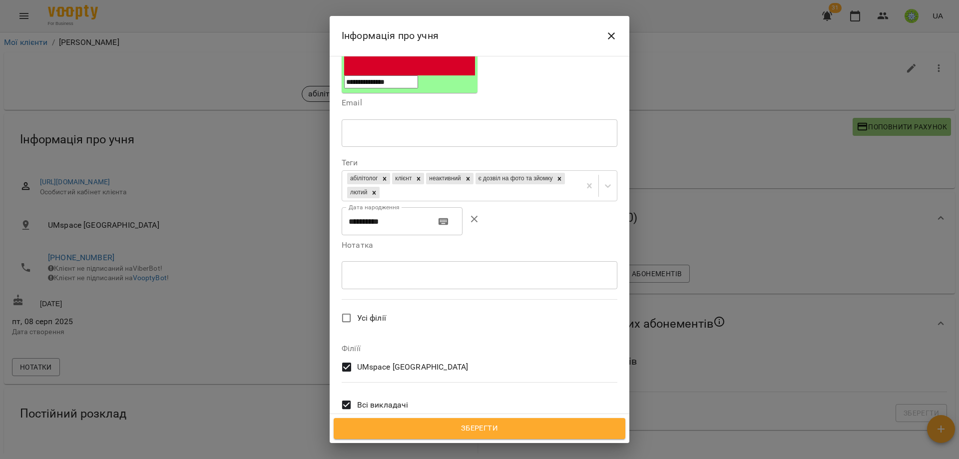
scroll to position [212, 0]
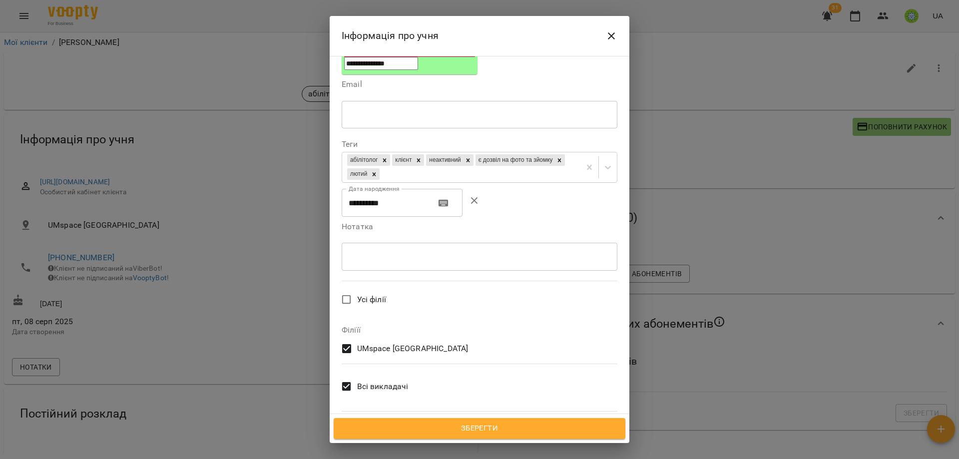
click at [358, 381] on span "Всі викладачі" at bounding box center [382, 387] width 51 height 12
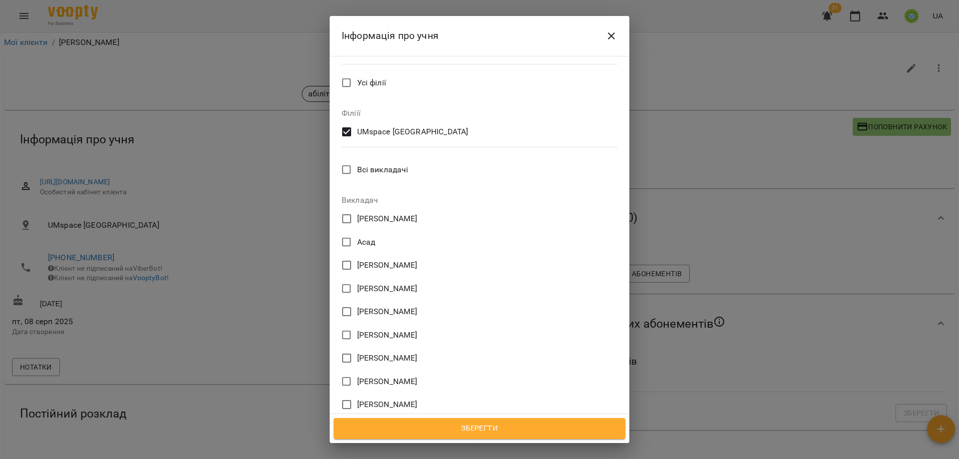
scroll to position [431, 0]
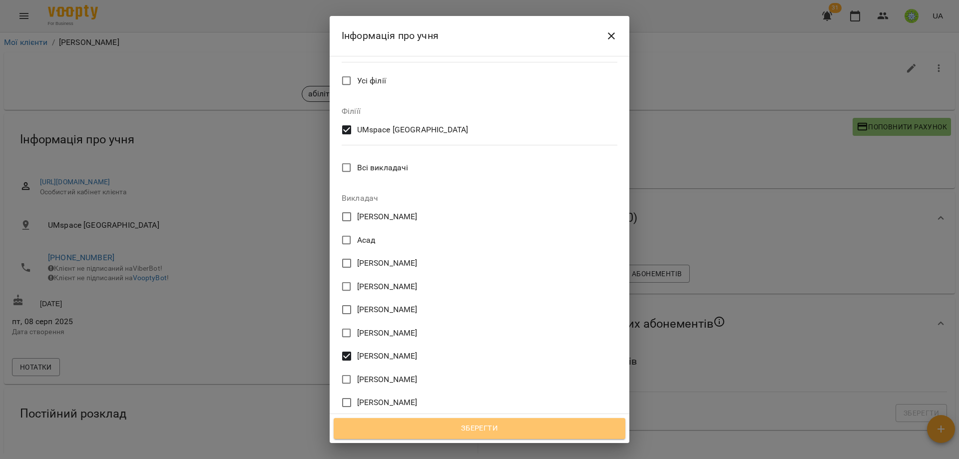
click at [490, 430] on span "Зберегти" at bounding box center [480, 428] width 270 height 13
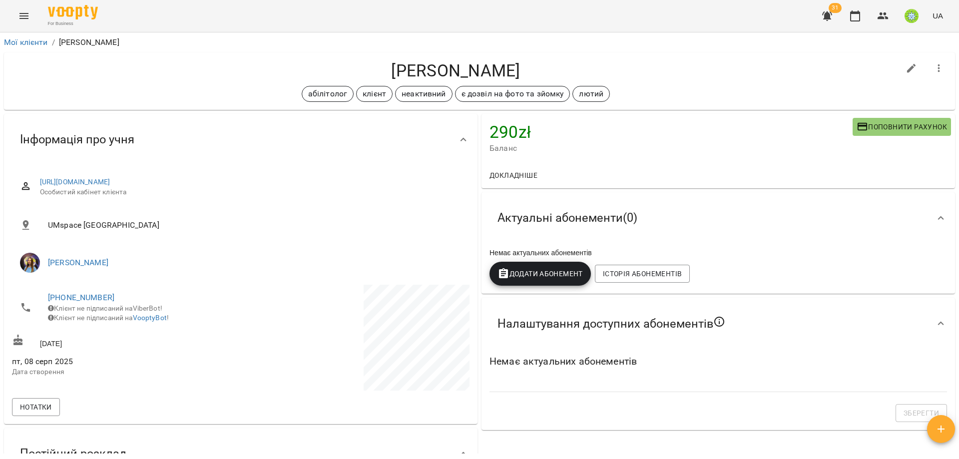
click at [19, 14] on icon "Menu" at bounding box center [24, 16] width 12 height 12
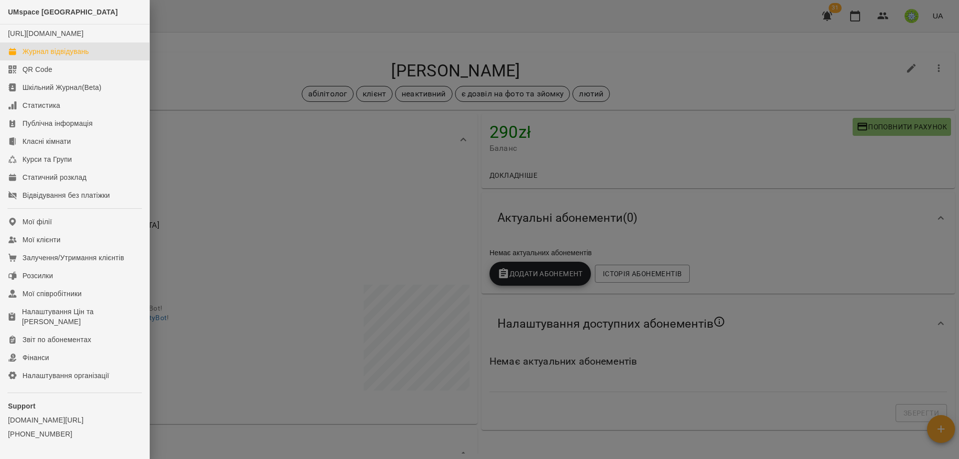
click at [64, 56] on div "Журнал відвідувань" at bounding box center [55, 51] width 66 height 10
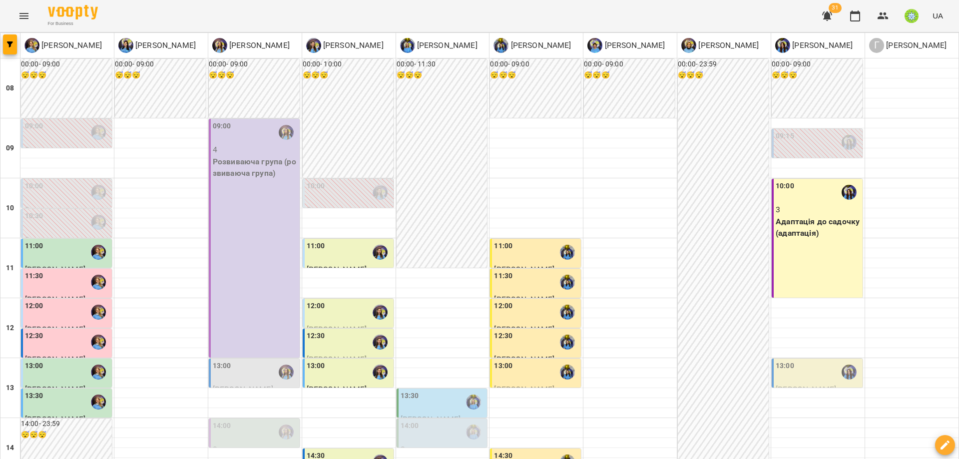
drag, startPoint x: 814, startPoint y: 418, endPoint x: 808, endPoint y: 414, distance: 6.5
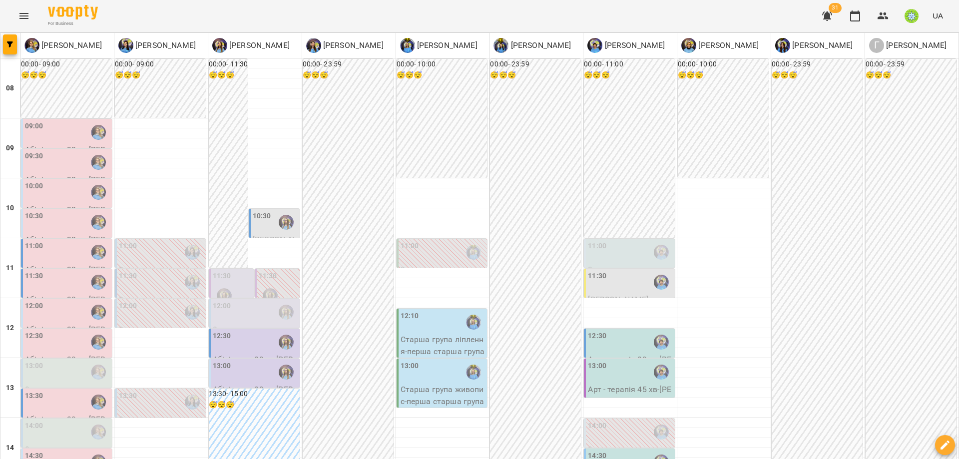
scroll to position [197, 0]
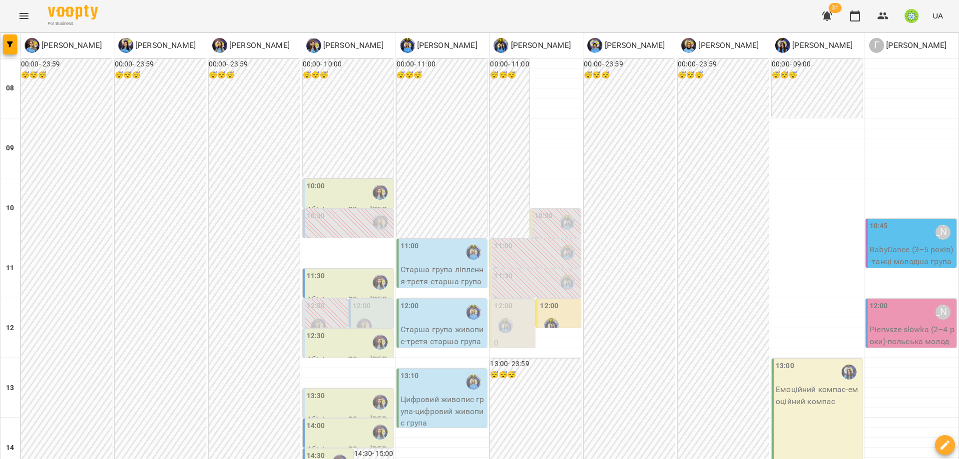
click at [421, 380] on div "13:10" at bounding box center [442, 382] width 85 height 23
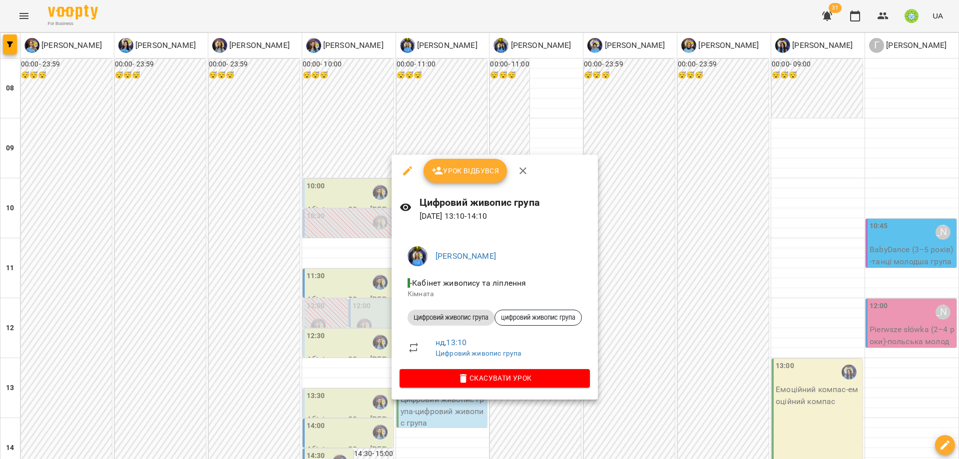
click at [404, 171] on icon "button" at bounding box center [407, 171] width 12 height 12
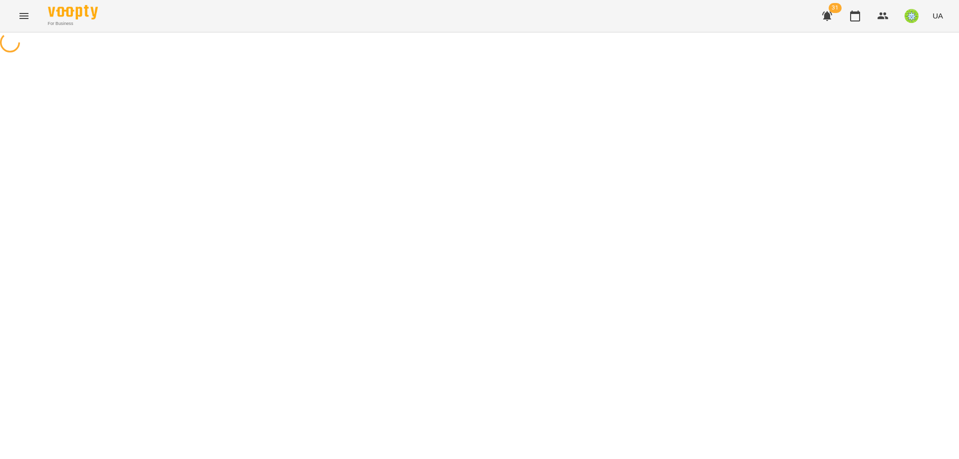
select select "**********"
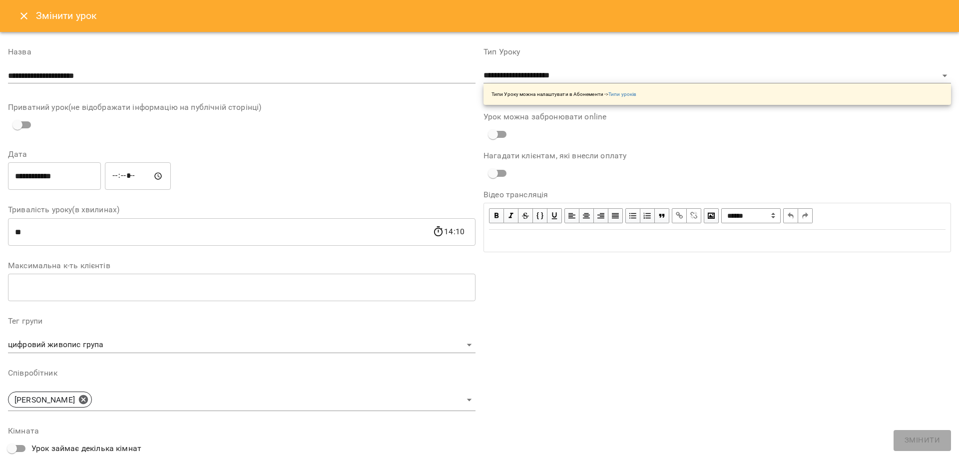
click at [53, 177] on input "**********" at bounding box center [54, 176] width 93 height 28
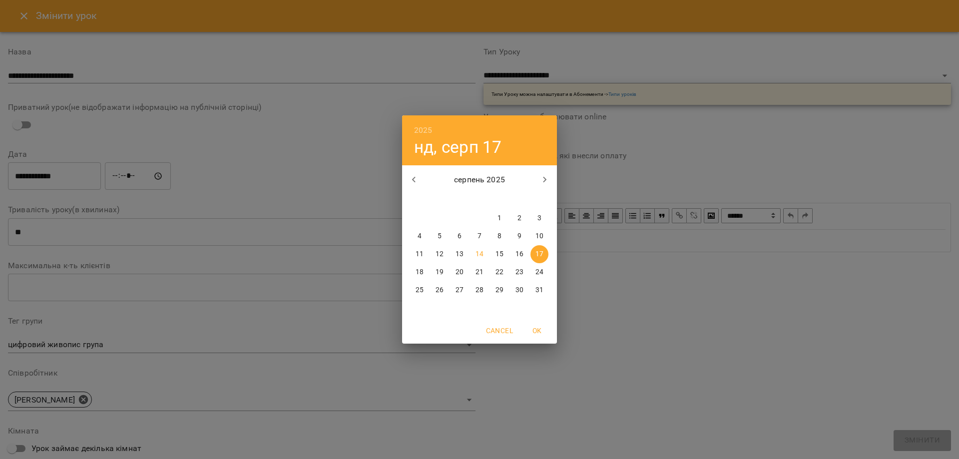
click at [519, 249] on p "16" at bounding box center [519, 254] width 8 height 10
type input "**********"
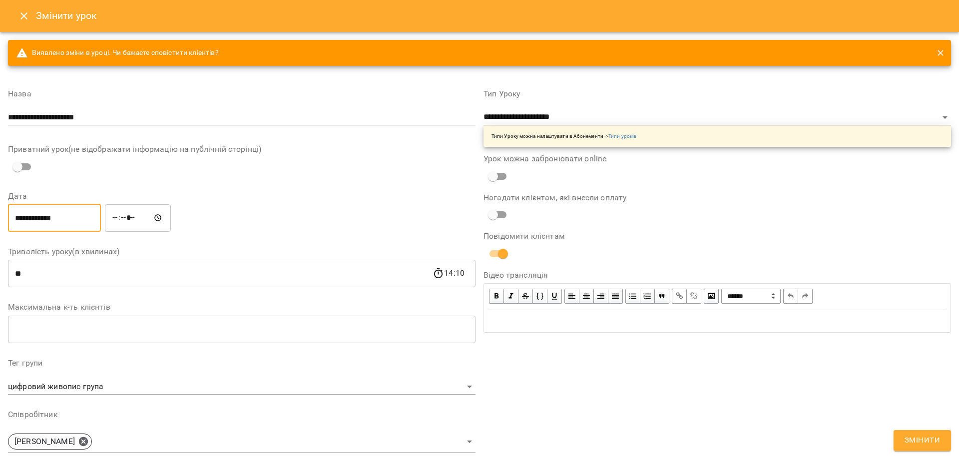
click at [119, 218] on input "*****" at bounding box center [138, 218] width 66 height 28
type input "*****"
click at [939, 444] on span "Змінити" at bounding box center [921, 440] width 35 height 13
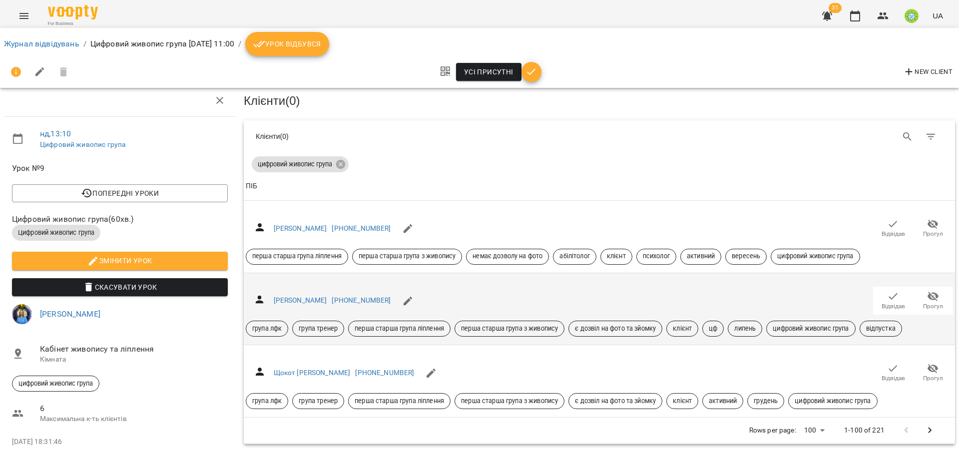
scroll to position [53, 0]
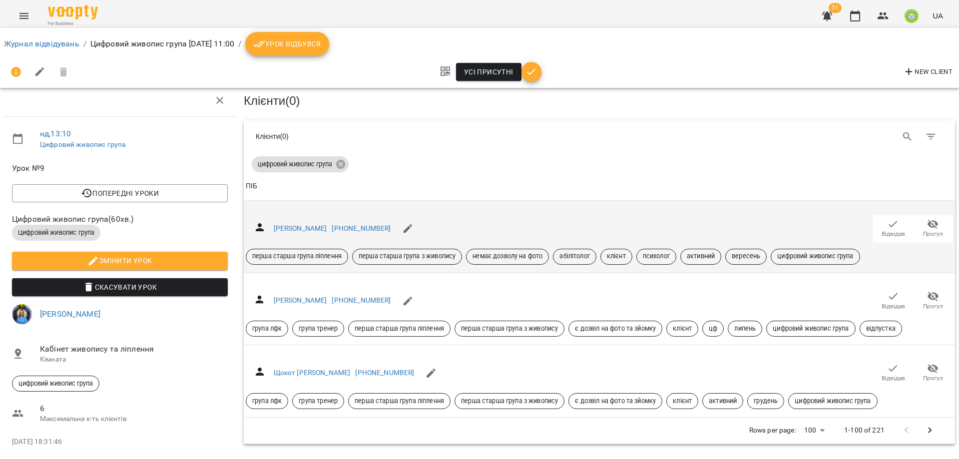
click at [242, 67] on div "Усі присутні New Client" at bounding box center [479, 72] width 951 height 24
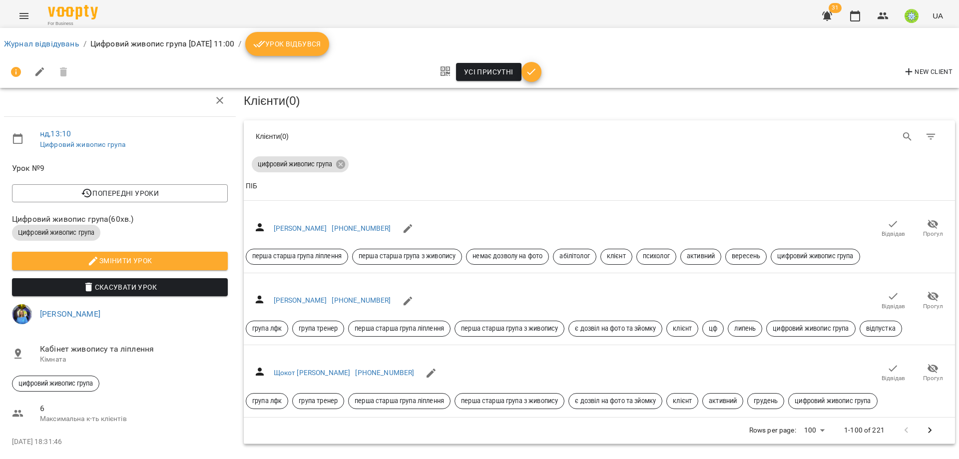
click at [71, 228] on span "Цифровий живопис група" at bounding box center [56, 232] width 88 height 9
click at [55, 162] on span "Урок №9" at bounding box center [120, 168] width 216 height 12
click at [52, 75] on div at bounding box center [39, 72] width 71 height 24
click at [55, 57] on div "Журнал відвідувань / Цифровий живопис група сб, 16 серп 2025 11:00 / Урок відбу…" at bounding box center [479, 44] width 955 height 28
click at [66, 39] on link "Журнал відвідувань" at bounding box center [41, 43] width 75 height 9
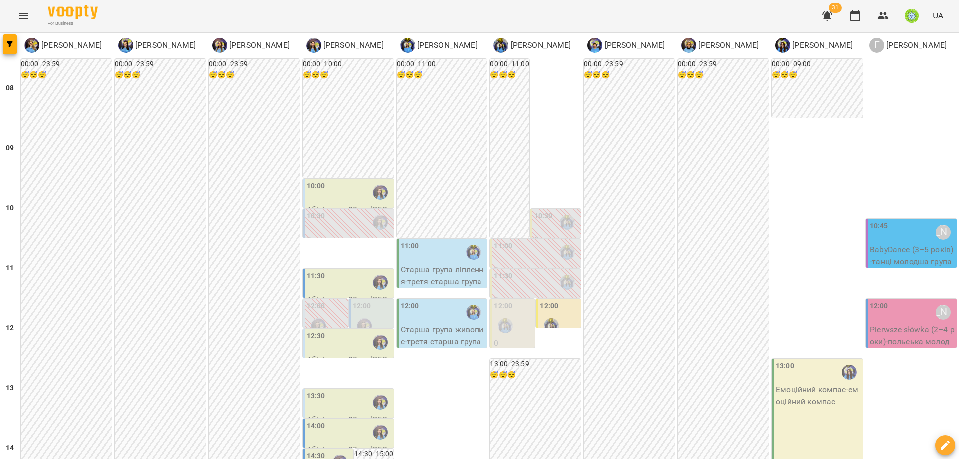
drag, startPoint x: 429, startPoint y: 409, endPoint x: 435, endPoint y: 410, distance: 6.1
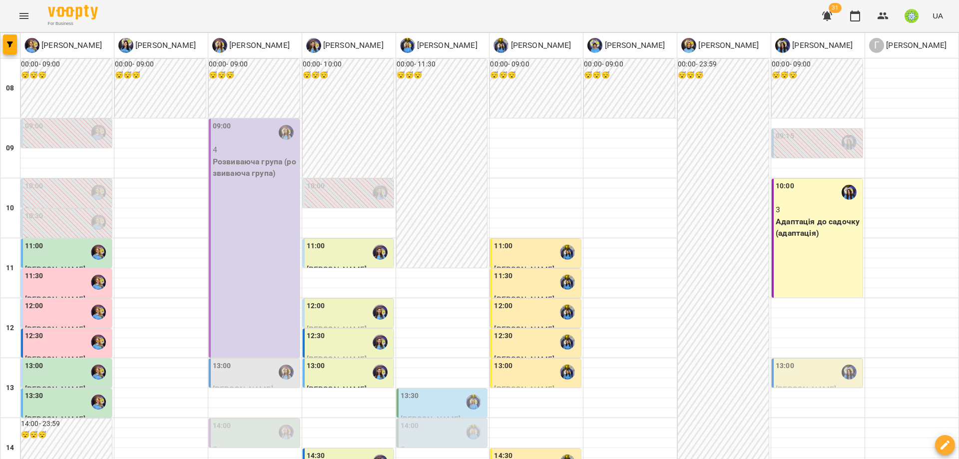
scroll to position [14, 0]
click at [54, 389] on div "13:30 Вовк Давід Абілітолог 30 хв" at bounding box center [66, 414] width 91 height 50
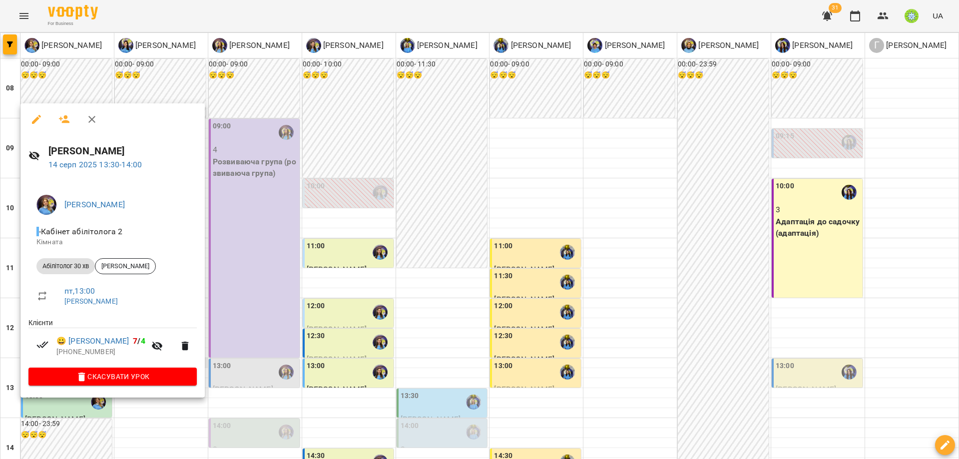
drag, startPoint x: 232, startPoint y: 356, endPoint x: 175, endPoint y: 350, distance: 57.2
click at [233, 357] on div at bounding box center [479, 229] width 959 height 459
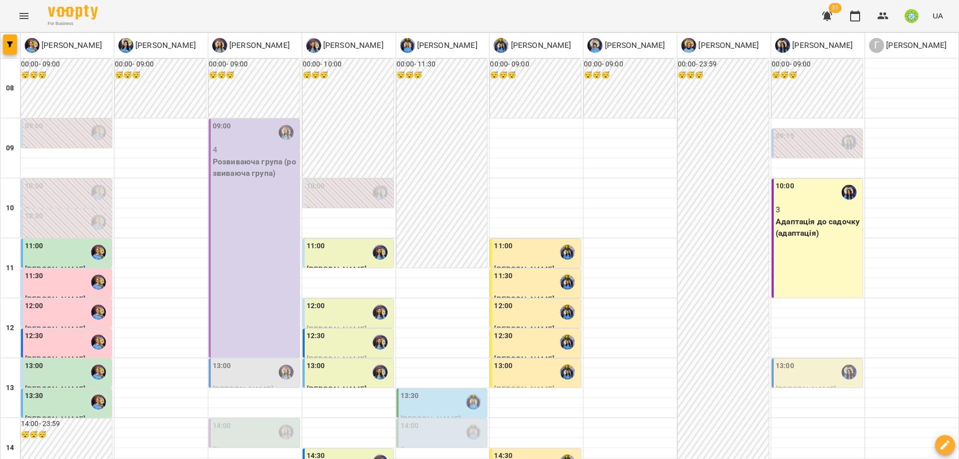
click at [54, 361] on div "13:00" at bounding box center [67, 372] width 85 height 23
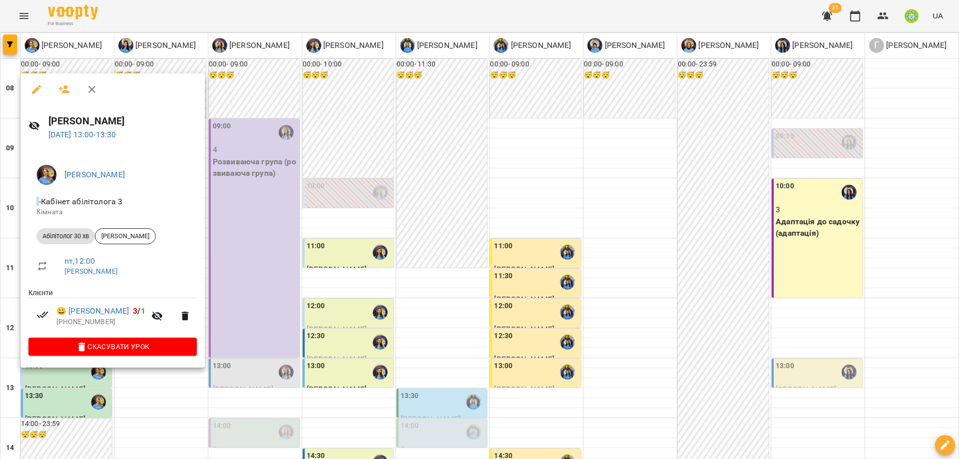
click at [251, 317] on div at bounding box center [479, 229] width 959 height 459
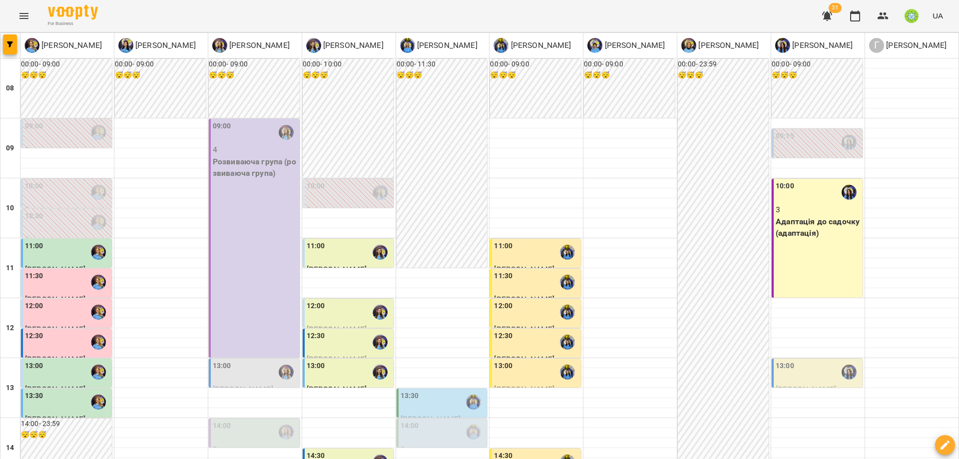
click at [72, 331] on div "12:30" at bounding box center [67, 342] width 85 height 23
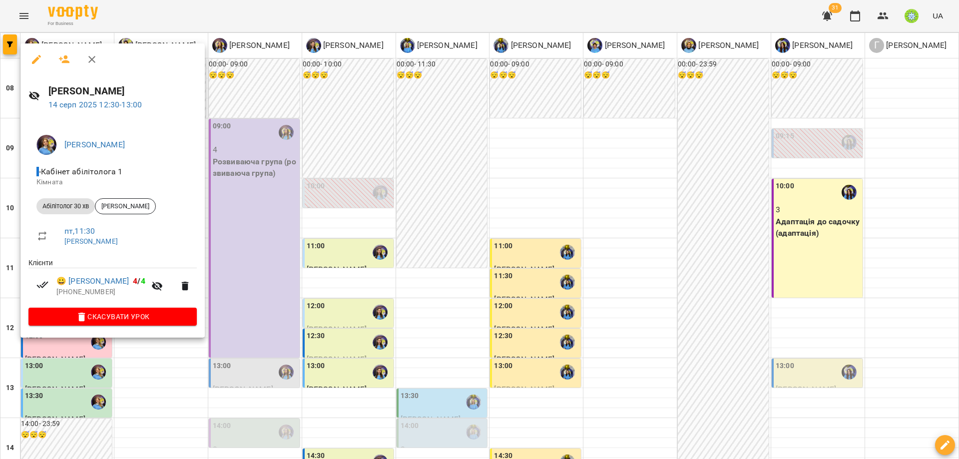
click at [273, 331] on div at bounding box center [479, 229] width 959 height 459
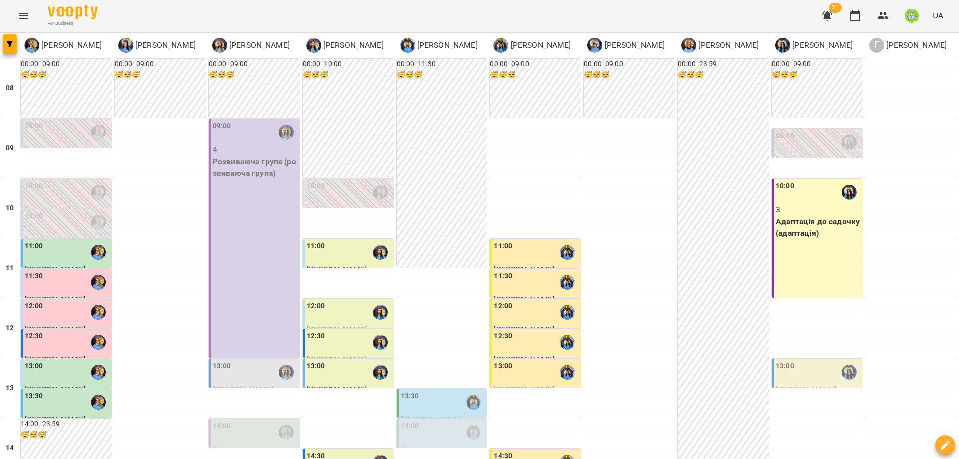
click at [54, 301] on div "12:00" at bounding box center [67, 312] width 85 height 23
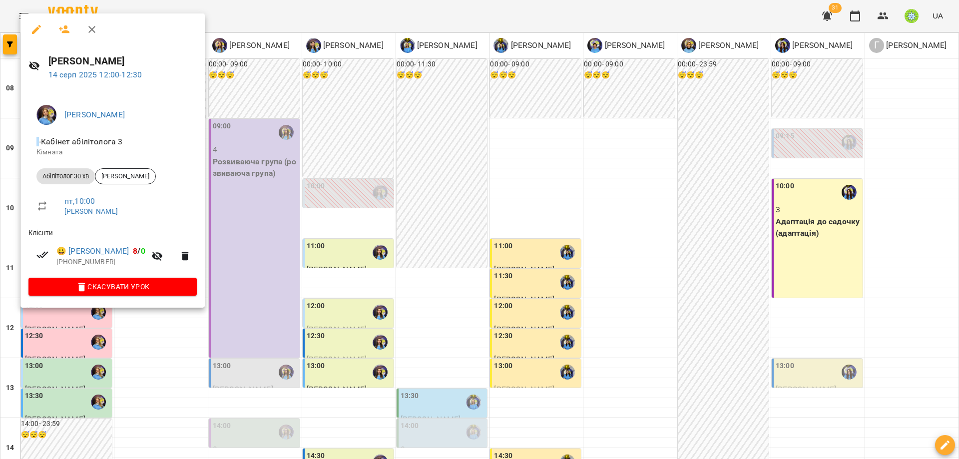
click at [265, 321] on div at bounding box center [479, 229] width 959 height 459
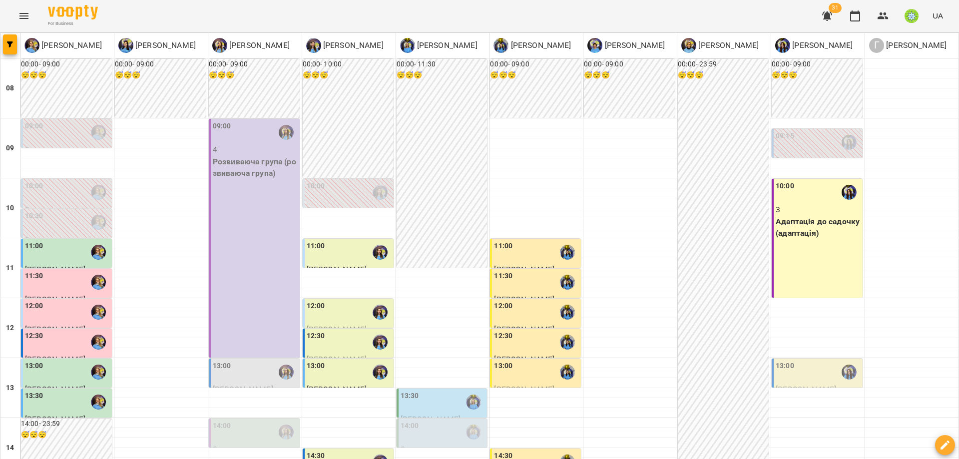
click at [50, 275] on div "11:30" at bounding box center [67, 282] width 85 height 23
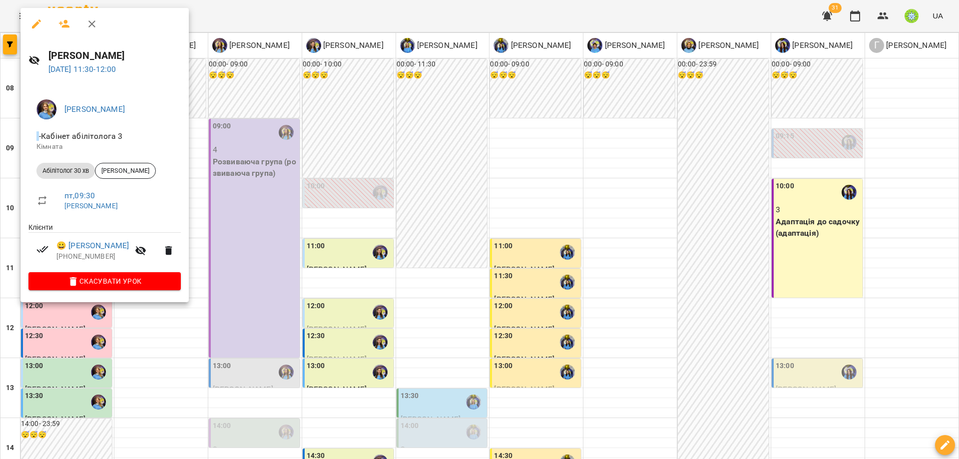
click at [235, 336] on div at bounding box center [479, 229] width 959 height 459
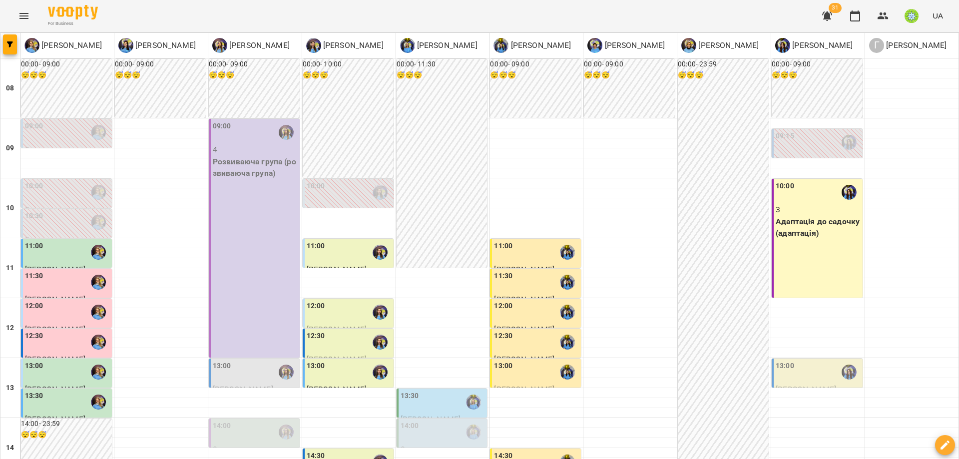
click at [57, 243] on div "11:00" at bounding box center [67, 252] width 85 height 23
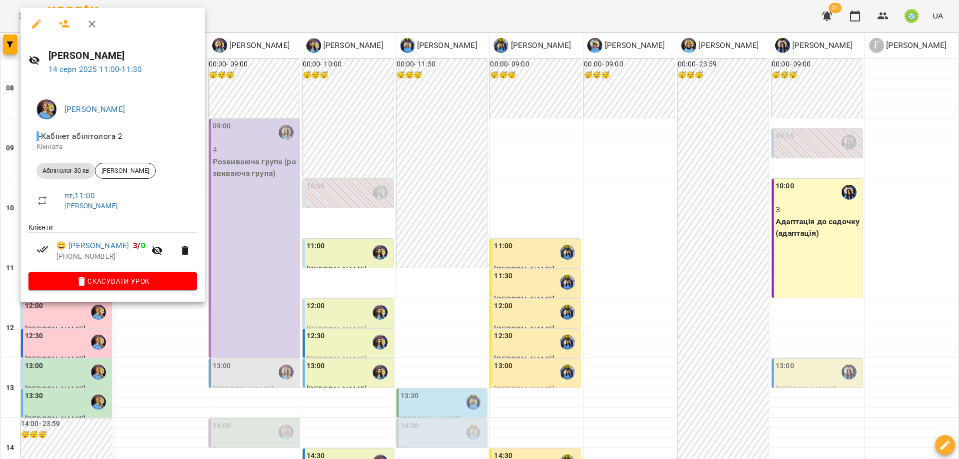
click at [218, 298] on div at bounding box center [479, 229] width 959 height 459
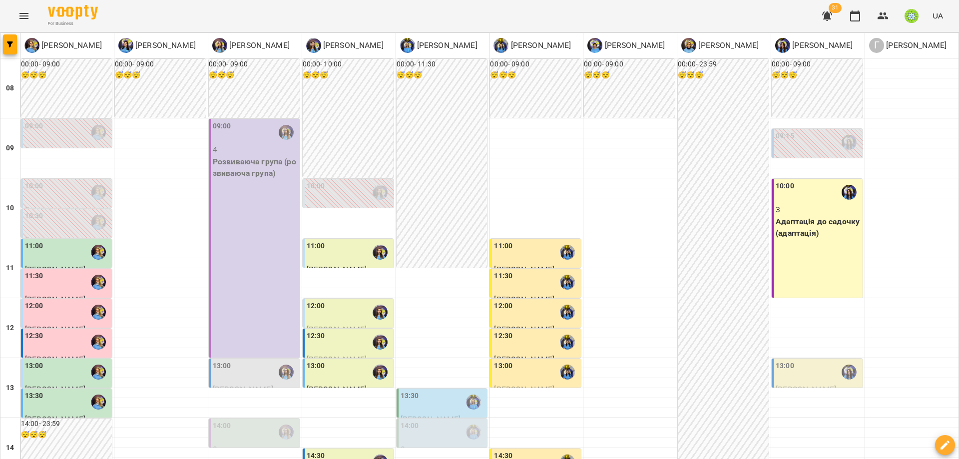
scroll to position [78, 0]
click at [229, 361] on div "13:00" at bounding box center [255, 372] width 85 height 23
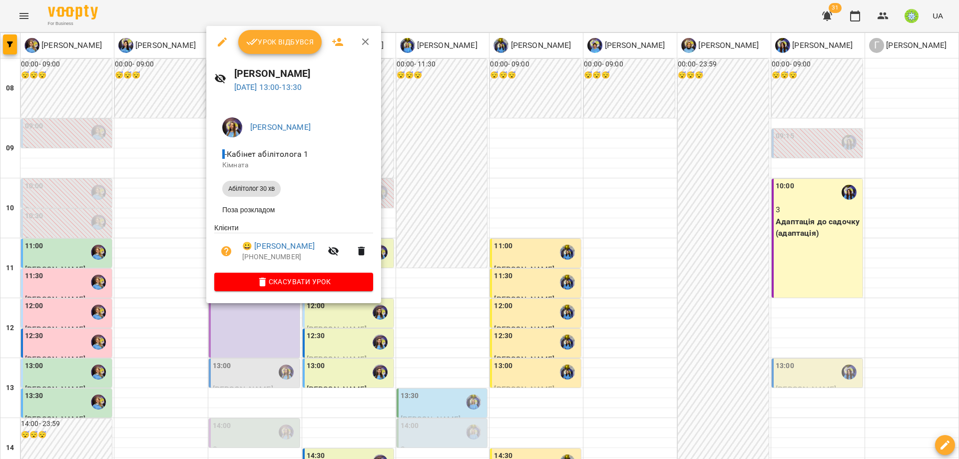
drag, startPoint x: 464, startPoint y: 321, endPoint x: 321, endPoint y: 342, distance: 145.4
click at [464, 321] on div at bounding box center [479, 229] width 959 height 459
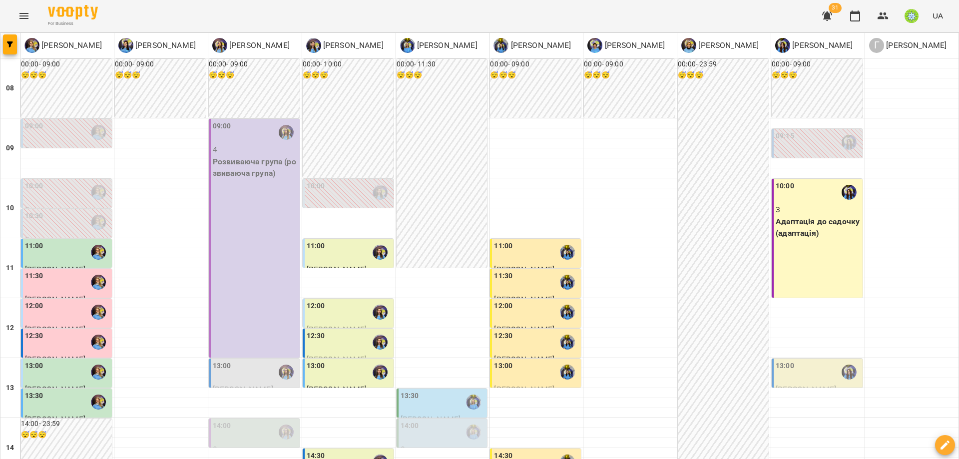
click at [242, 420] on div "14:00" at bounding box center [255, 431] width 85 height 23
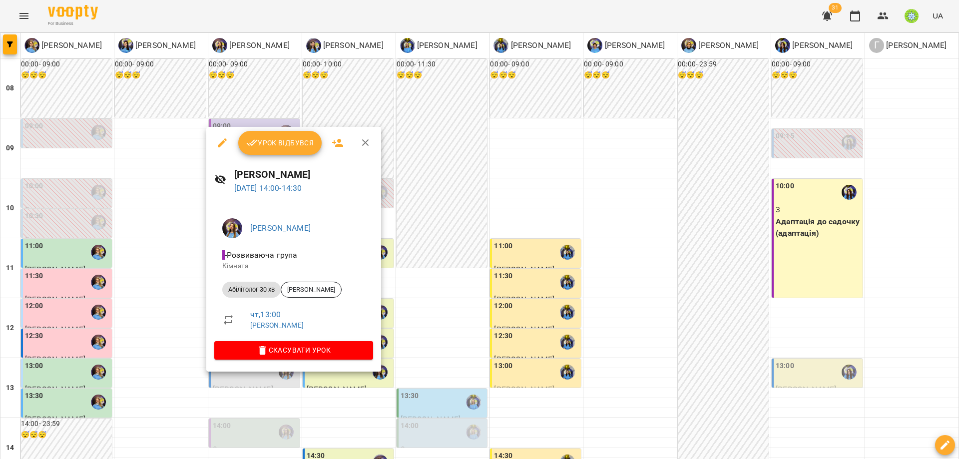
drag, startPoint x: 447, startPoint y: 303, endPoint x: 422, endPoint y: 310, distance: 26.4
click at [448, 303] on div at bounding box center [479, 229] width 959 height 459
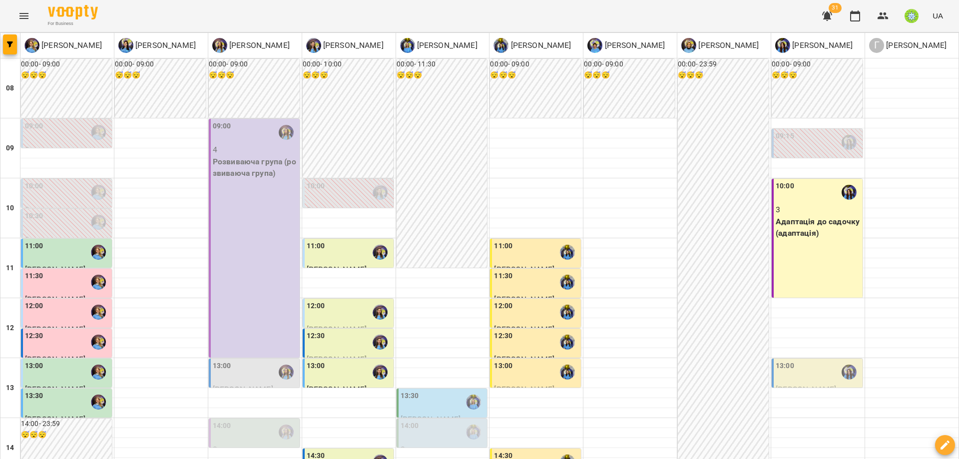
click at [309, 241] on label "11:00" at bounding box center [316, 246] width 18 height 11
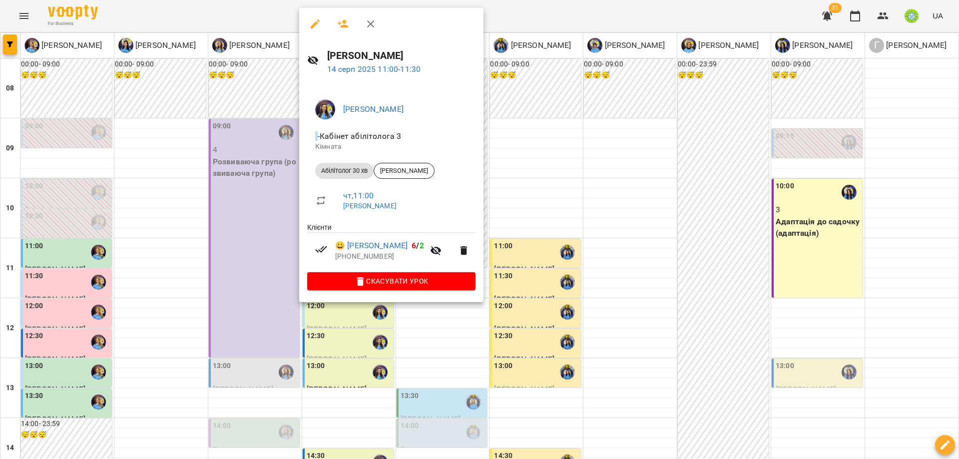
drag, startPoint x: 506, startPoint y: 361, endPoint x: 426, endPoint y: 317, distance: 90.5
click at [504, 358] on div at bounding box center [479, 229] width 959 height 459
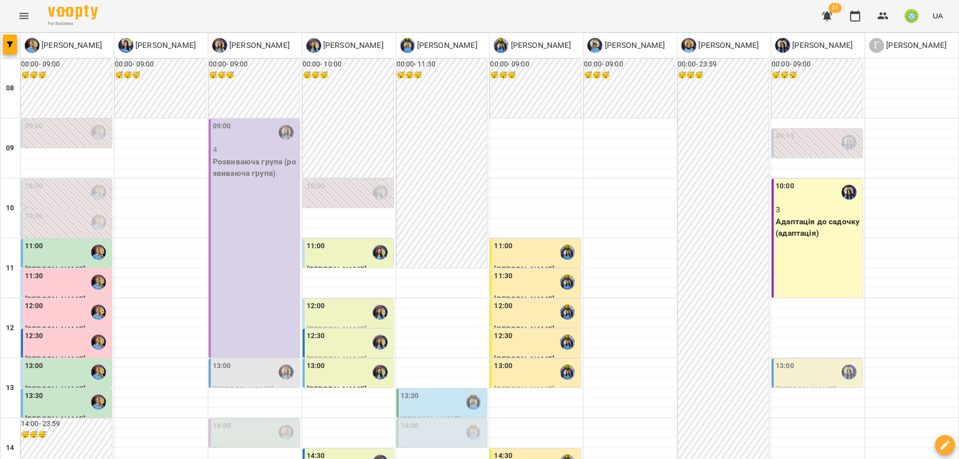
click at [320, 299] on div "12:00 Василишин Матвій Абілітолог 30 хв" at bounding box center [348, 324] width 91 height 50
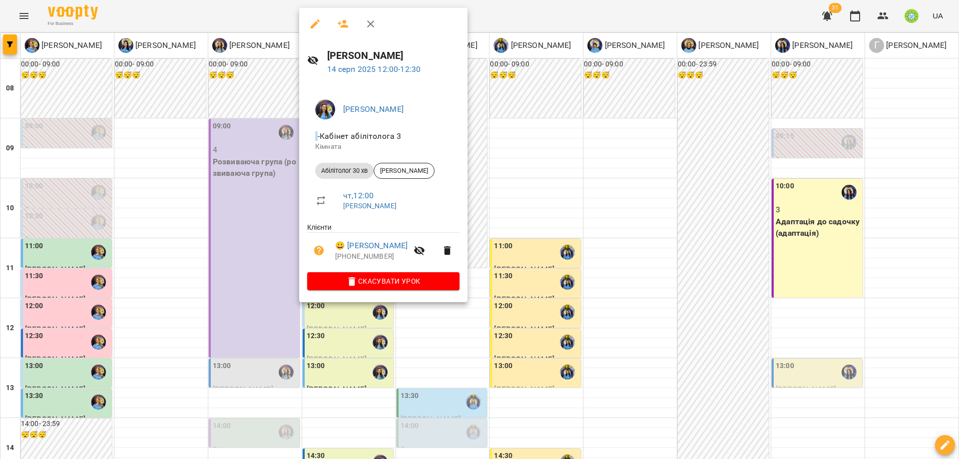
drag, startPoint x: 561, startPoint y: 323, endPoint x: 334, endPoint y: 254, distance: 237.9
click at [561, 323] on div at bounding box center [479, 229] width 959 height 459
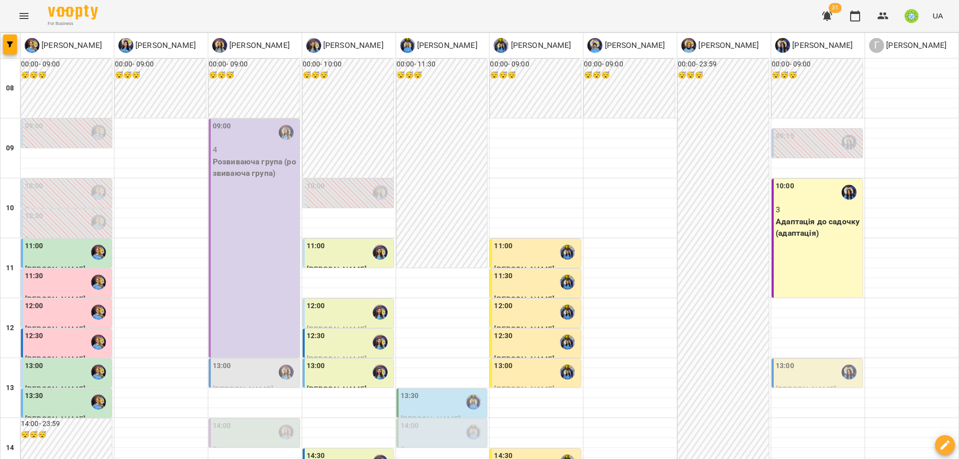
click at [322, 331] on div "12:30" at bounding box center [349, 342] width 85 height 23
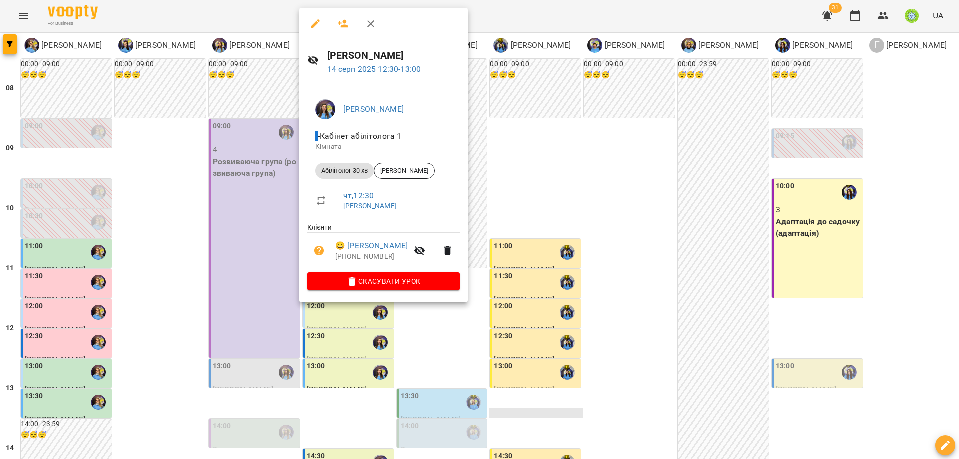
click at [545, 342] on div at bounding box center [479, 229] width 959 height 459
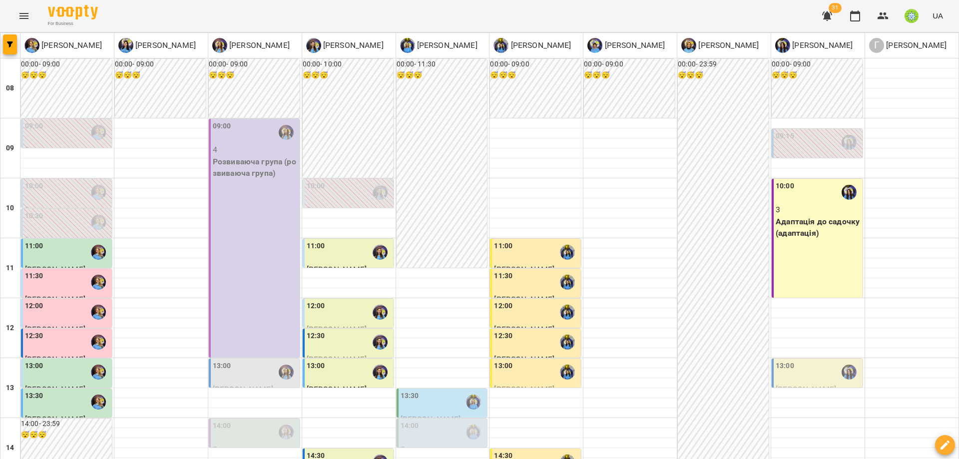
click at [327, 361] on div "13:00" at bounding box center [349, 372] width 85 height 23
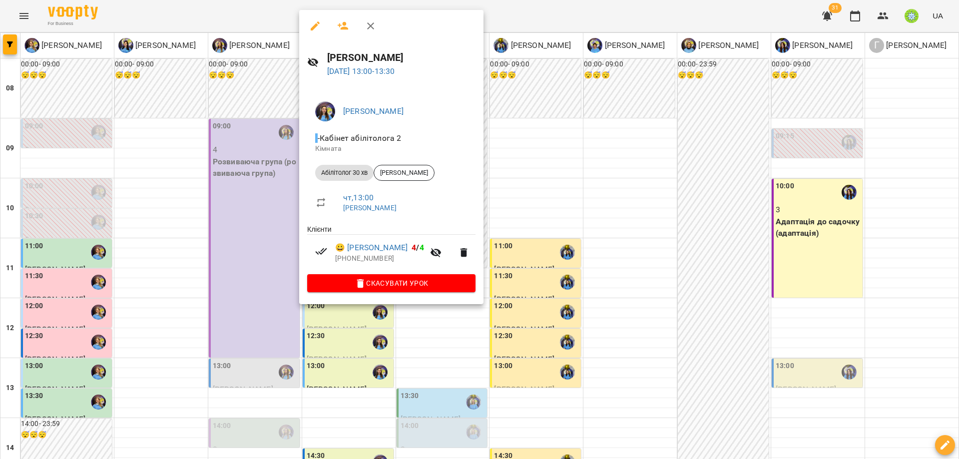
click at [572, 332] on div at bounding box center [479, 229] width 959 height 459
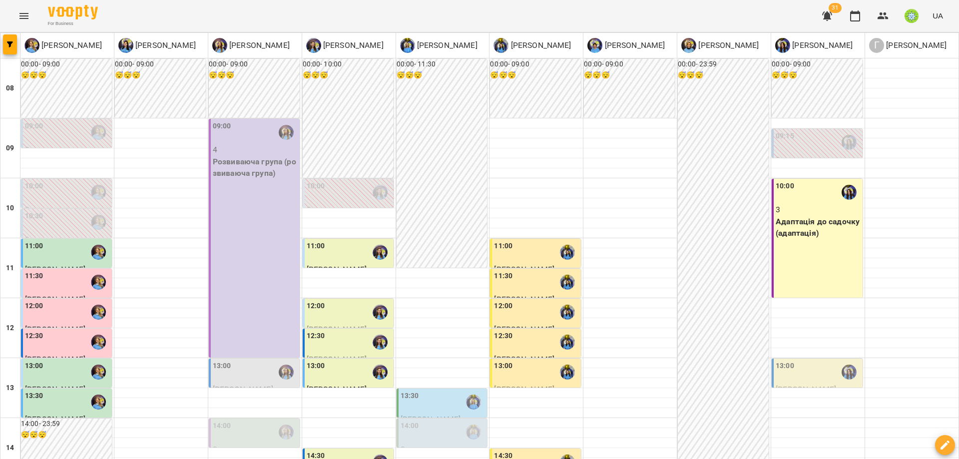
click at [506, 241] on div "11:00" at bounding box center [536, 252] width 85 height 23
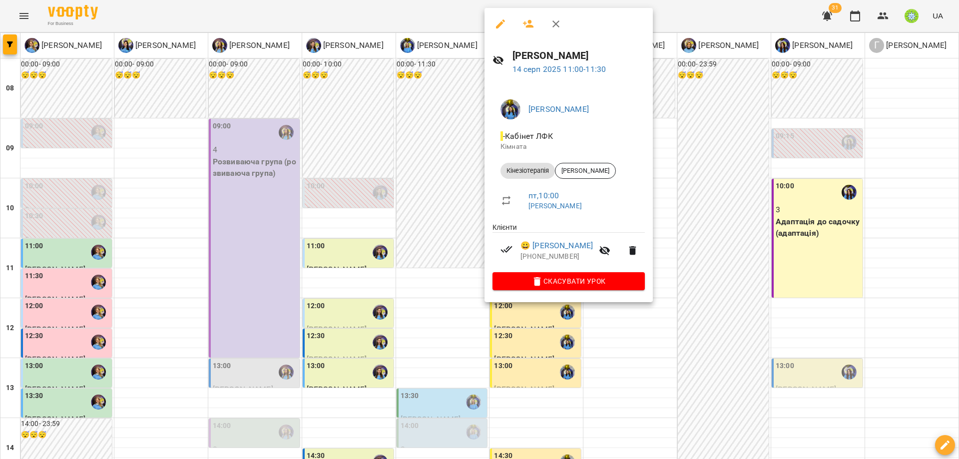
drag, startPoint x: 653, startPoint y: 355, endPoint x: 541, endPoint y: 286, distance: 131.6
click at [650, 352] on div at bounding box center [479, 229] width 959 height 459
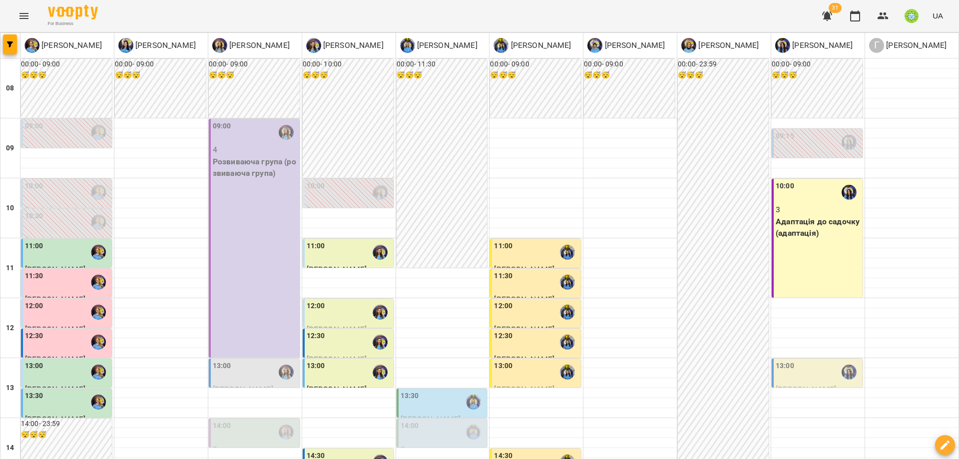
click at [532, 271] on div "11:30" at bounding box center [536, 282] width 85 height 23
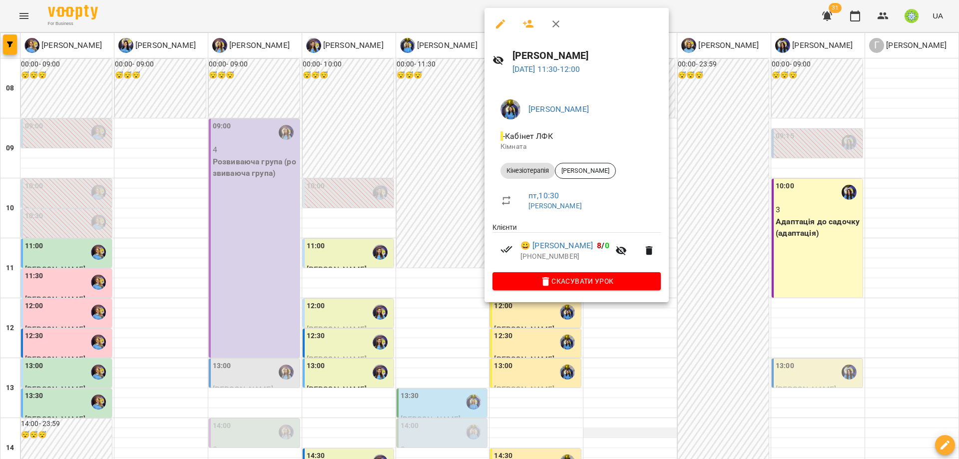
drag, startPoint x: 608, startPoint y: 366, endPoint x: 605, endPoint y: 359, distance: 7.8
click at [608, 365] on div at bounding box center [479, 229] width 959 height 459
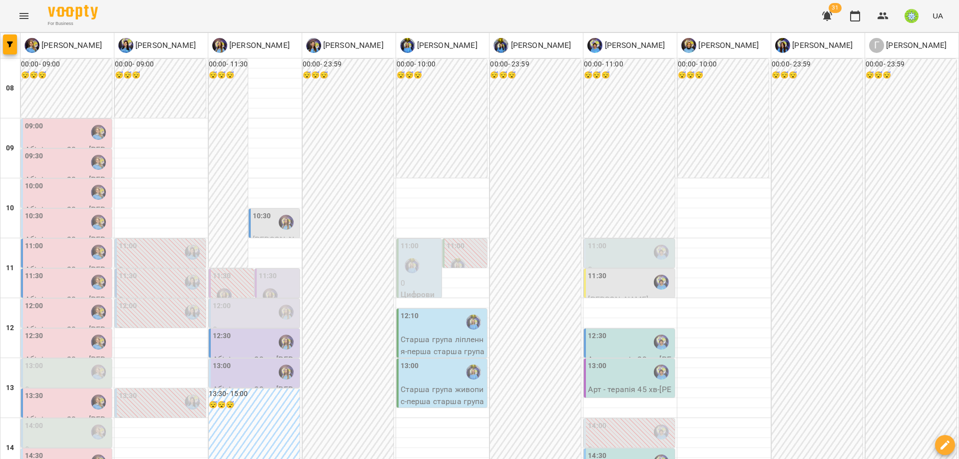
scroll to position [58, 0]
type input "**********"
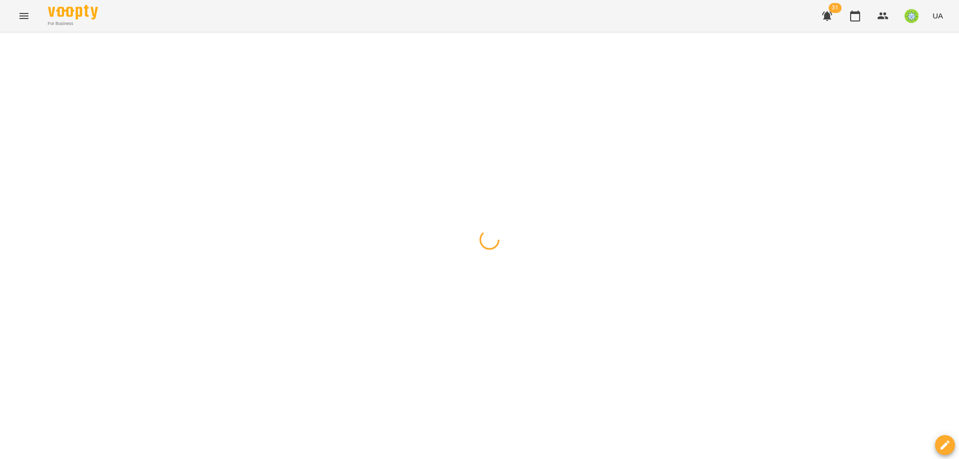
click at [517, 32] on div at bounding box center [479, 32] width 959 height 0
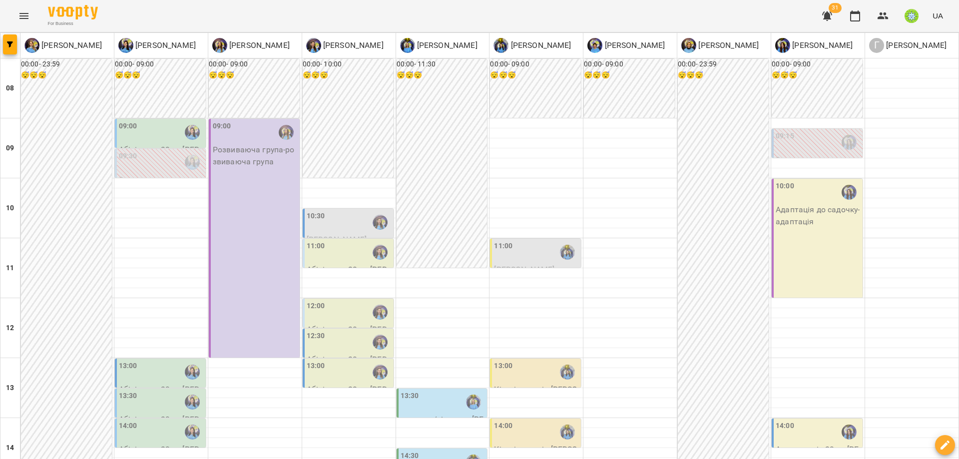
scroll to position [396, 0]
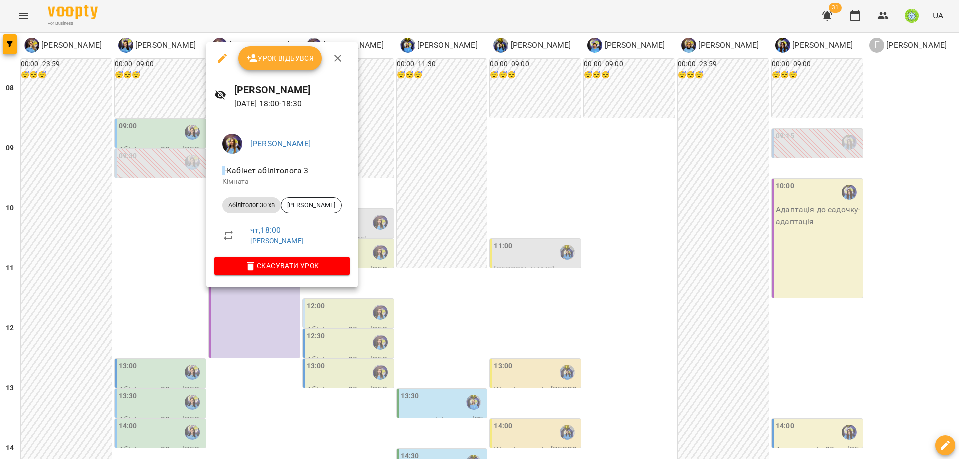
drag, startPoint x: 498, startPoint y: 311, endPoint x: 407, endPoint y: 293, distance: 92.2
click at [495, 310] on div at bounding box center [479, 229] width 959 height 459
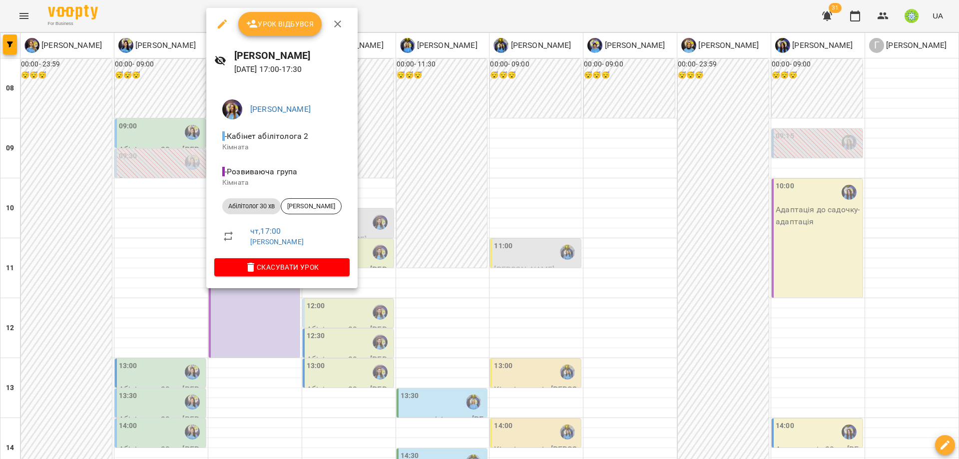
drag, startPoint x: 316, startPoint y: 310, endPoint x: 311, endPoint y: 311, distance: 5.5
click at [316, 310] on div at bounding box center [479, 229] width 959 height 459
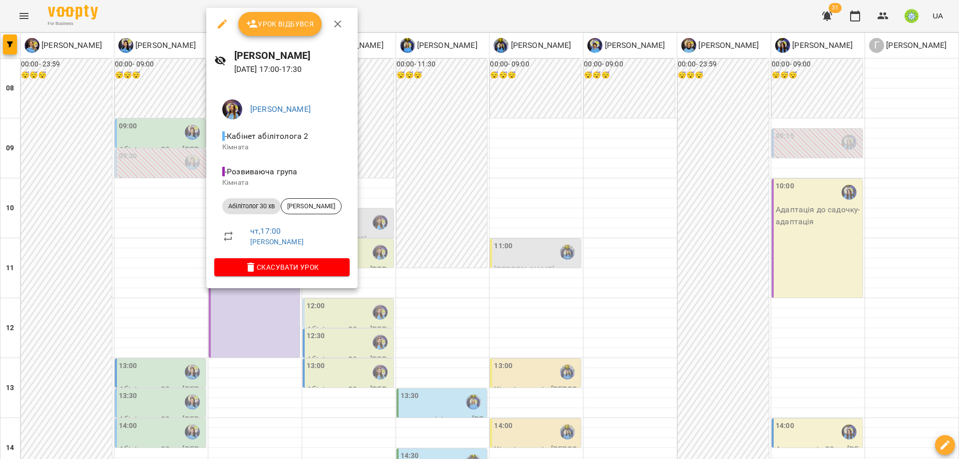
click at [276, 331] on div at bounding box center [479, 229] width 959 height 459
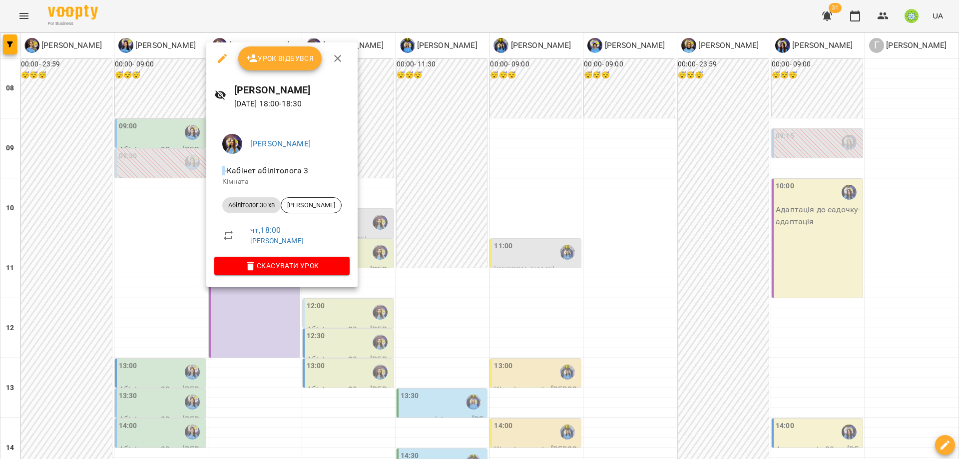
click at [321, 348] on div at bounding box center [479, 229] width 959 height 459
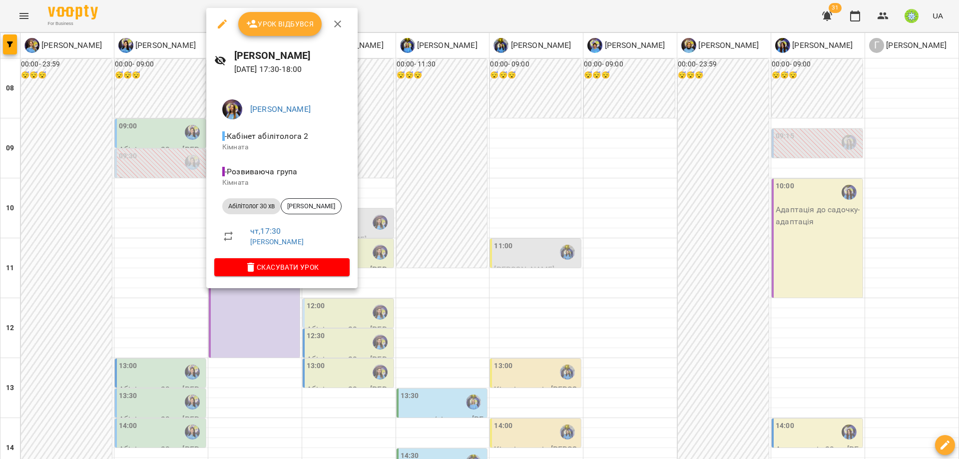
click at [321, 330] on div at bounding box center [479, 229] width 959 height 459
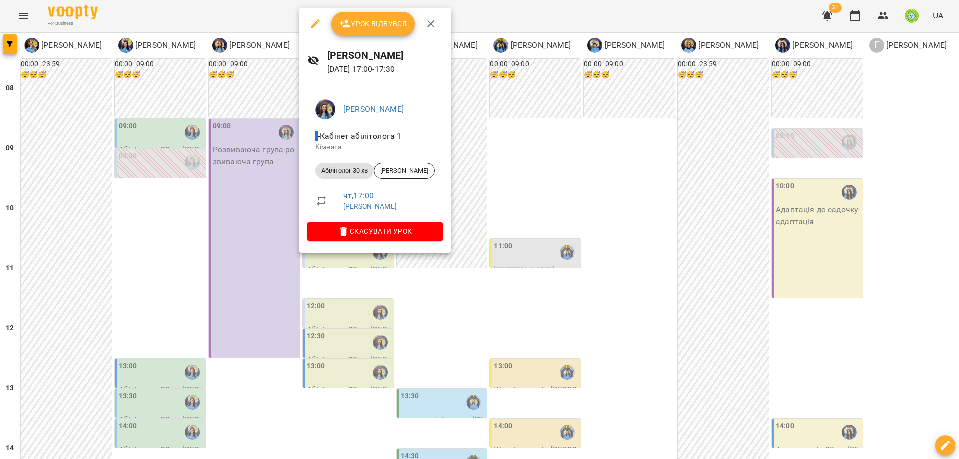
click at [355, 310] on div at bounding box center [479, 229] width 959 height 459
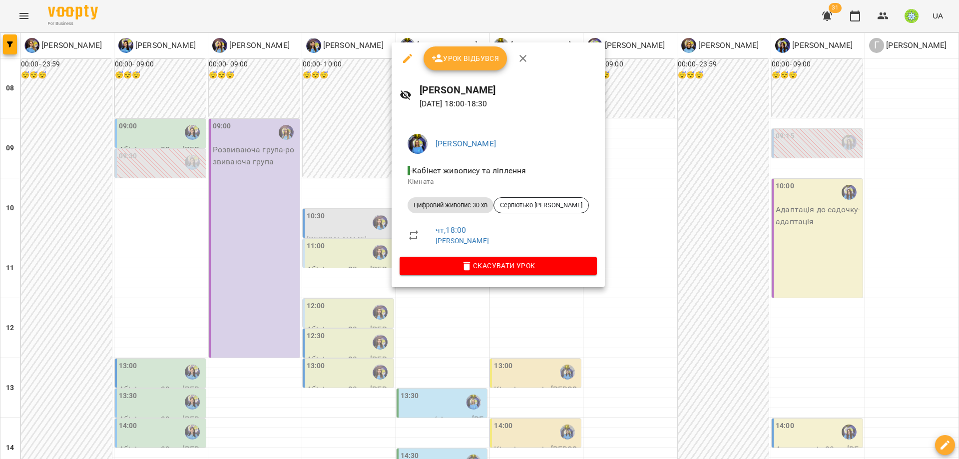
click at [354, 339] on div at bounding box center [479, 229] width 959 height 459
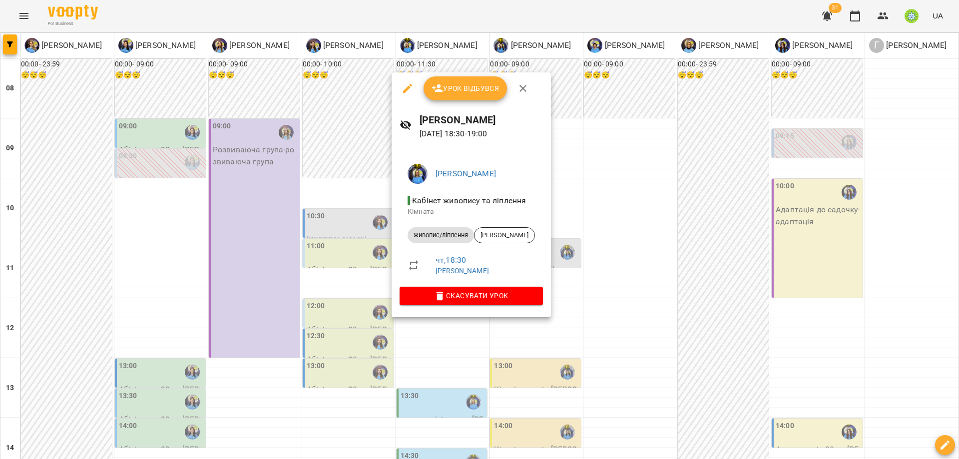
click at [615, 297] on div at bounding box center [479, 229] width 959 height 459
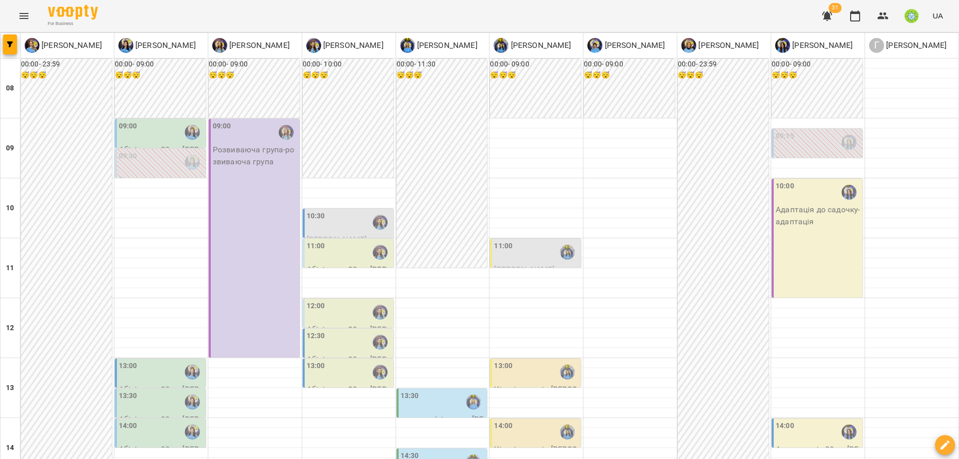
drag, startPoint x: 26, startPoint y: 408, endPoint x: 392, endPoint y: 376, distance: 367.5
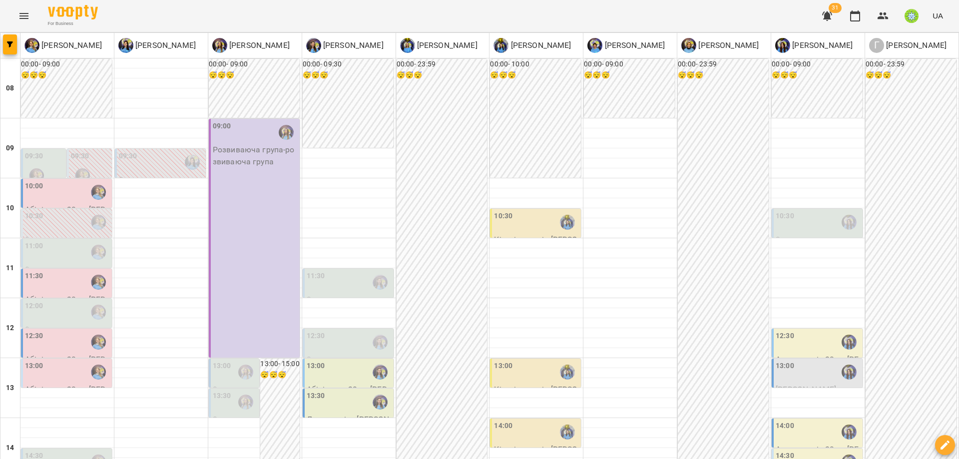
scroll to position [412, 0]
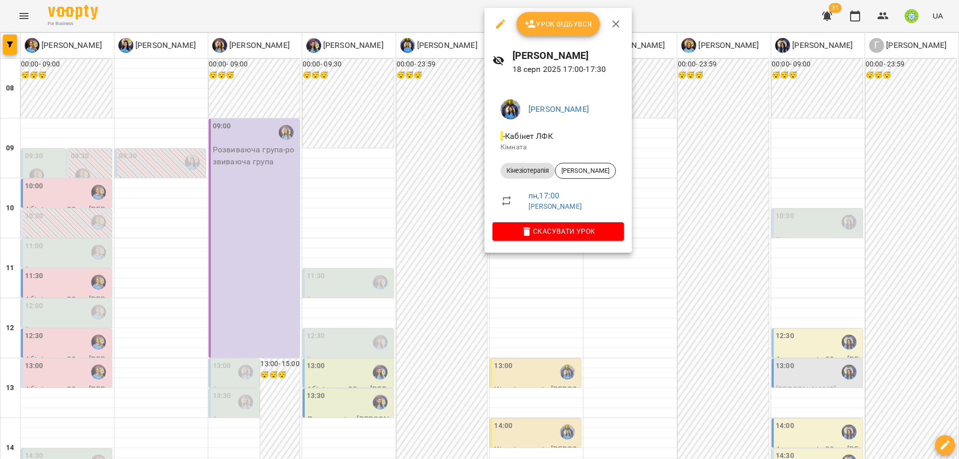
click at [714, 287] on div at bounding box center [479, 229] width 959 height 459
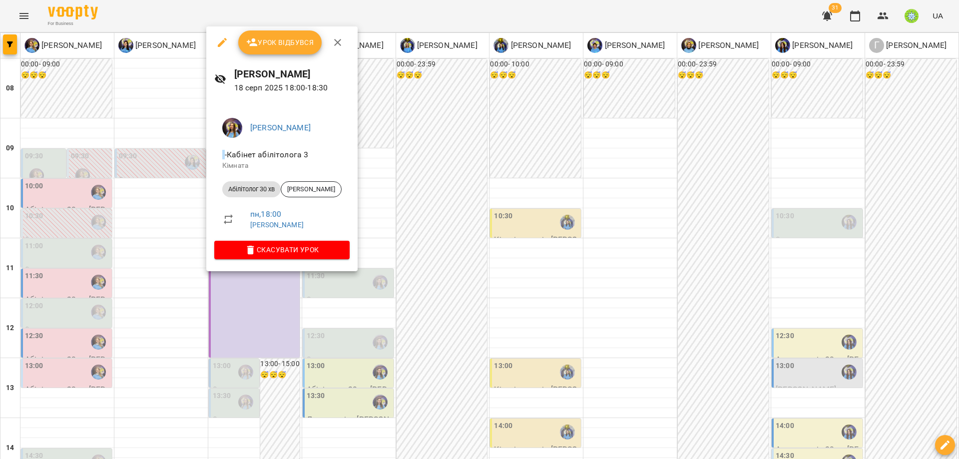
click at [416, 258] on div at bounding box center [479, 229] width 959 height 459
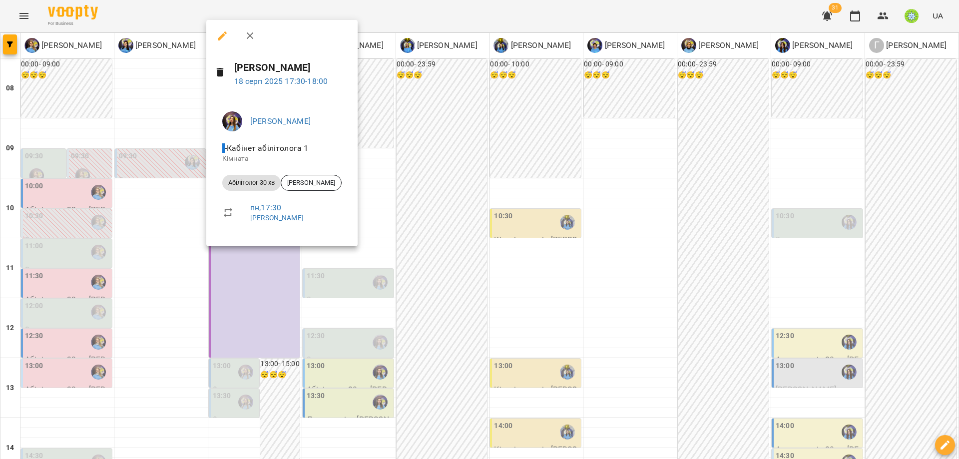
click at [379, 266] on div at bounding box center [479, 229] width 959 height 459
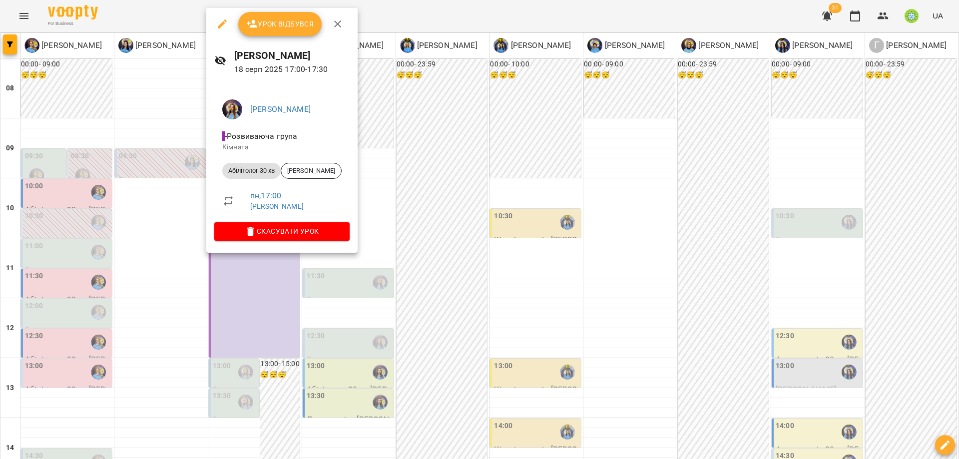
click at [514, 201] on div at bounding box center [479, 229] width 959 height 459
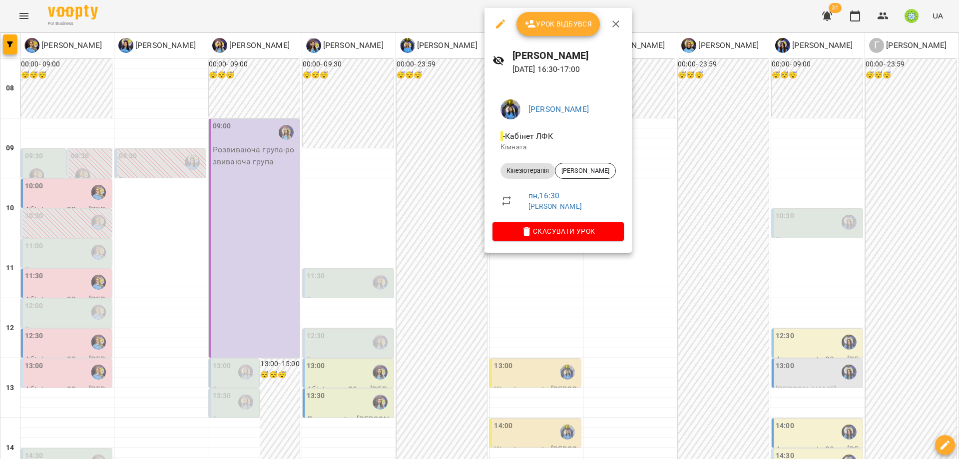
click at [678, 247] on div at bounding box center [479, 229] width 959 height 459
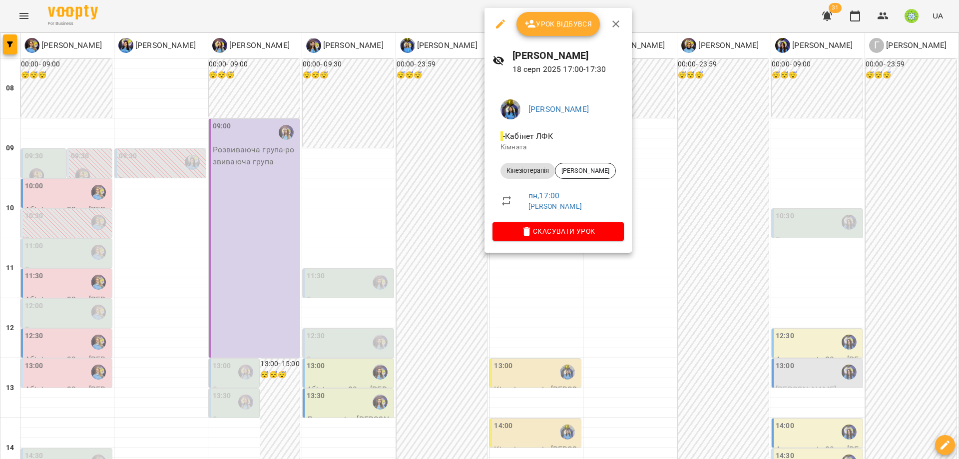
drag, startPoint x: 674, startPoint y: 248, endPoint x: 621, endPoint y: 246, distance: 53.0
click at [675, 248] on div at bounding box center [479, 229] width 959 height 459
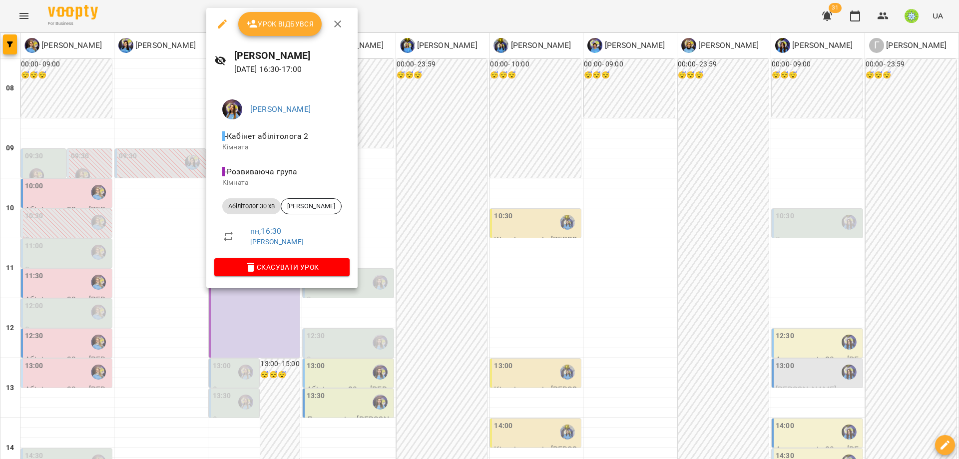
click at [512, 221] on div at bounding box center [479, 229] width 959 height 459
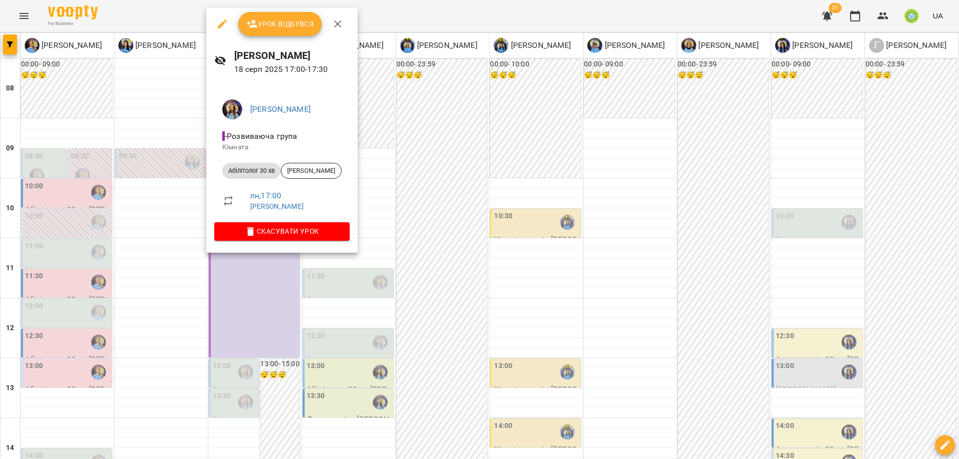
click at [455, 234] on div at bounding box center [479, 229] width 959 height 459
